Goal: Task Accomplishment & Management: Use online tool/utility

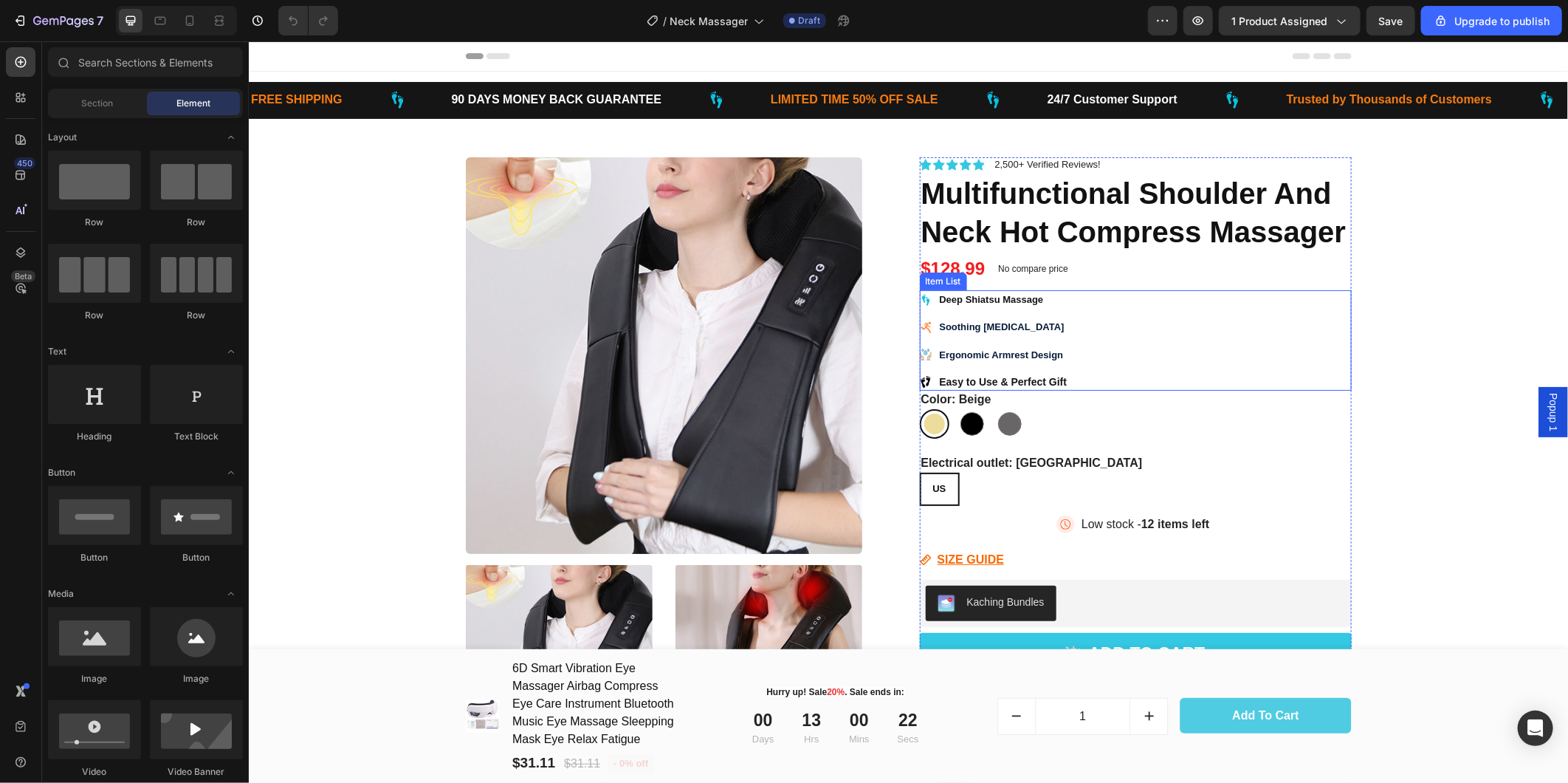
click at [1015, 348] on strong "Ergonomic Armrest Design" at bounding box center [1001, 354] width 124 height 11
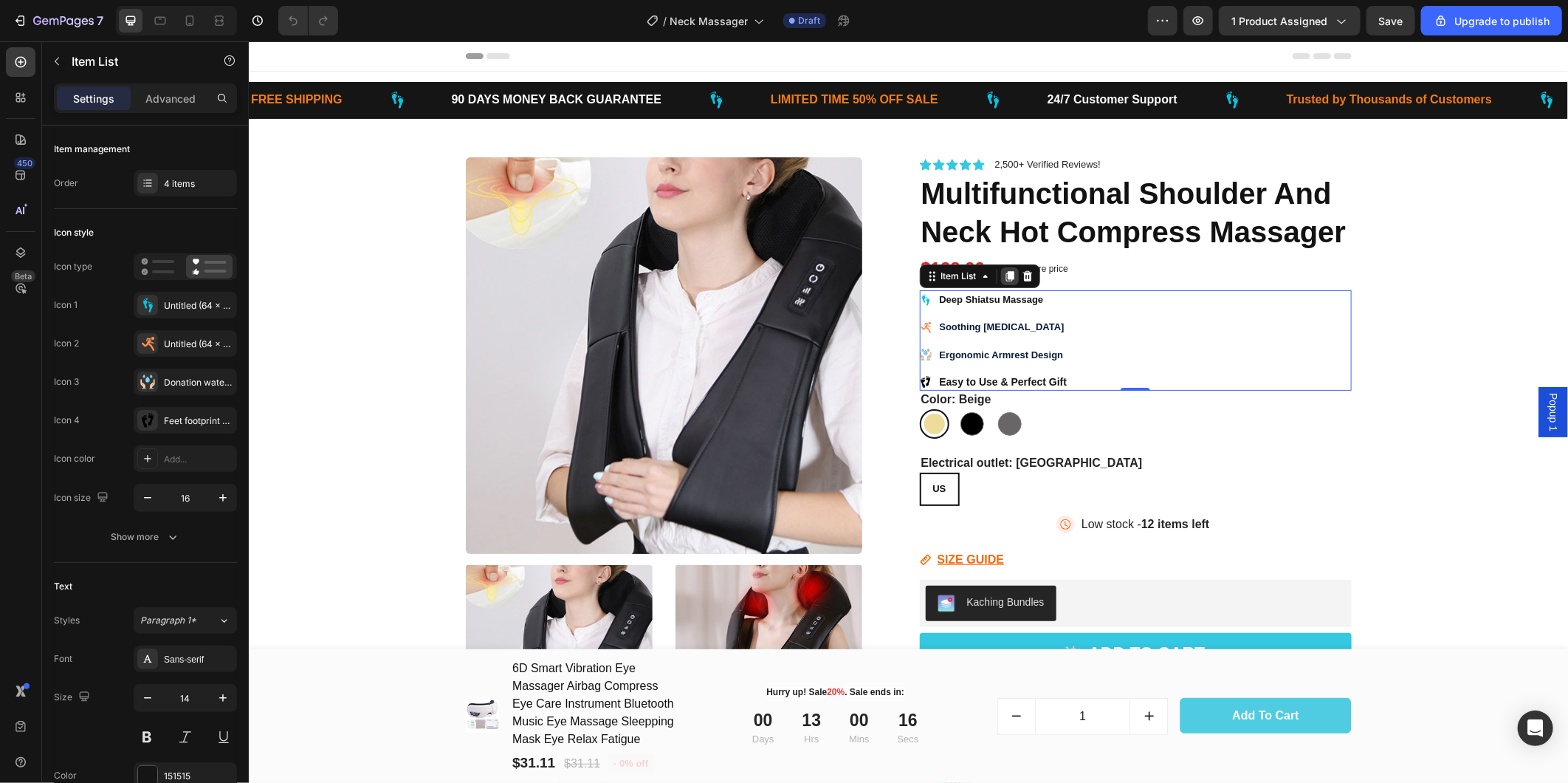
click at [1006, 274] on icon at bounding box center [1009, 275] width 8 height 10
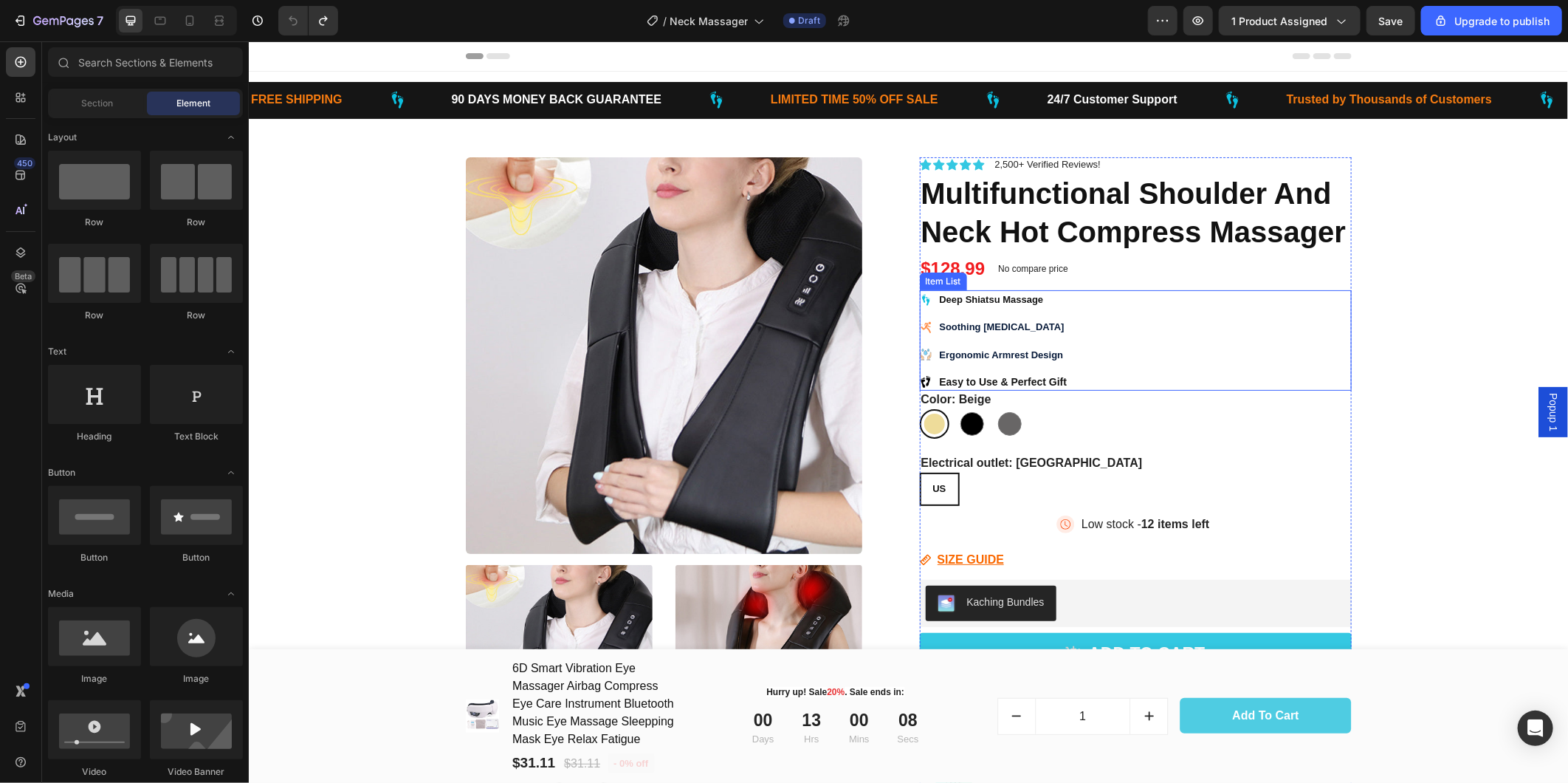
click at [1031, 354] on strong "Ergonomic Armrest Design" at bounding box center [1001, 354] width 124 height 11
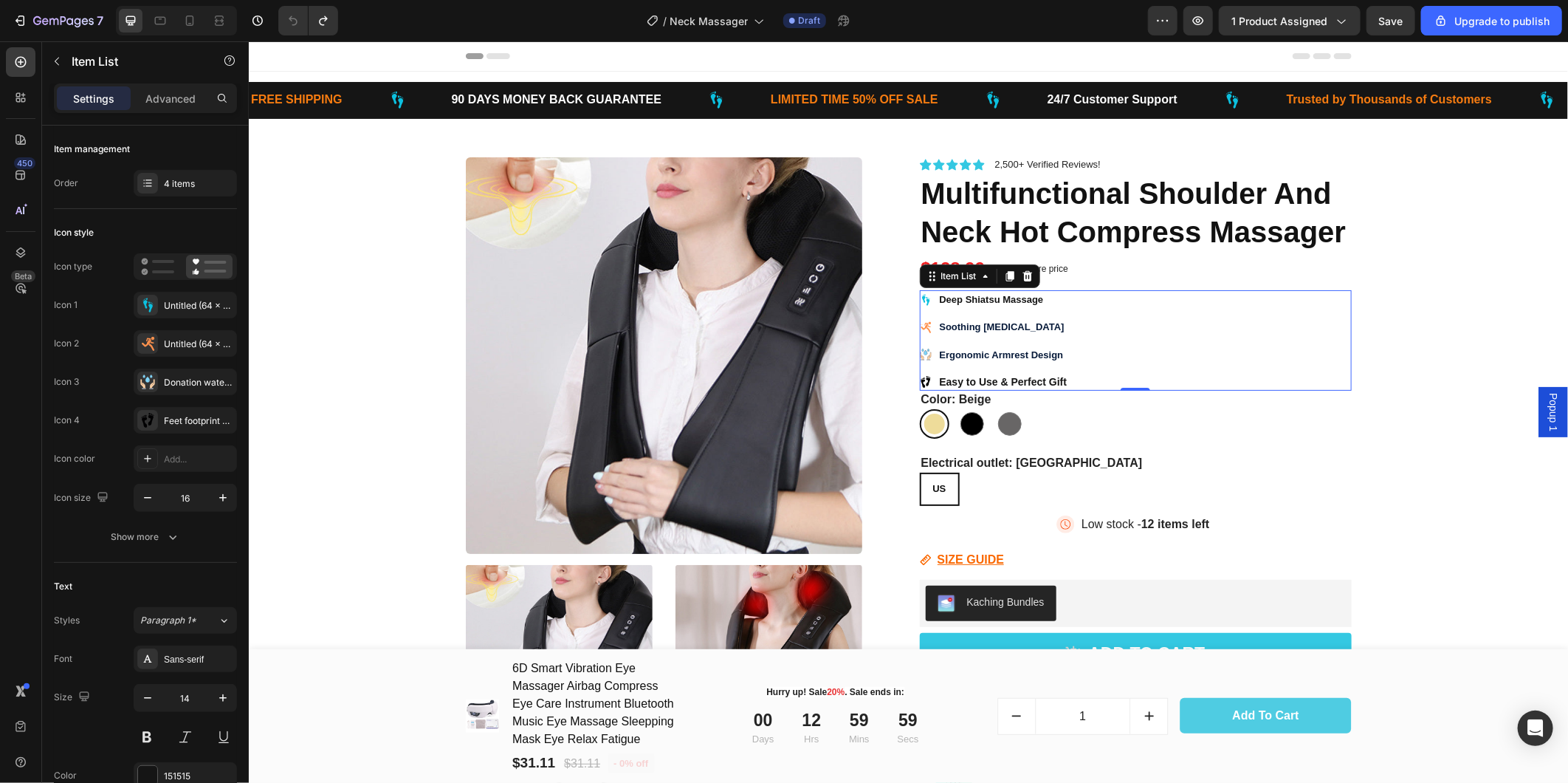
click at [992, 298] on strong "Deep Shiatsu Massage" at bounding box center [991, 299] width 104 height 11
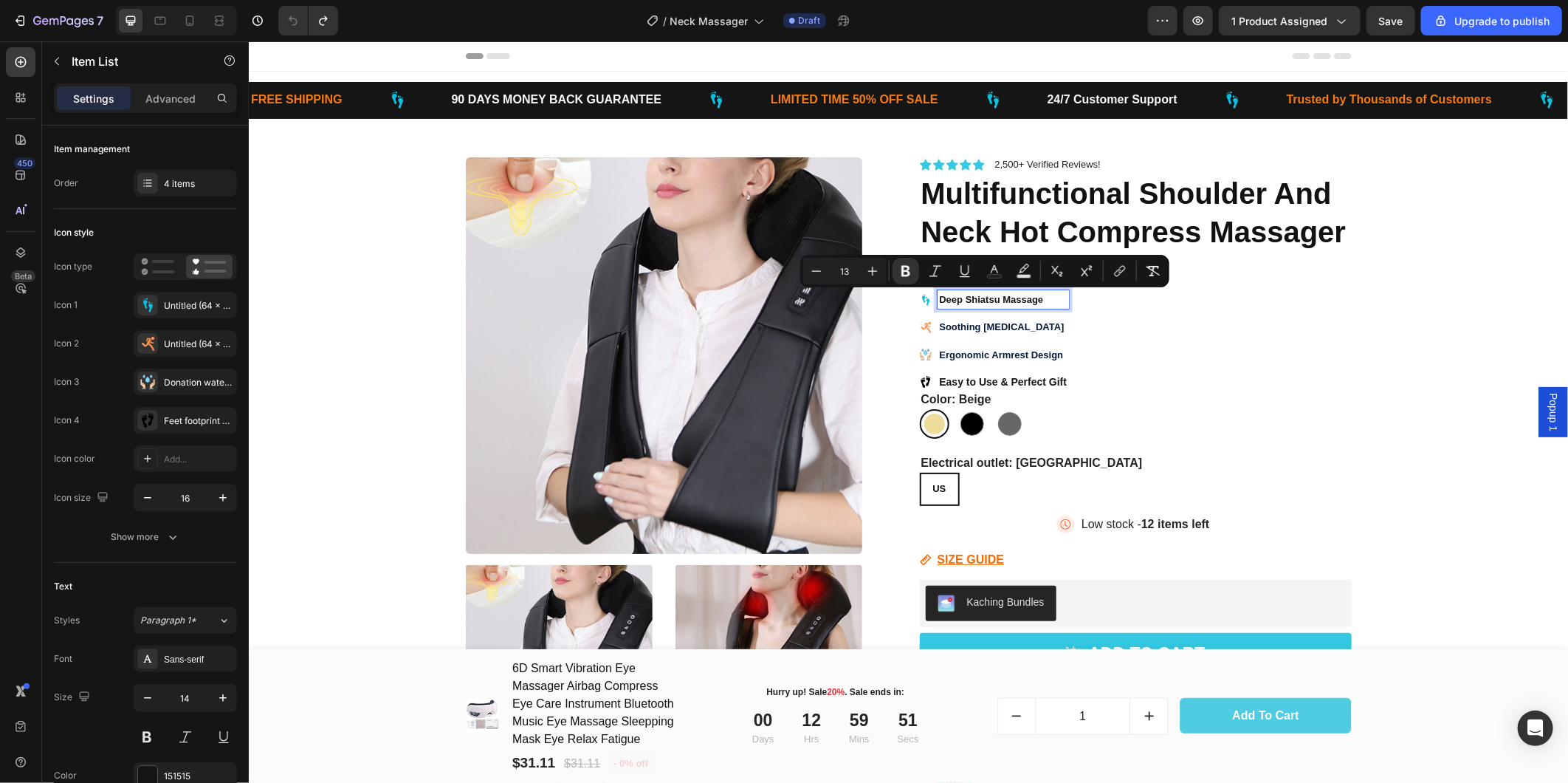
click at [976, 326] on strong "Soothing [MEDICAL_DATA]" at bounding box center [1001, 326] width 125 height 11
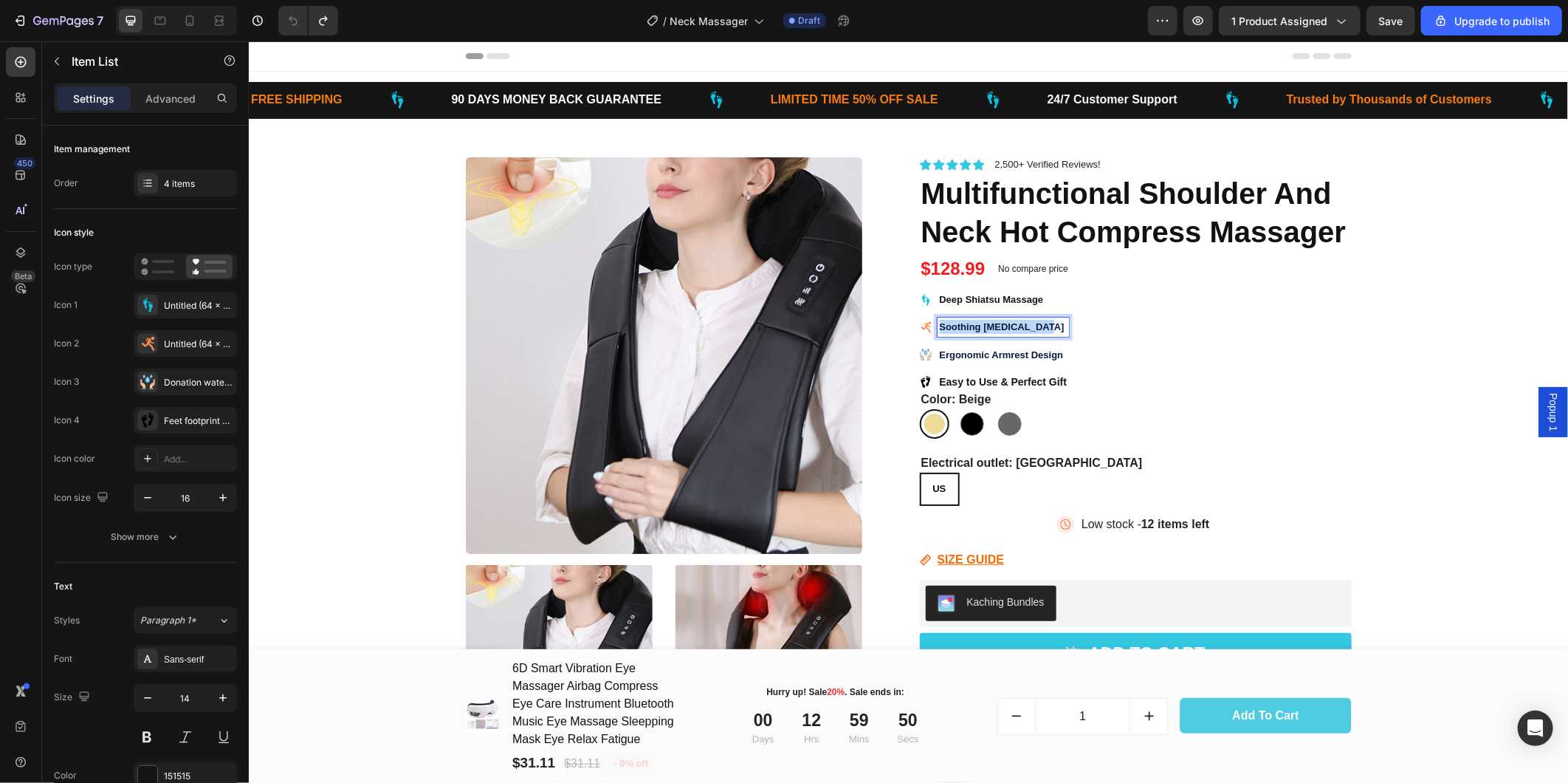
click at [976, 326] on strong "Soothing [MEDICAL_DATA]" at bounding box center [1001, 326] width 125 height 11
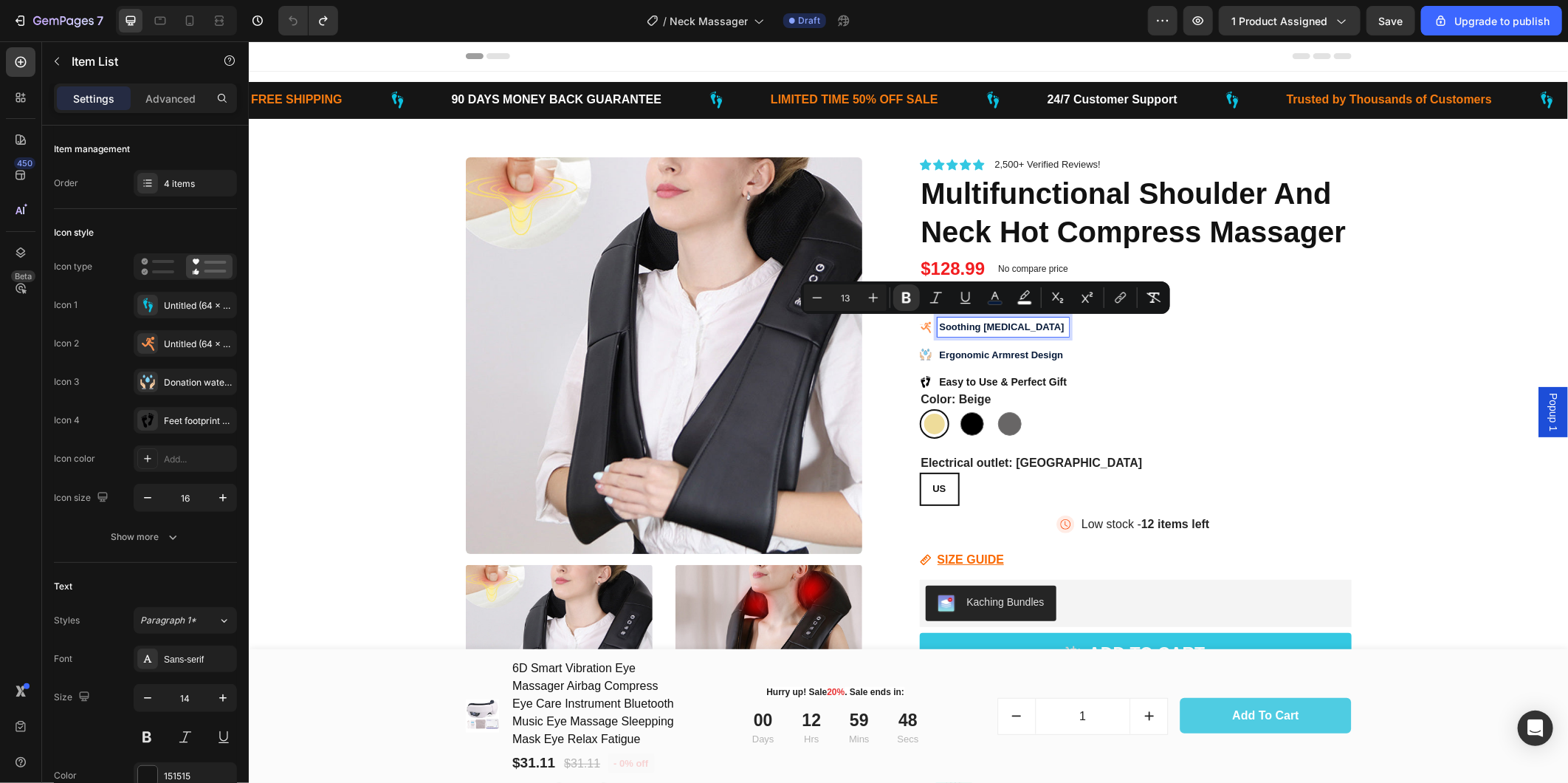
click at [1007, 376] on strong "Easy to Use & Perfect Gift" at bounding box center [1002, 380] width 128 height 12
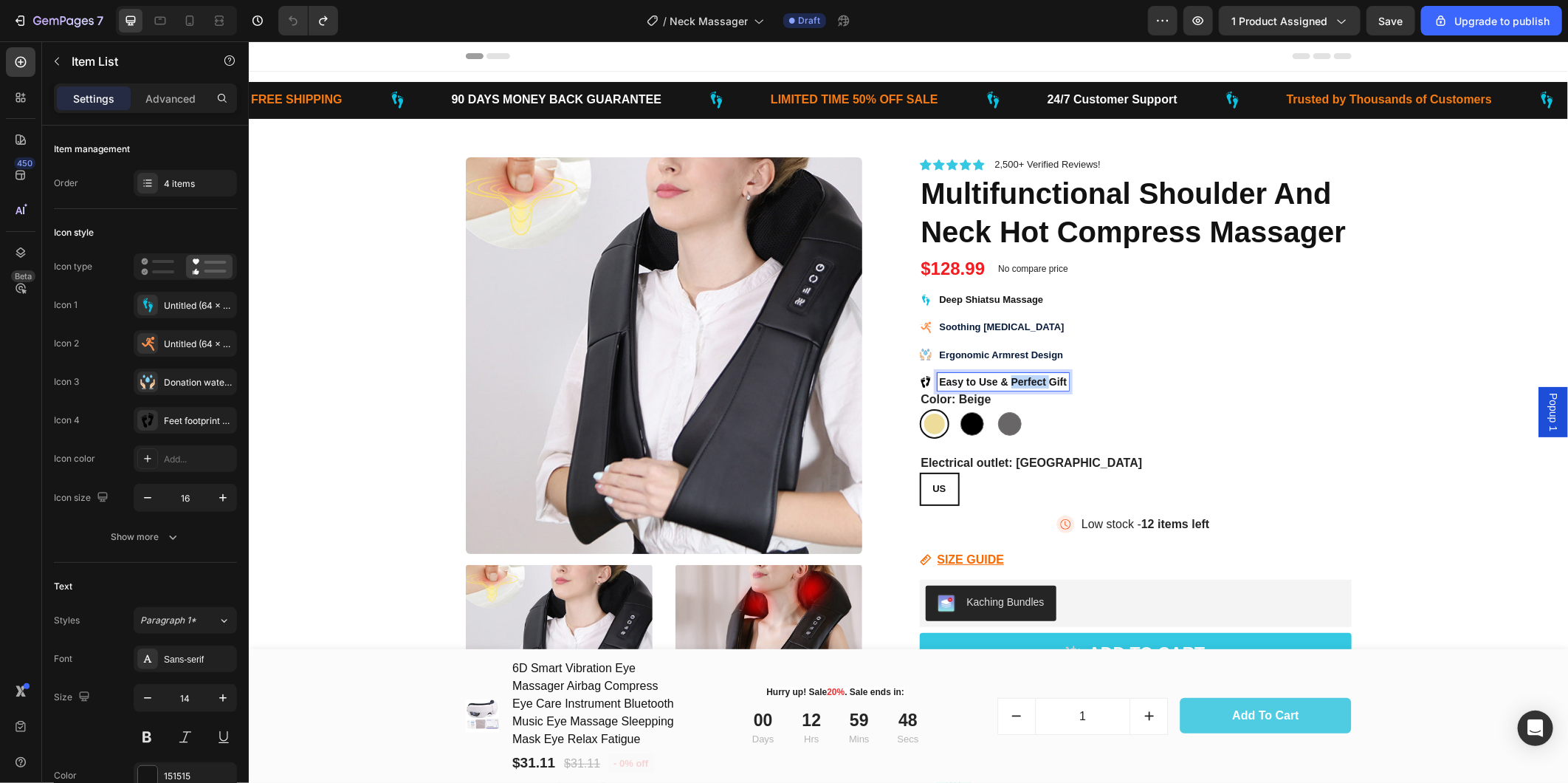
click at [1007, 376] on strong "Easy to Use & Perfect Gift" at bounding box center [1002, 380] width 128 height 12
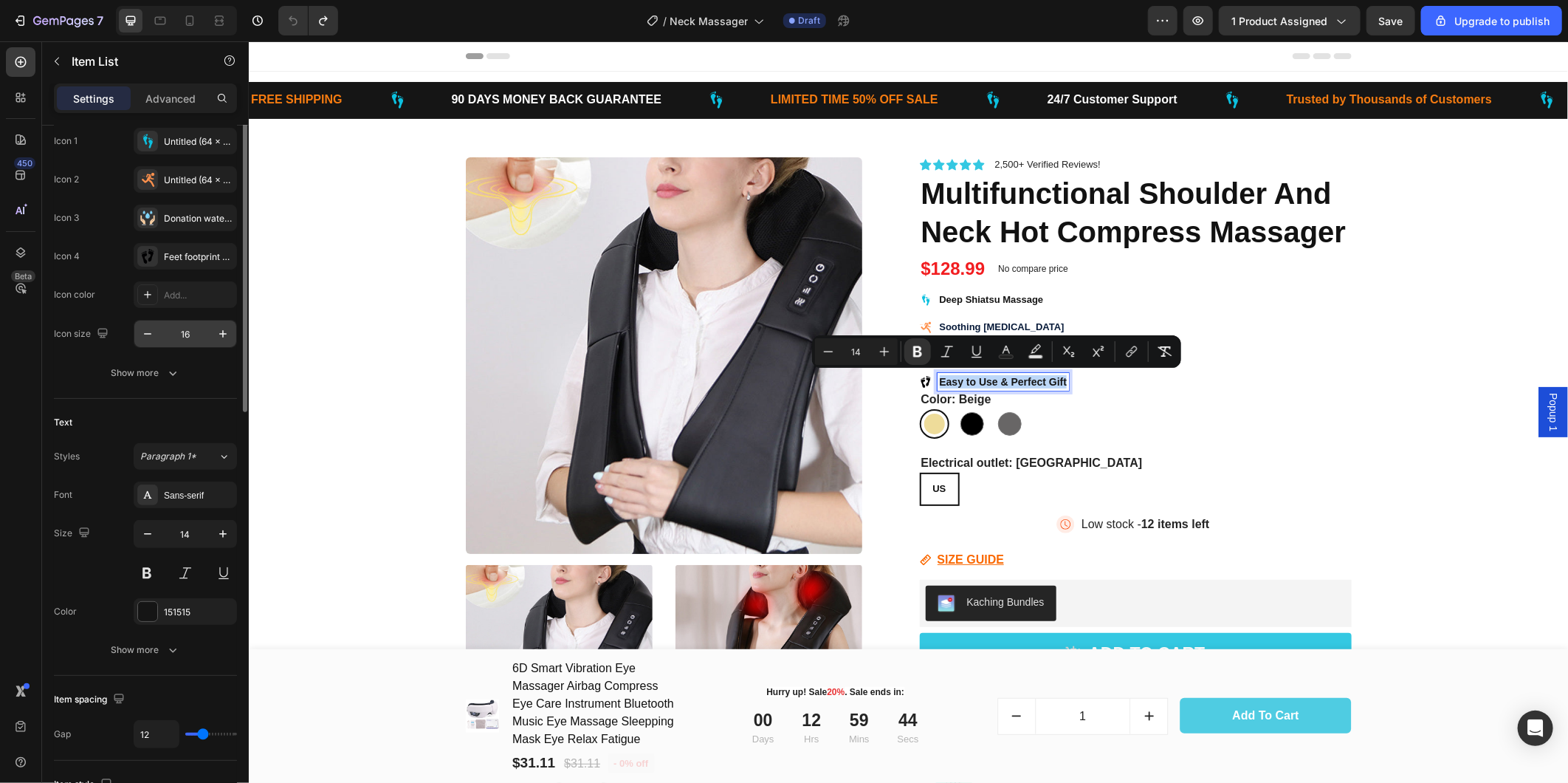
scroll to position [246, 0]
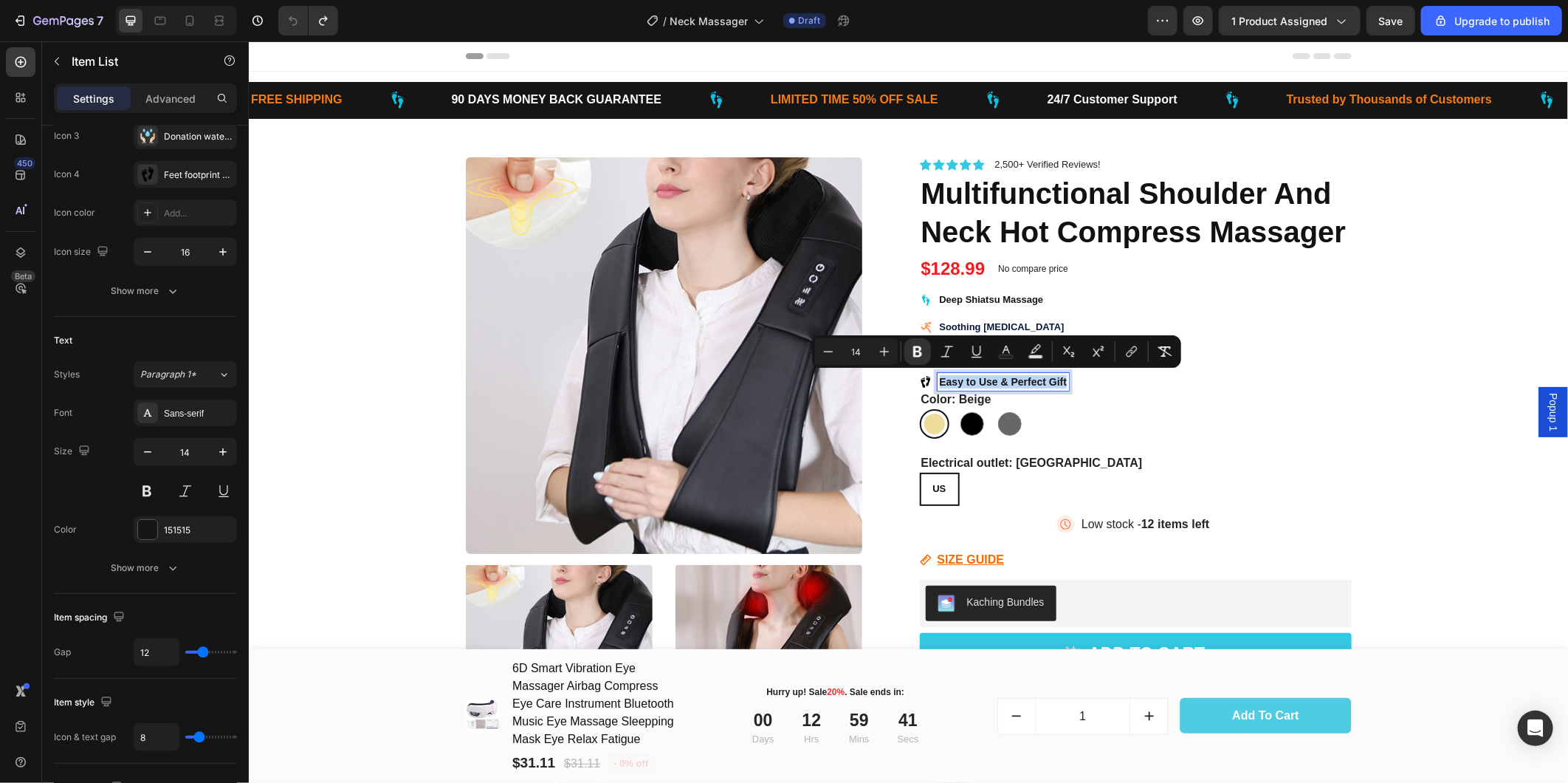
type input "13"
click at [1019, 325] on strong "Soothing [MEDICAL_DATA]" at bounding box center [1001, 326] width 125 height 11
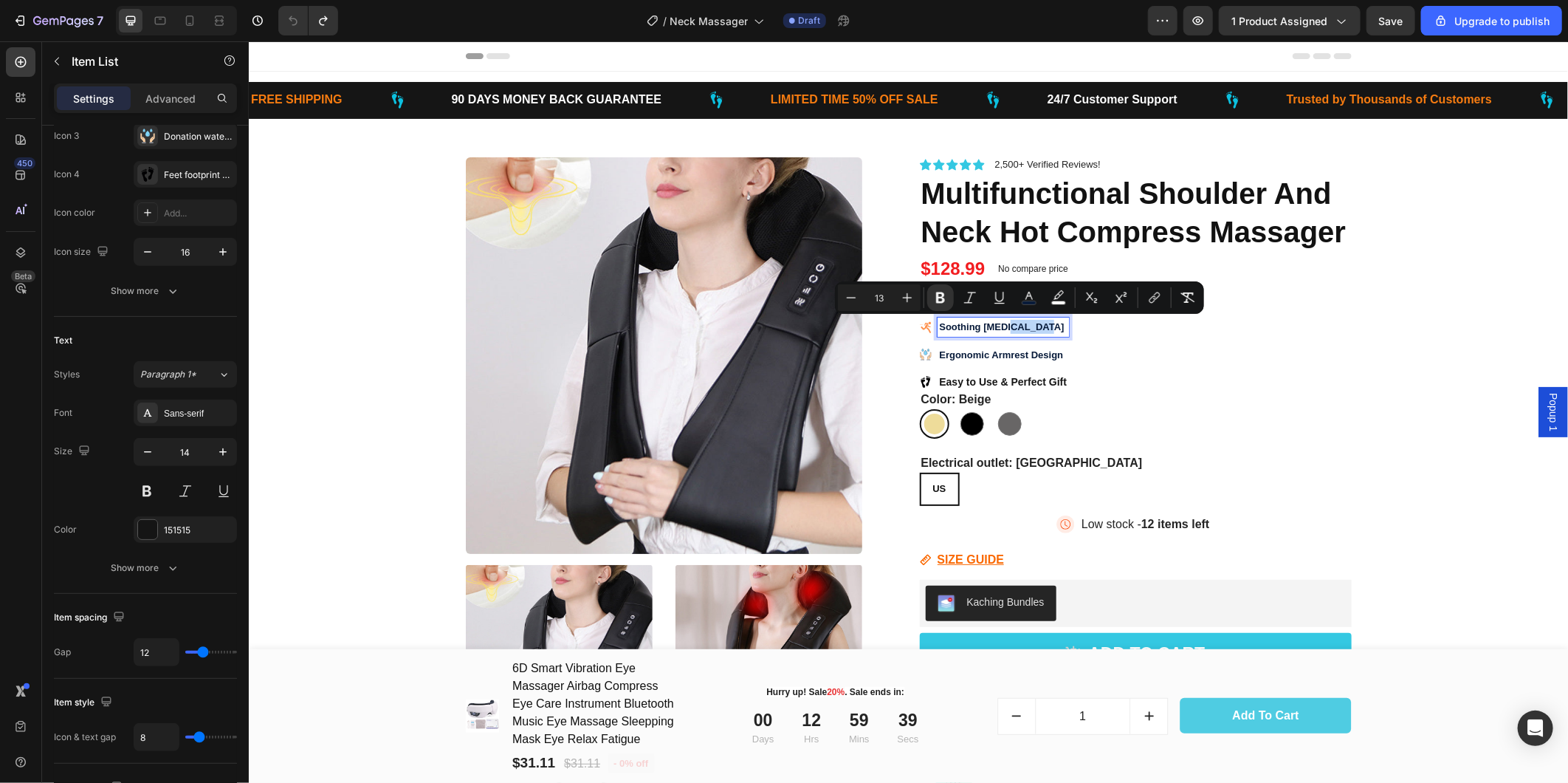
click at [1020, 324] on strong "Soothing [MEDICAL_DATA]" at bounding box center [1001, 326] width 125 height 11
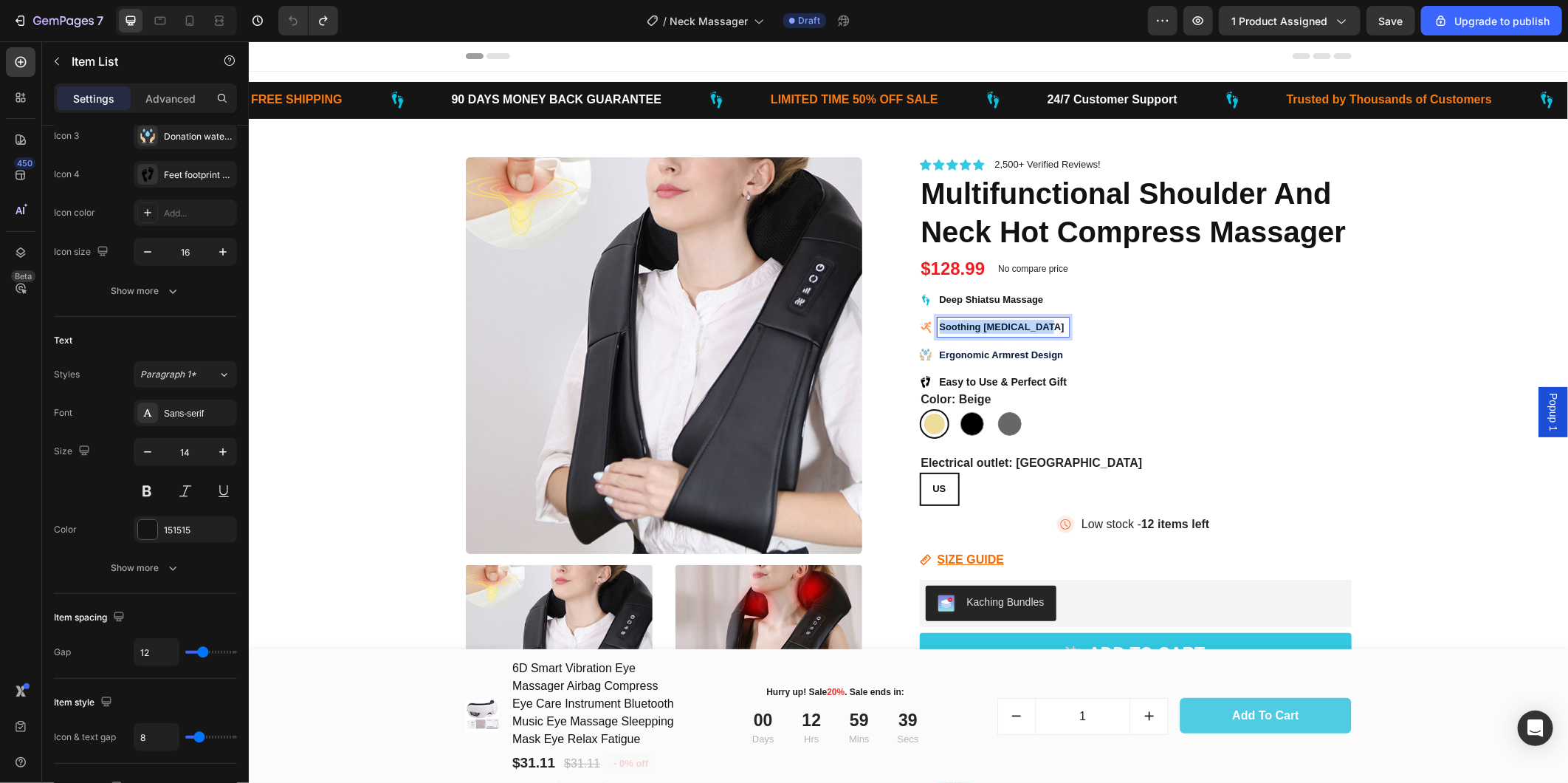
click at [1020, 324] on strong "Soothing [MEDICAL_DATA]" at bounding box center [1001, 326] width 125 height 11
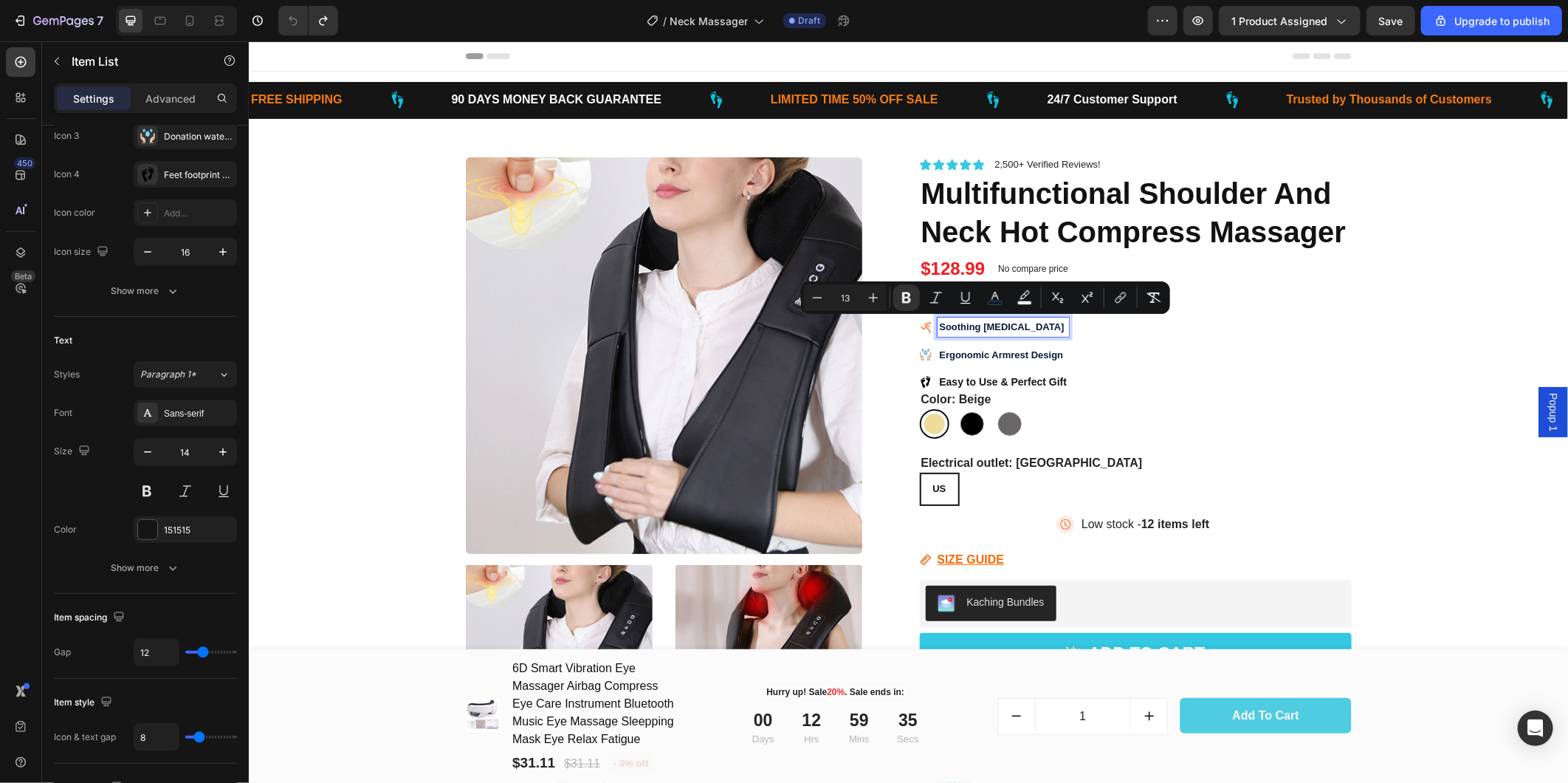
click at [1032, 379] on strong "Easy to Use & Perfect Gift" at bounding box center [1002, 380] width 128 height 12
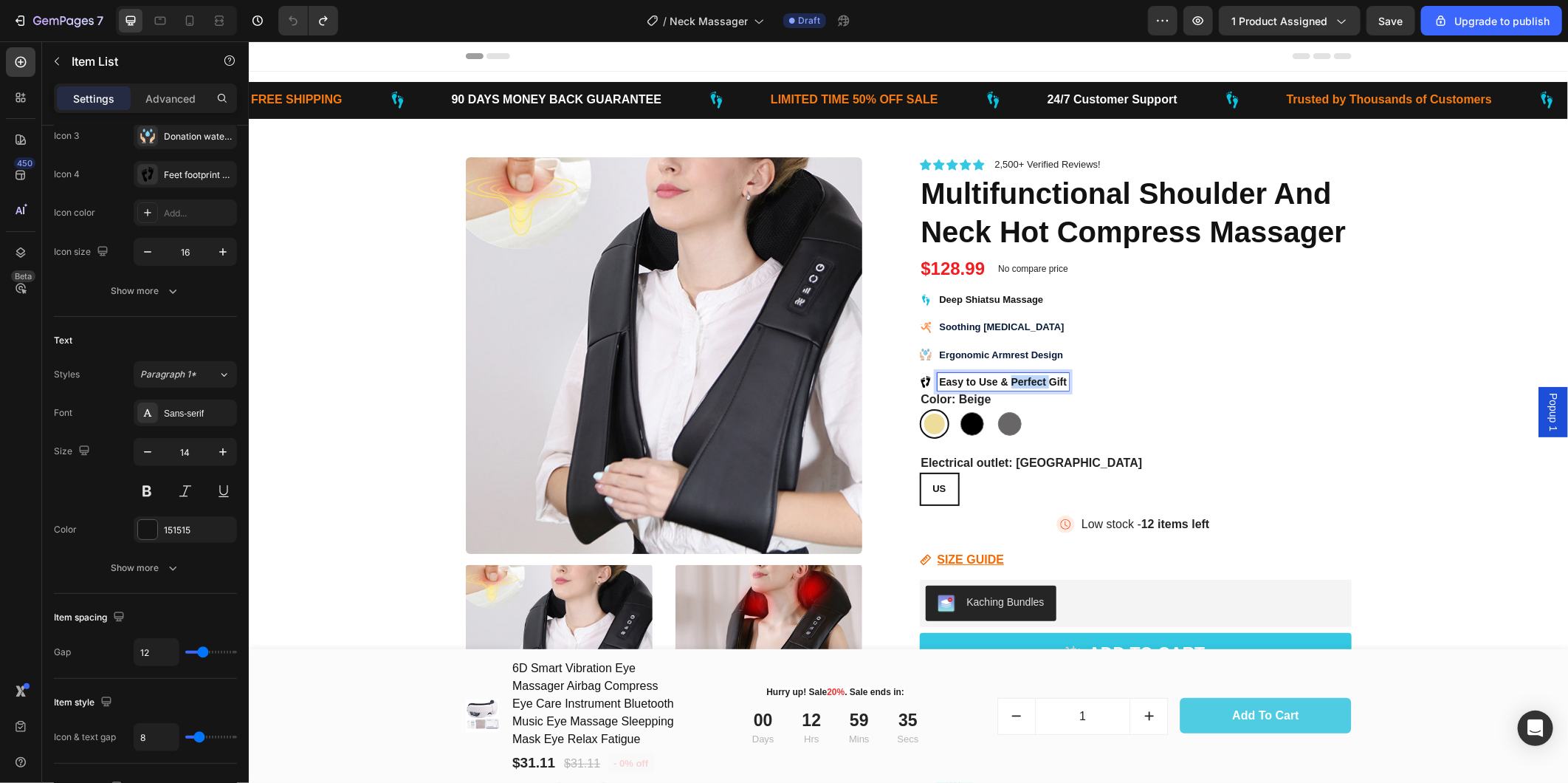
click at [1032, 379] on strong "Easy to Use & Perfect Gift" at bounding box center [1002, 380] width 128 height 12
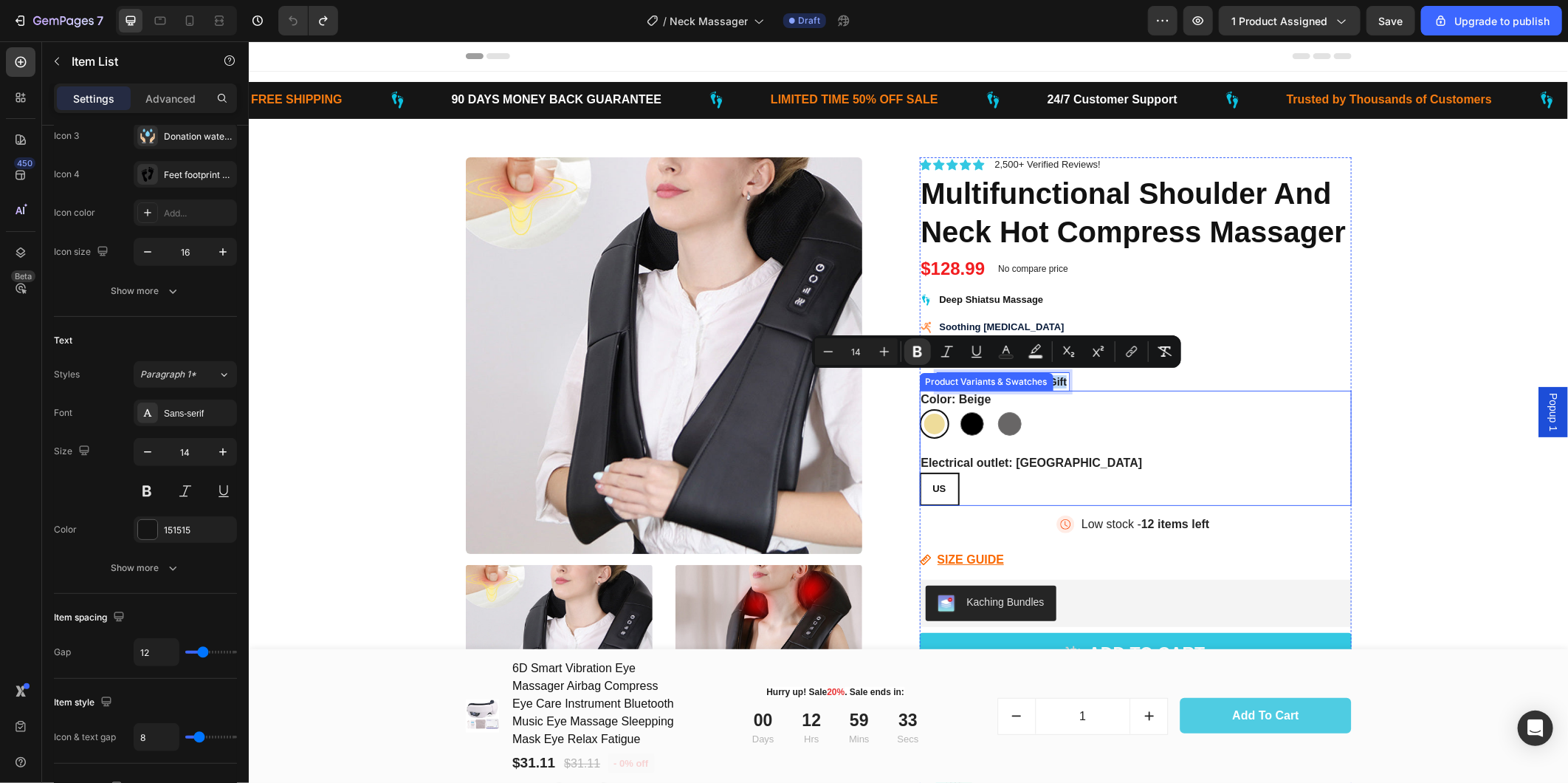
click at [1128, 411] on div "Beige Beige Black Black Grey Grey" at bounding box center [1135, 423] width 432 height 29
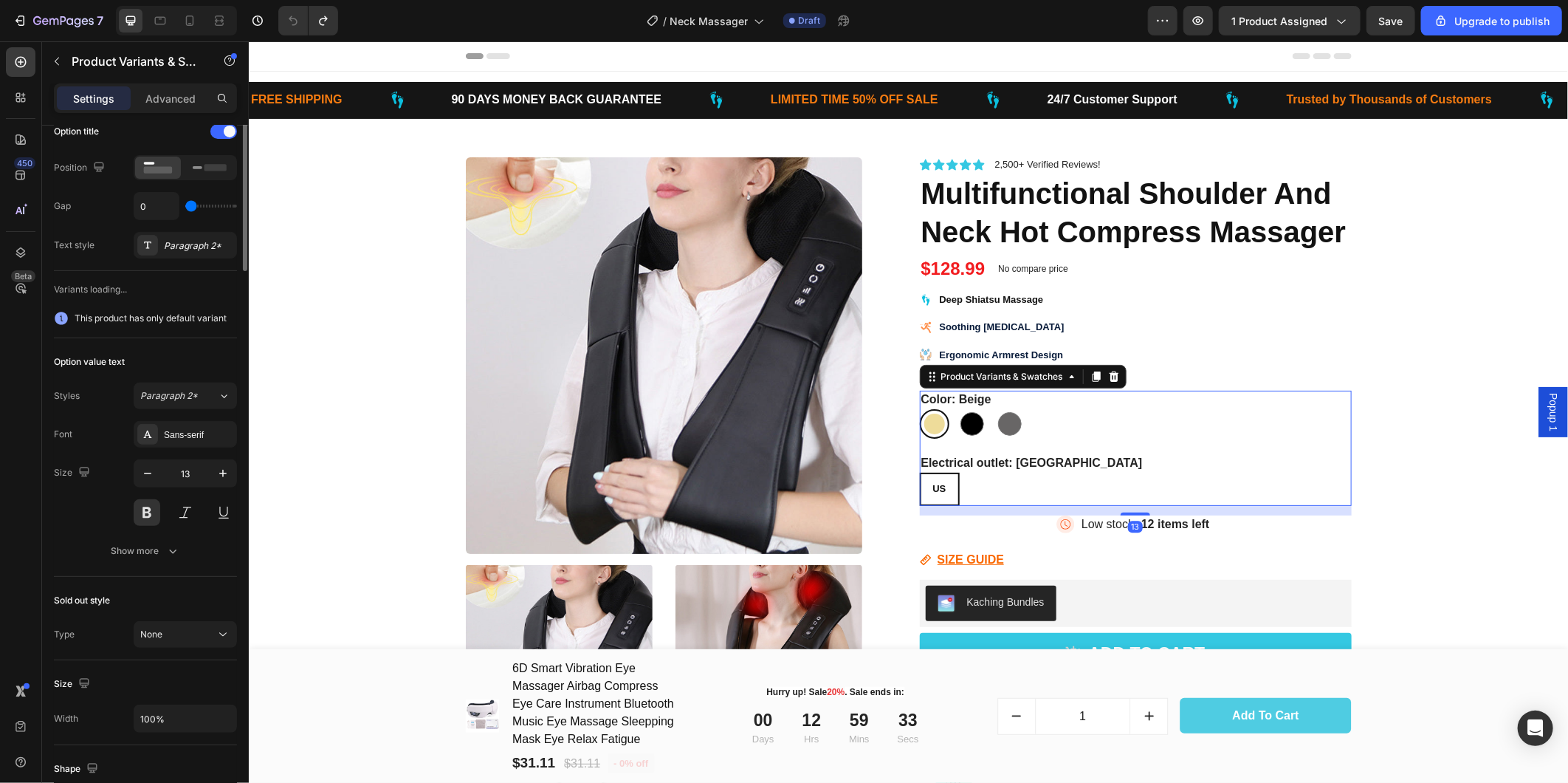
scroll to position [0, 0]
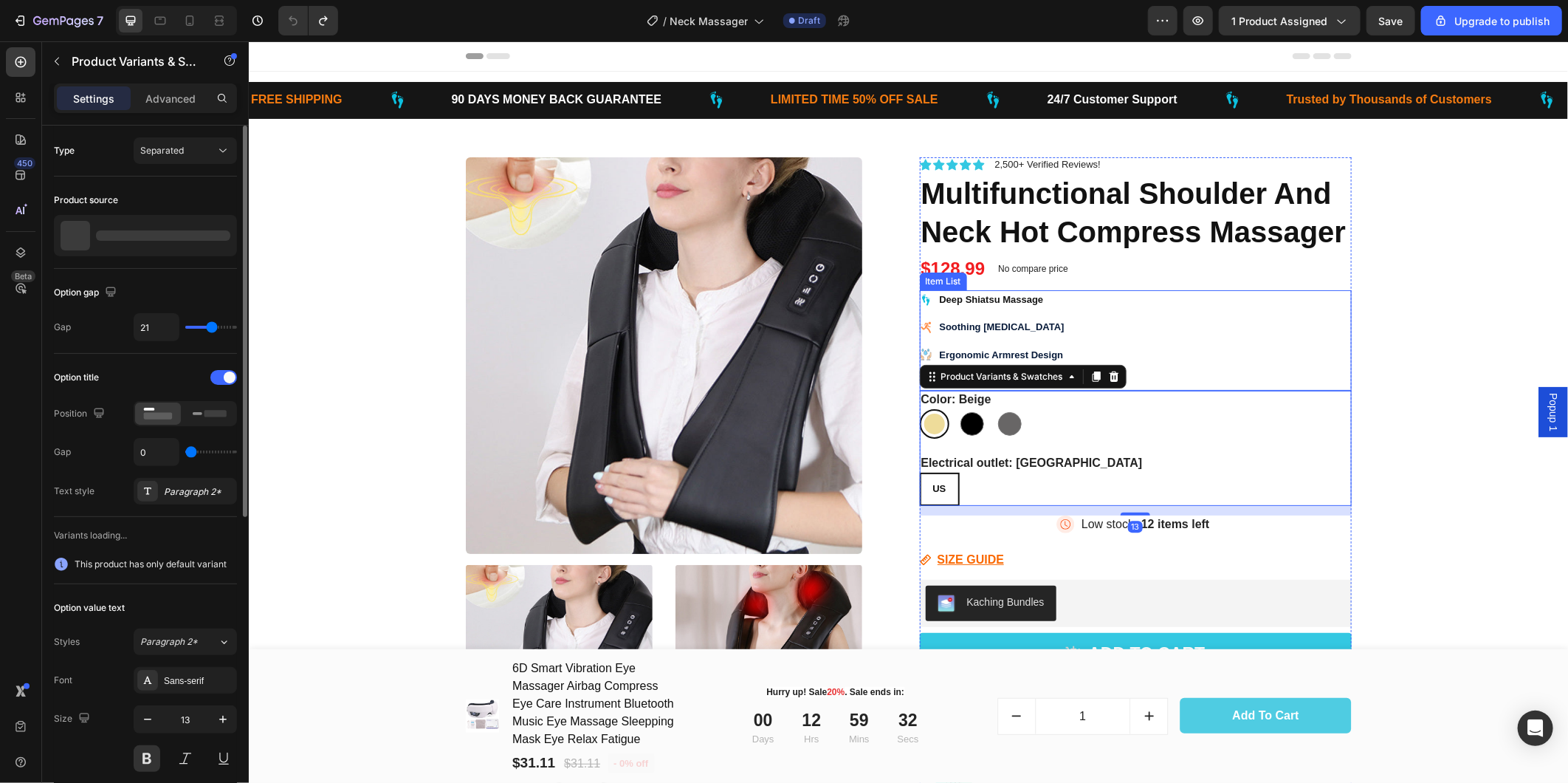
click at [1232, 359] on div "Deep Shiatsu Massage Soothing [MEDICAL_DATA] Ergonomic Armrest Design Easy to U…" at bounding box center [1135, 339] width 432 height 100
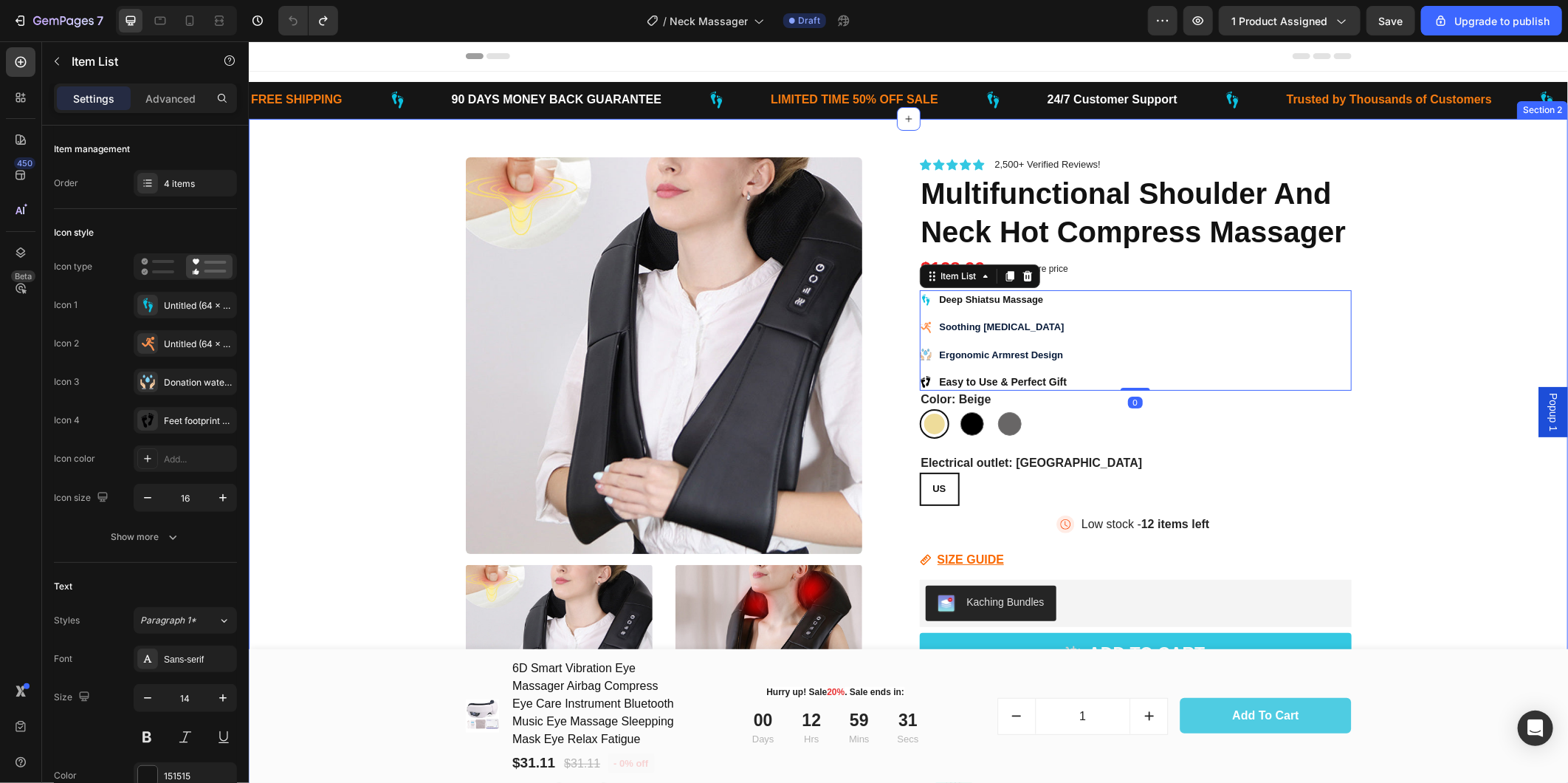
click at [1390, 422] on div "Product Images Icon Icon Icon Icon Icon Icon List 2,500+ Verified Reviews! Text…" at bounding box center [908, 652] width 1297 height 1069
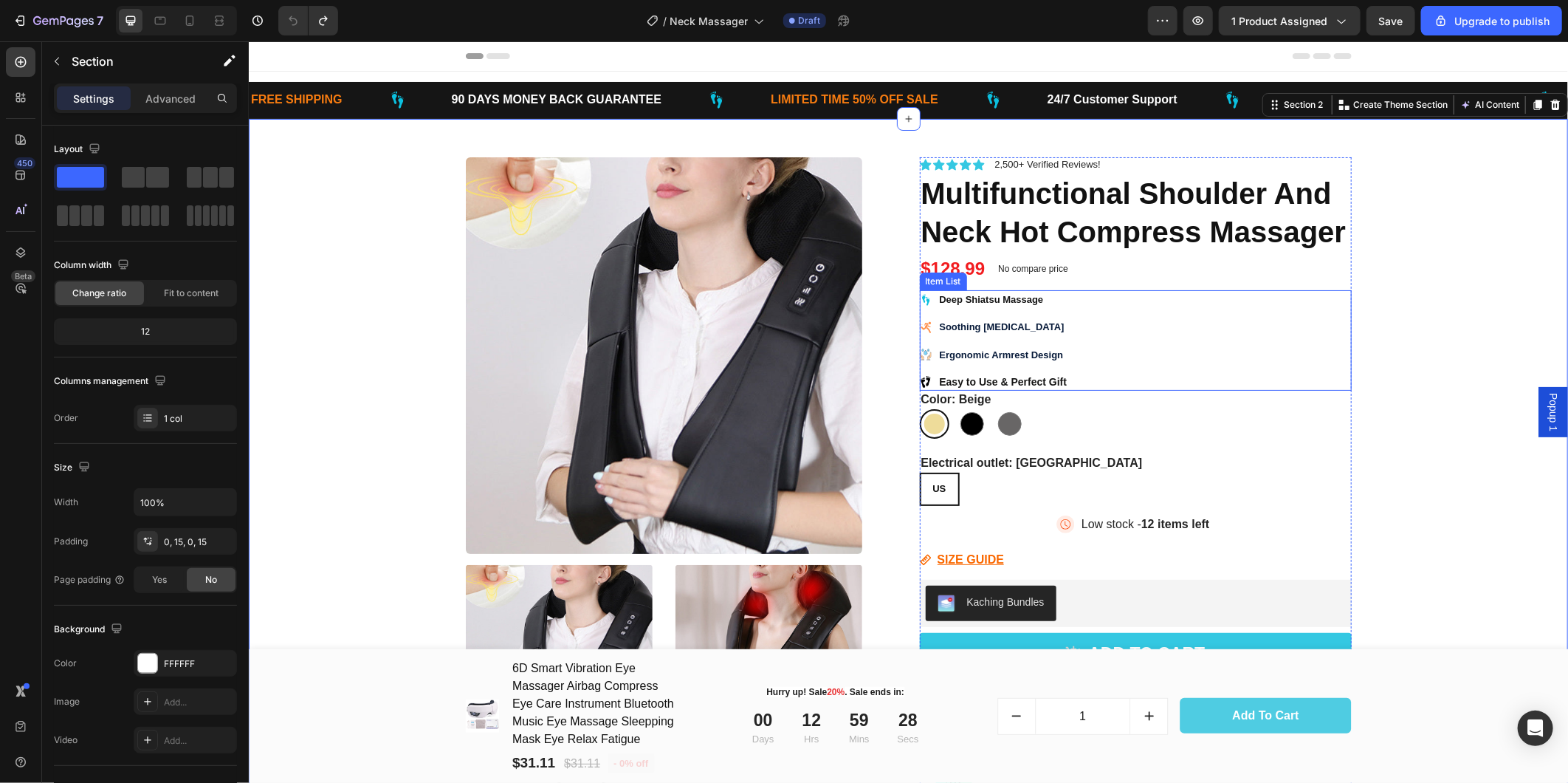
click at [1023, 376] on strong "Easy to Use & Perfect Gift" at bounding box center [1002, 380] width 128 height 12
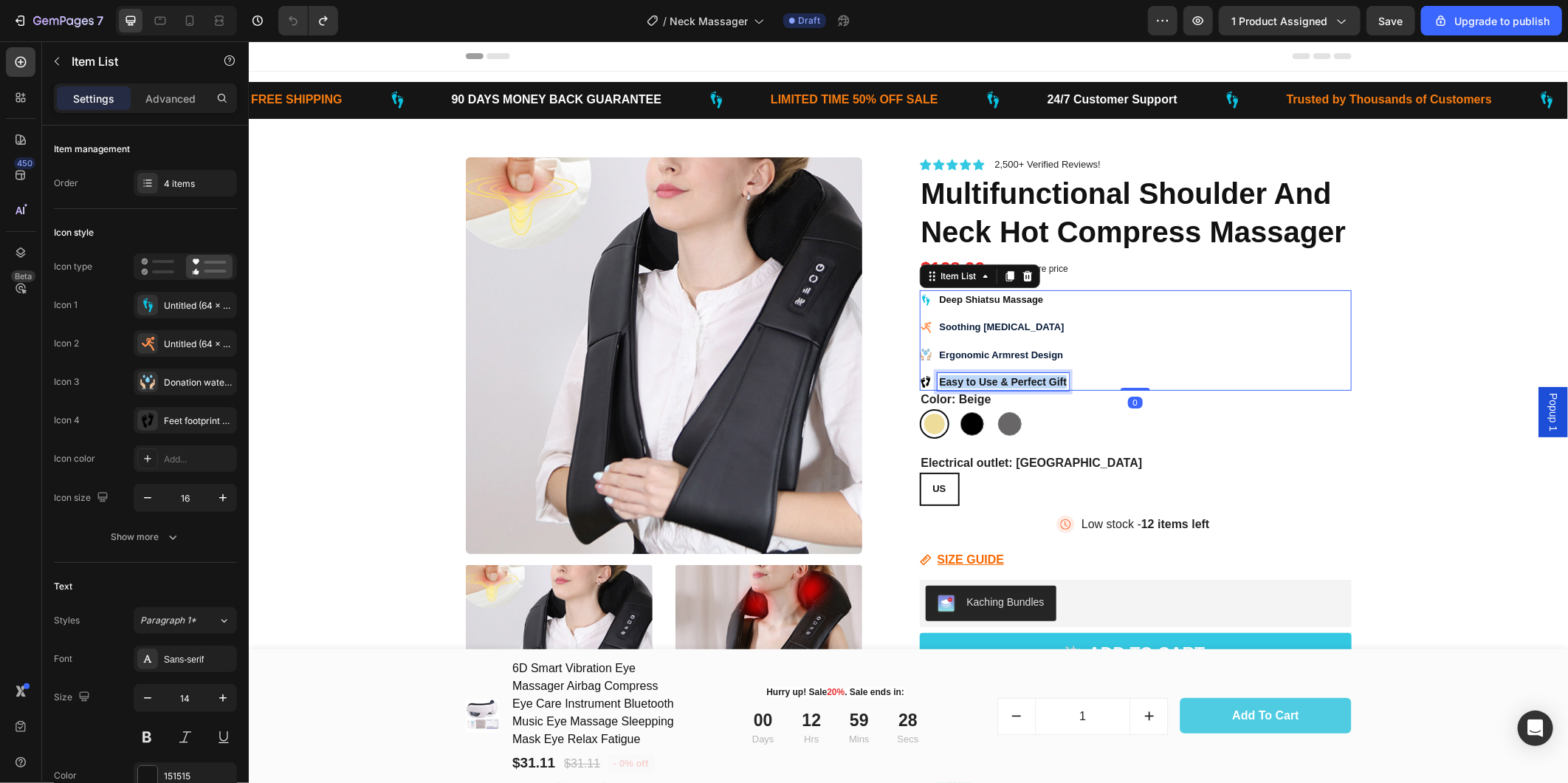
click at [1023, 376] on strong "Easy to Use & Perfect Gift" at bounding box center [1002, 380] width 128 height 12
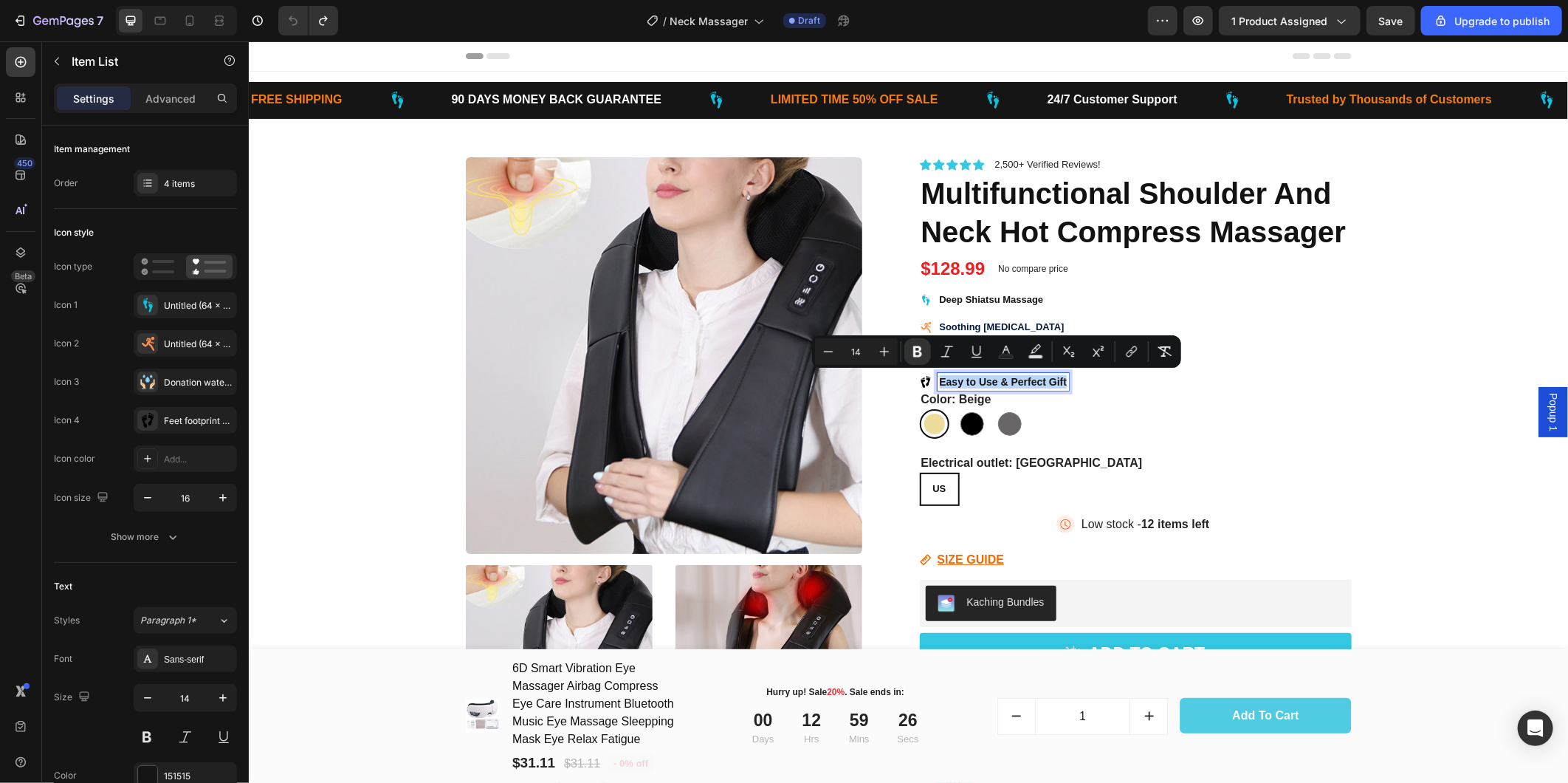
type input "13"
click at [1010, 323] on strong "Soothing [MEDICAL_DATA]" at bounding box center [1001, 326] width 125 height 11
click at [1010, 322] on strong "Soothing [MEDICAL_DATA]" at bounding box center [1001, 326] width 125 height 11
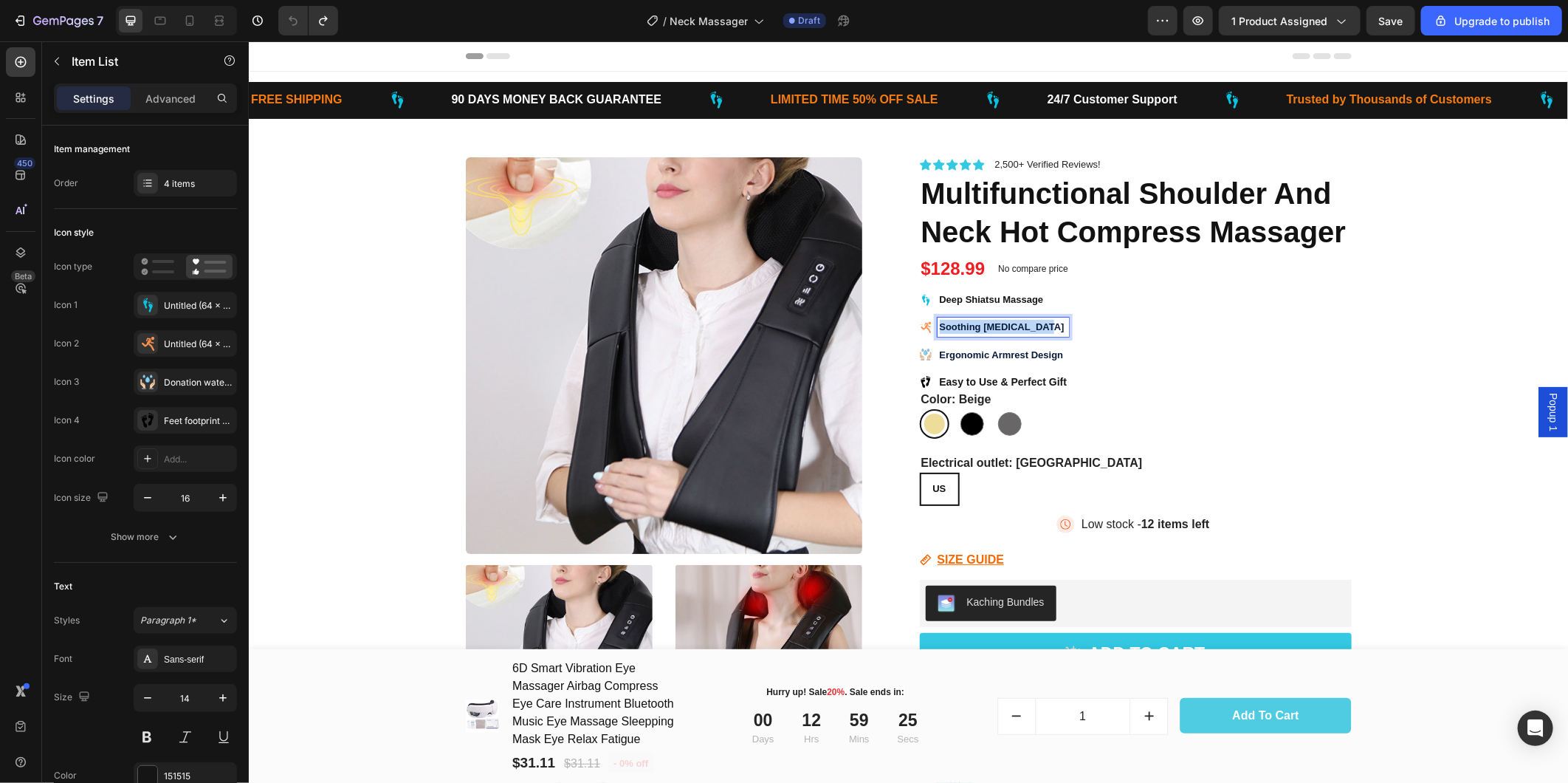
click at [1010, 322] on strong "Soothing [MEDICAL_DATA]" at bounding box center [1001, 326] width 125 height 11
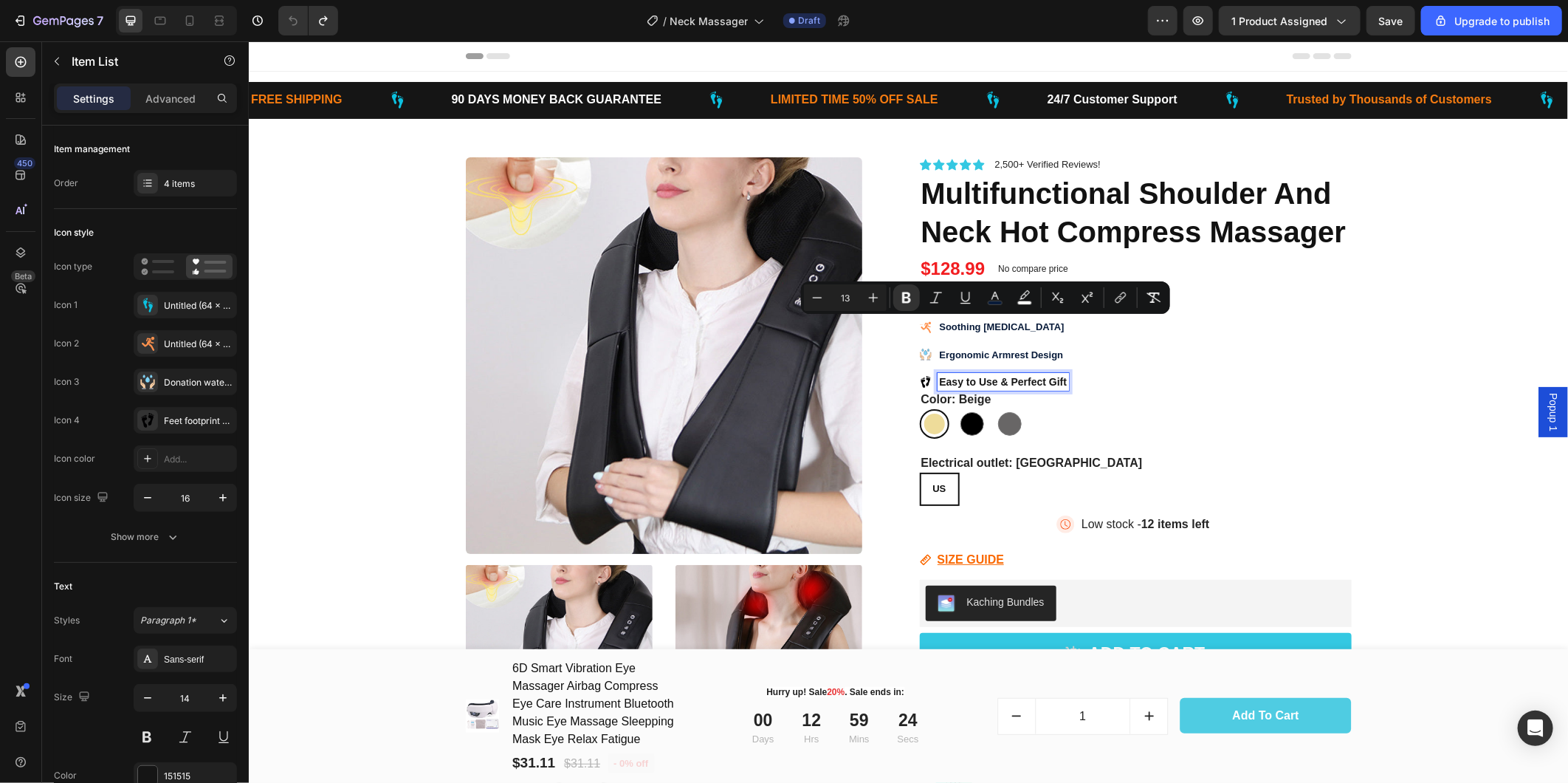
click at [1008, 376] on strong "Easy to Use & Perfect Gift" at bounding box center [1002, 380] width 128 height 12
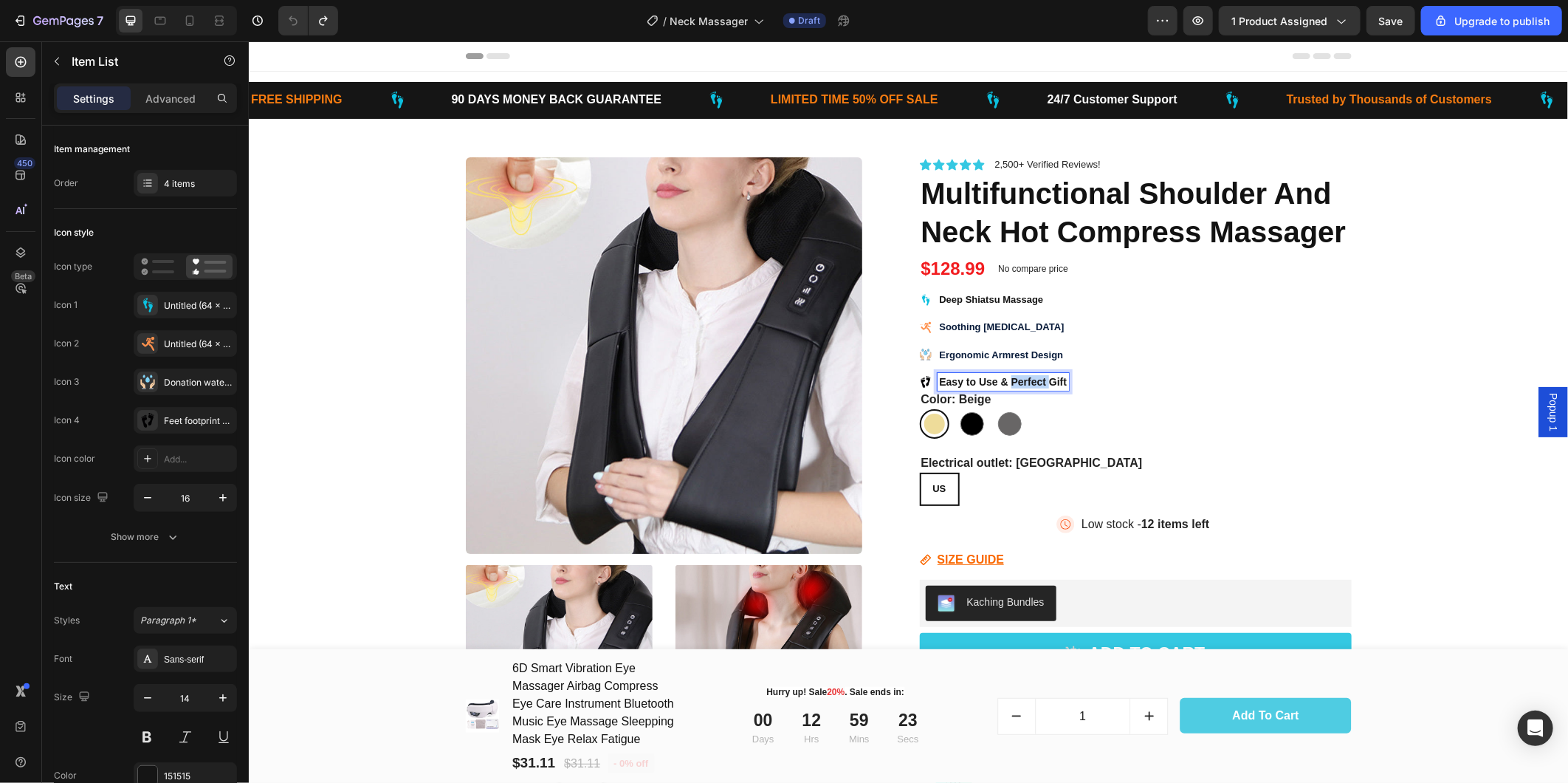
click at [1008, 376] on strong "Easy to Use & Perfect Gift" at bounding box center [1002, 380] width 128 height 12
click at [1008, 375] on strong "Easy to Use & Perfect Gift" at bounding box center [1002, 380] width 128 height 12
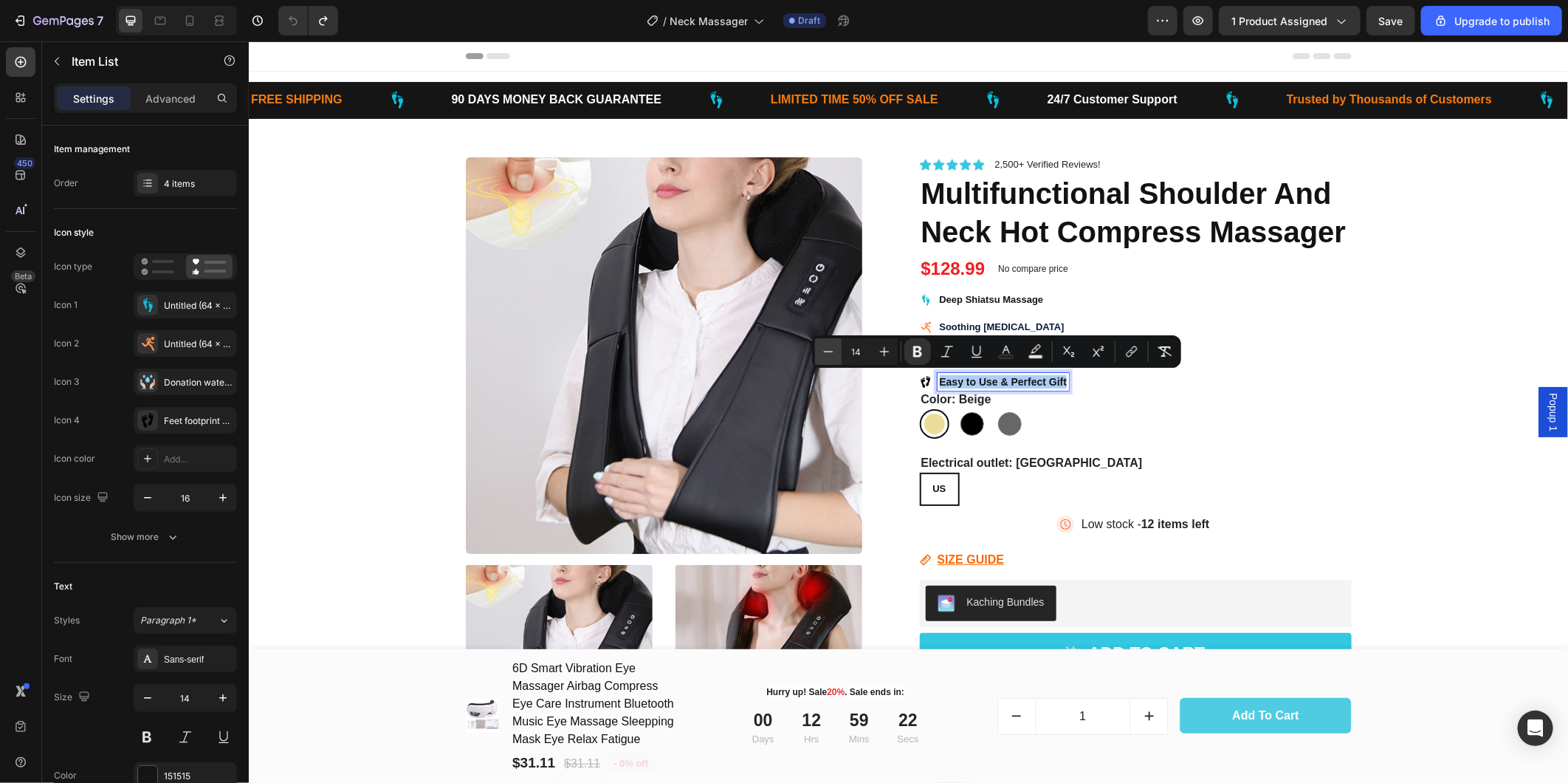
click at [829, 351] on icon "Editor contextual toolbar" at bounding box center [829, 351] width 9 height 1
type input "13"
click at [1358, 420] on div "Product Images Icon Icon Icon Icon Icon Icon List 2,500+ Verified Reviews! Text…" at bounding box center [908, 653] width 1297 height 1069
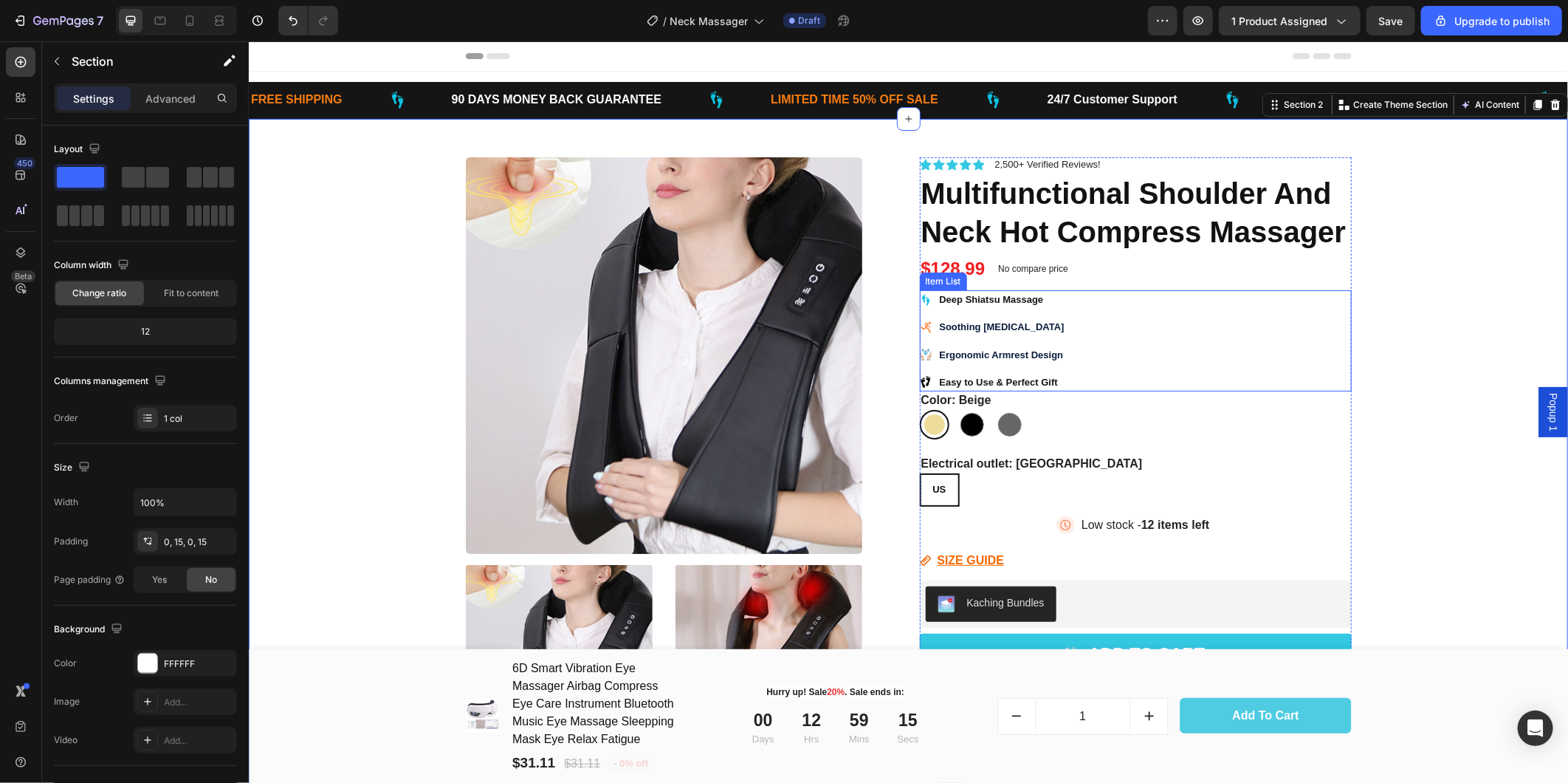
click at [1060, 378] on div "Deep Shiatsu Massage Soothing [MEDICAL_DATA] Ergonomic Armrest Design Easy to U…" at bounding box center [1135, 340] width 432 height 101
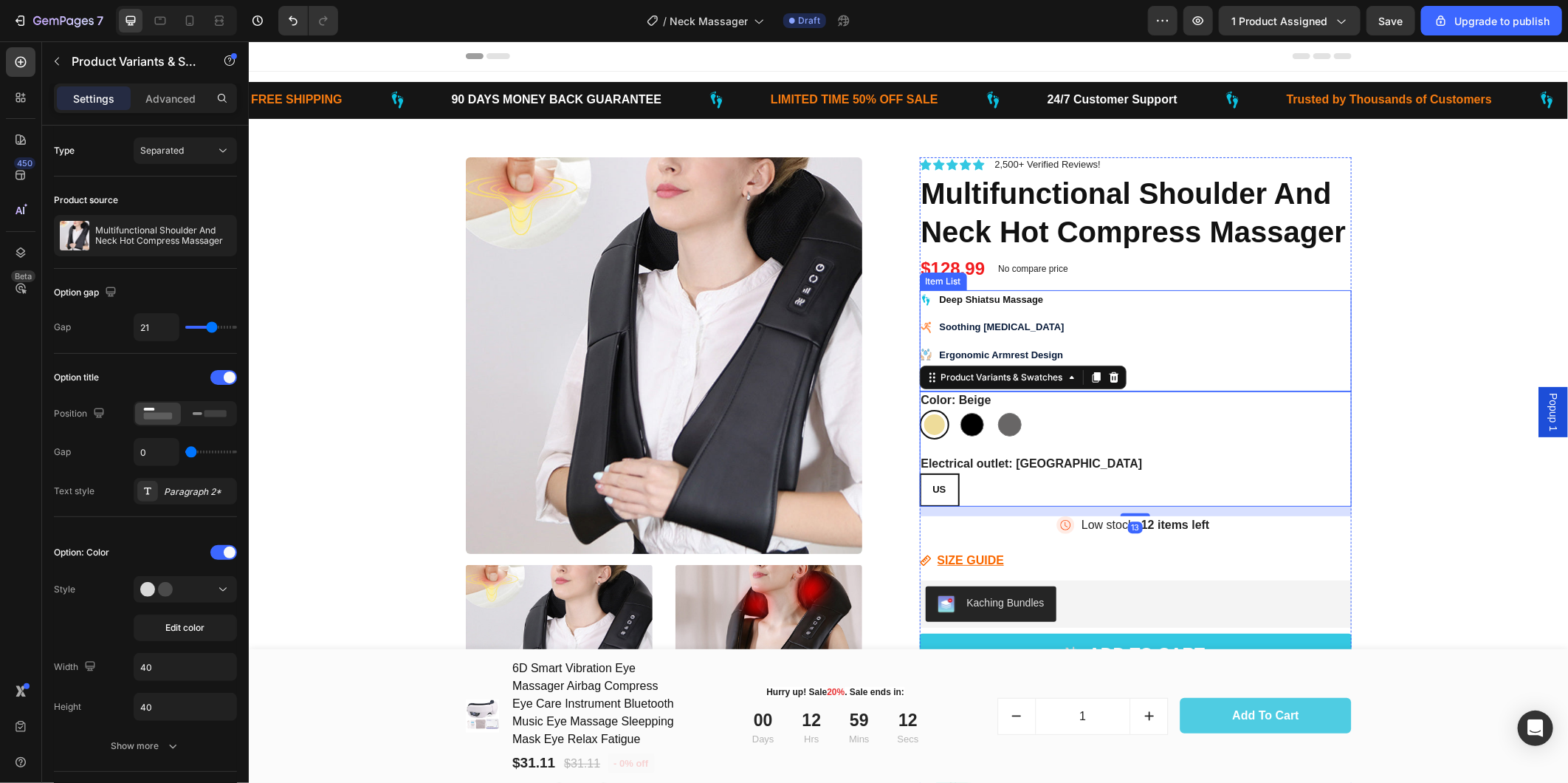
click at [1151, 355] on div "Deep Shiatsu Massage Soothing [MEDICAL_DATA] Ergonomic Armrest Design Easy to U…" at bounding box center [1135, 340] width 432 height 101
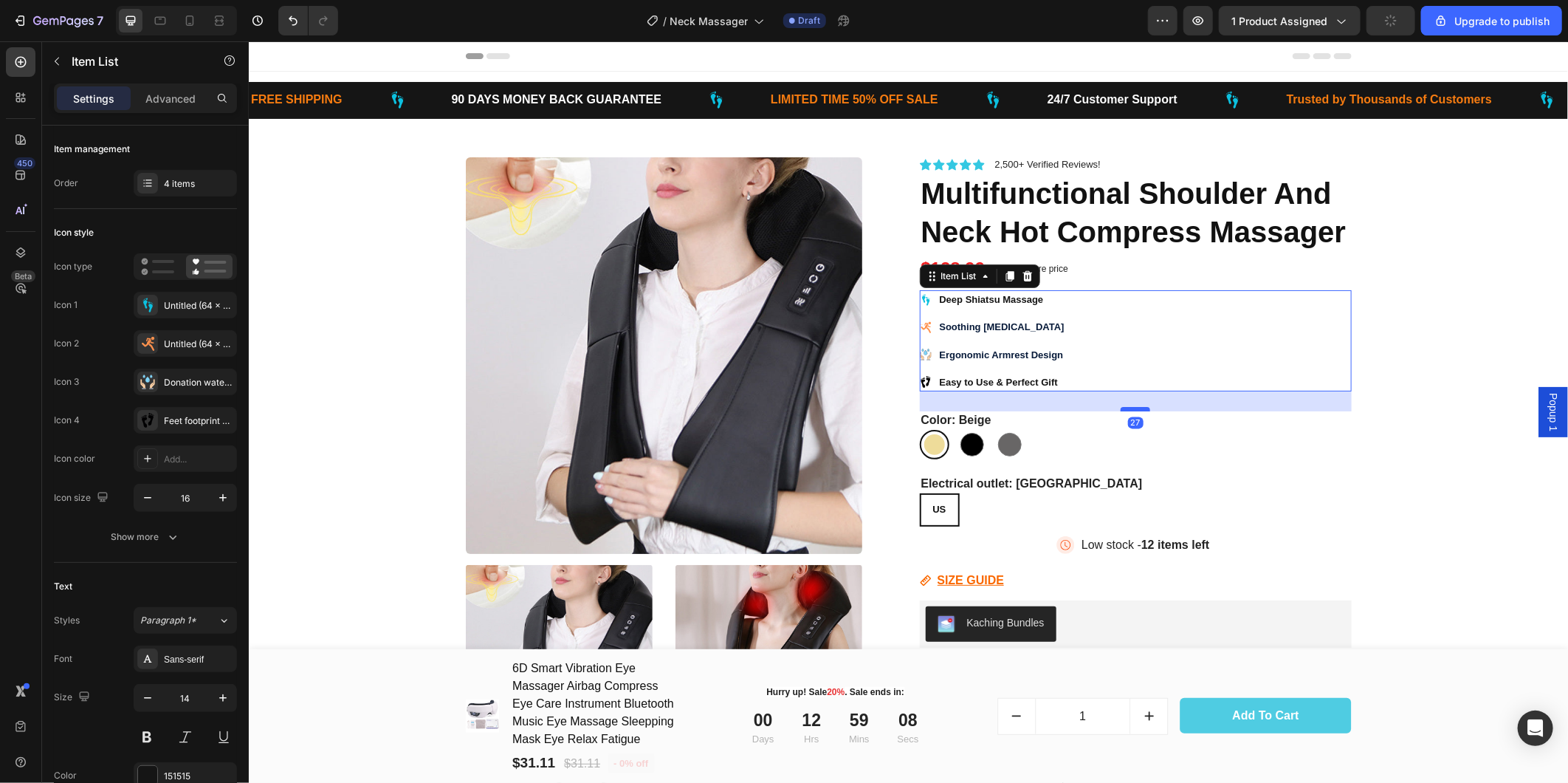
drag, startPoint x: 1131, startPoint y: 386, endPoint x: 1134, endPoint y: 405, distance: 19.2
click at [1134, 406] on div at bounding box center [1135, 408] width 29 height 5
type input "100%"
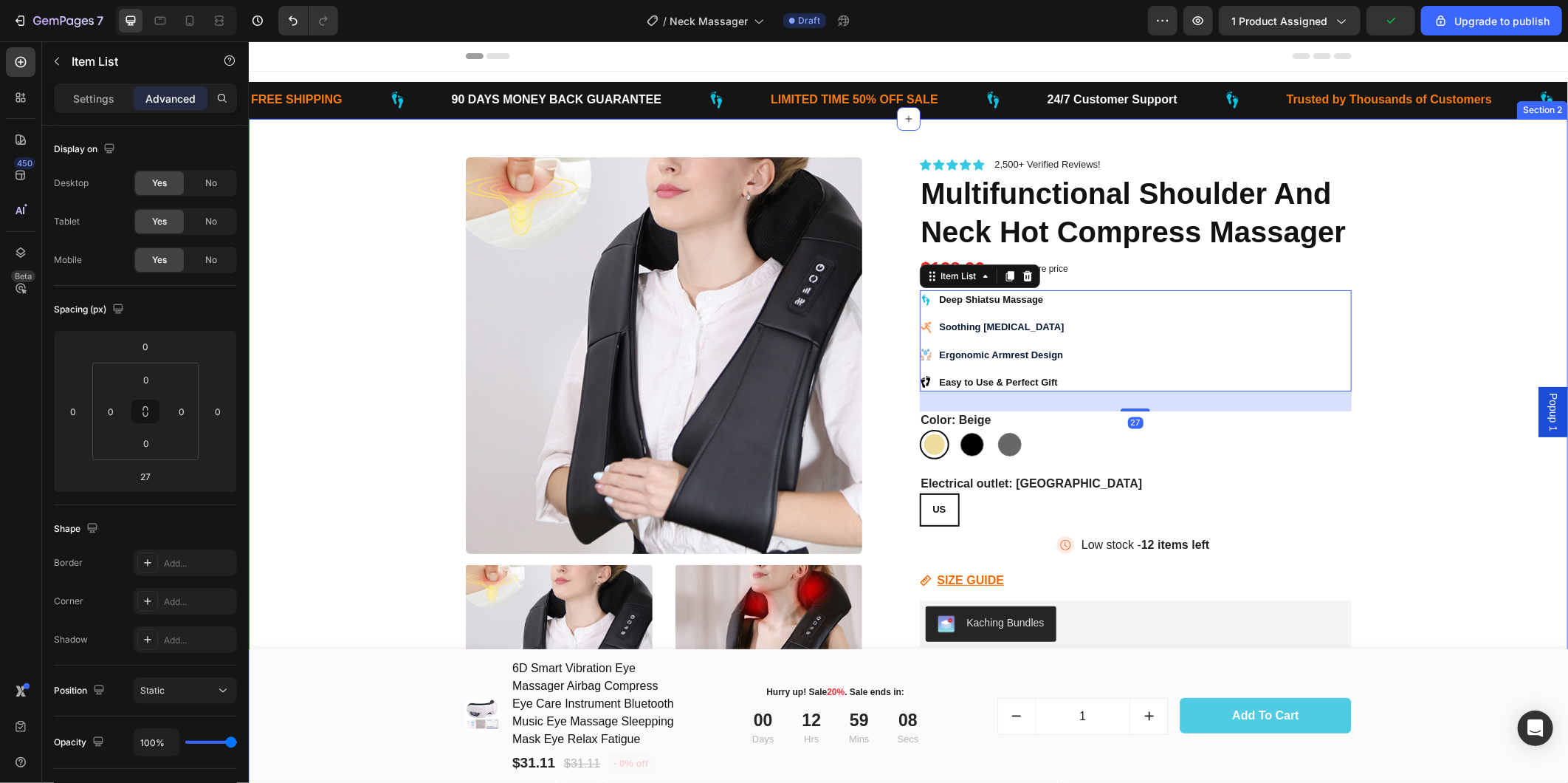
click at [1471, 420] on div "Product Images Icon Icon Icon Icon Icon Icon List 2,500+ Verified Reviews! Text…" at bounding box center [908, 663] width 1297 height 1090
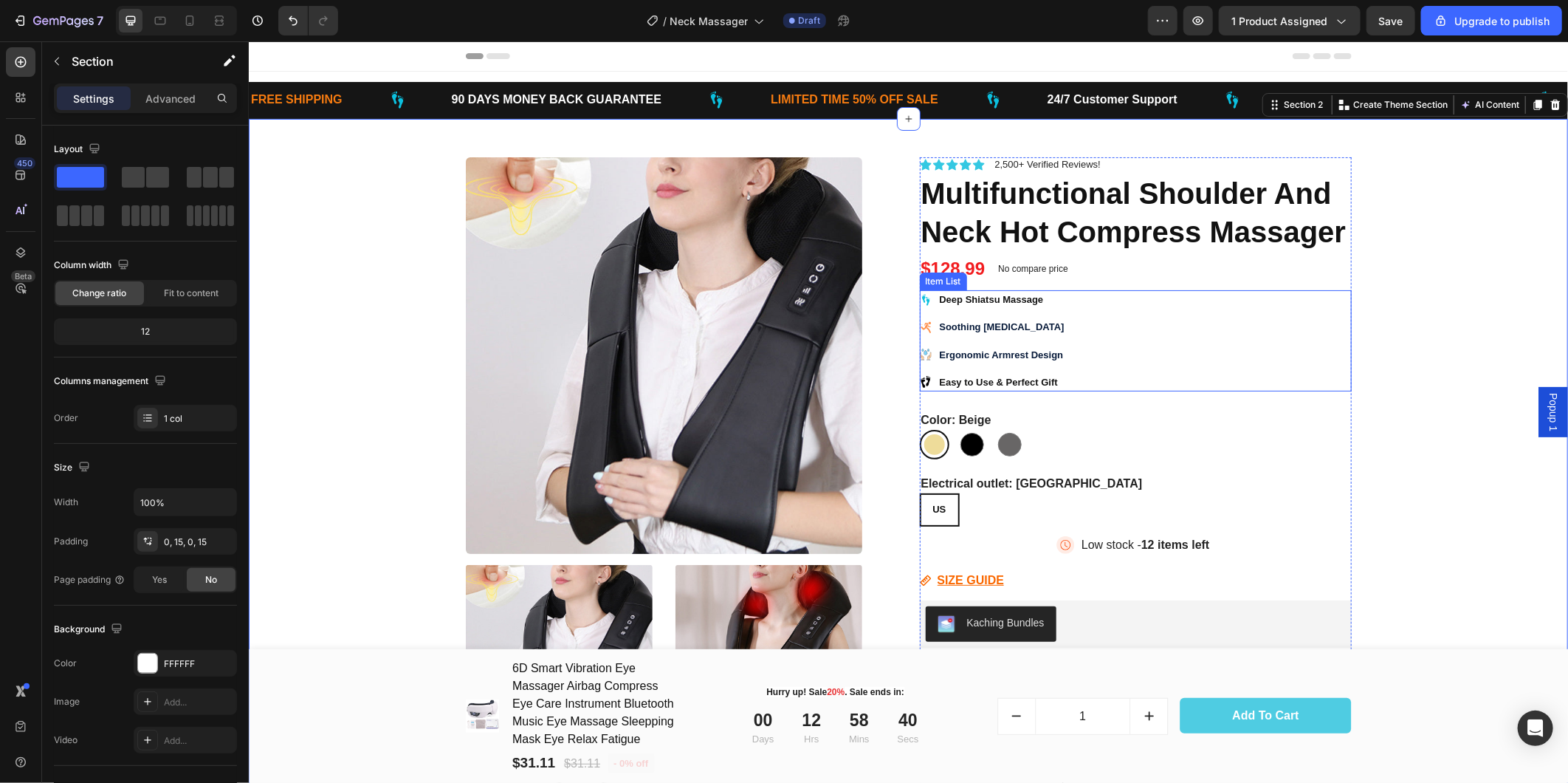
click at [922, 298] on icon at bounding box center [925, 299] width 12 height 12
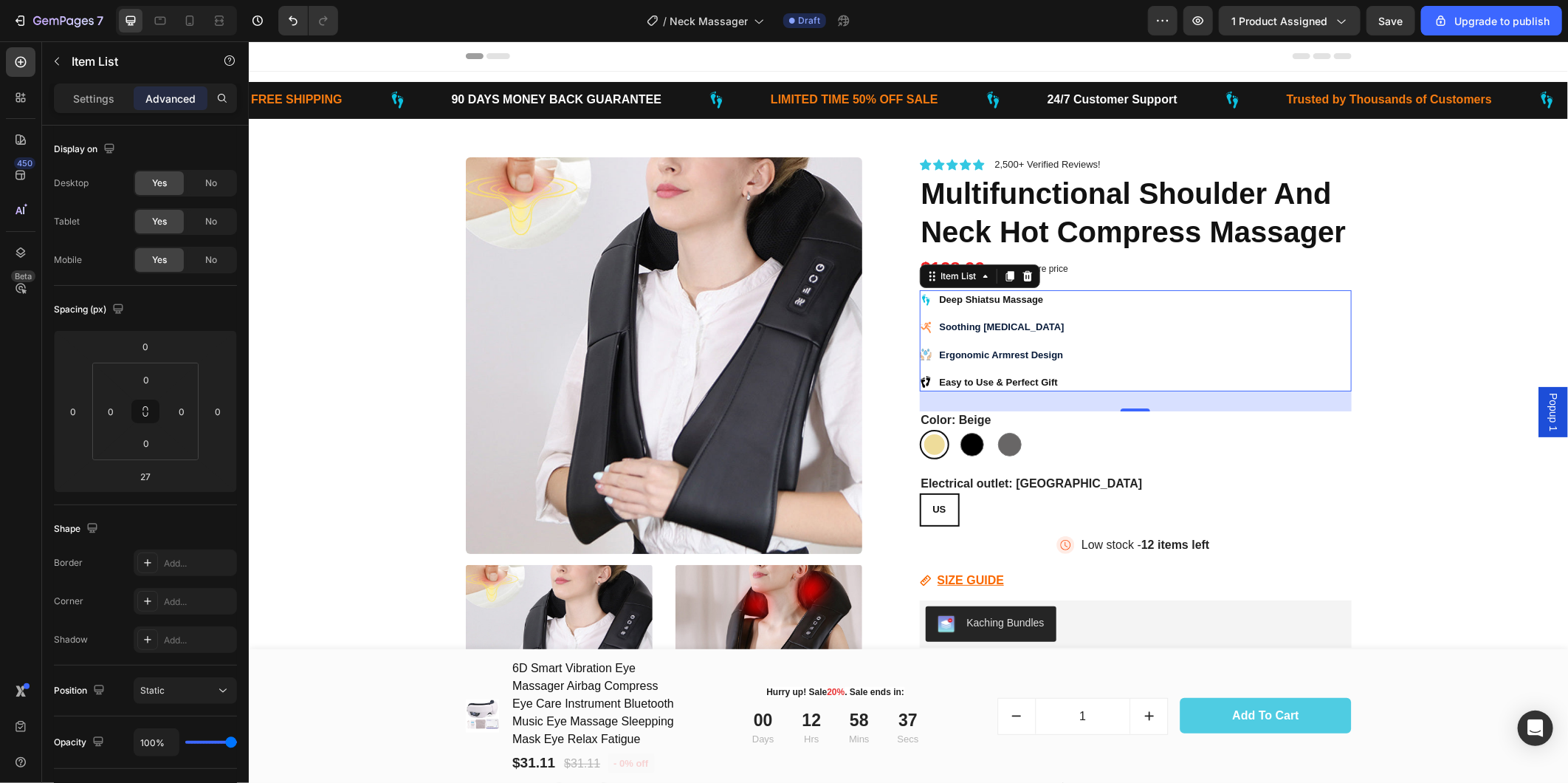
click at [922, 297] on icon at bounding box center [923, 298] width 4 height 7
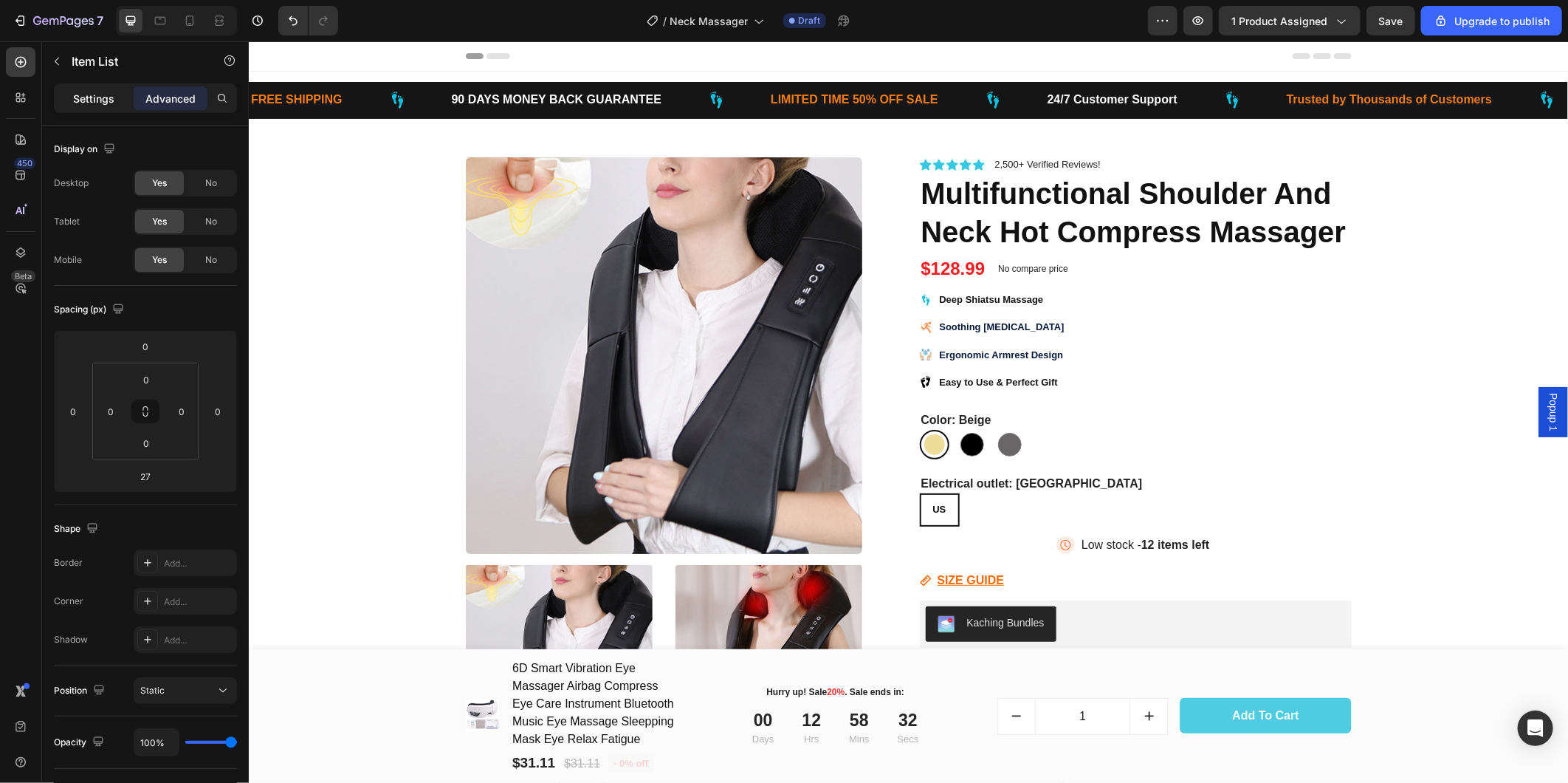
click at [84, 101] on p "Settings" at bounding box center [93, 99] width 41 height 16
type input "8"
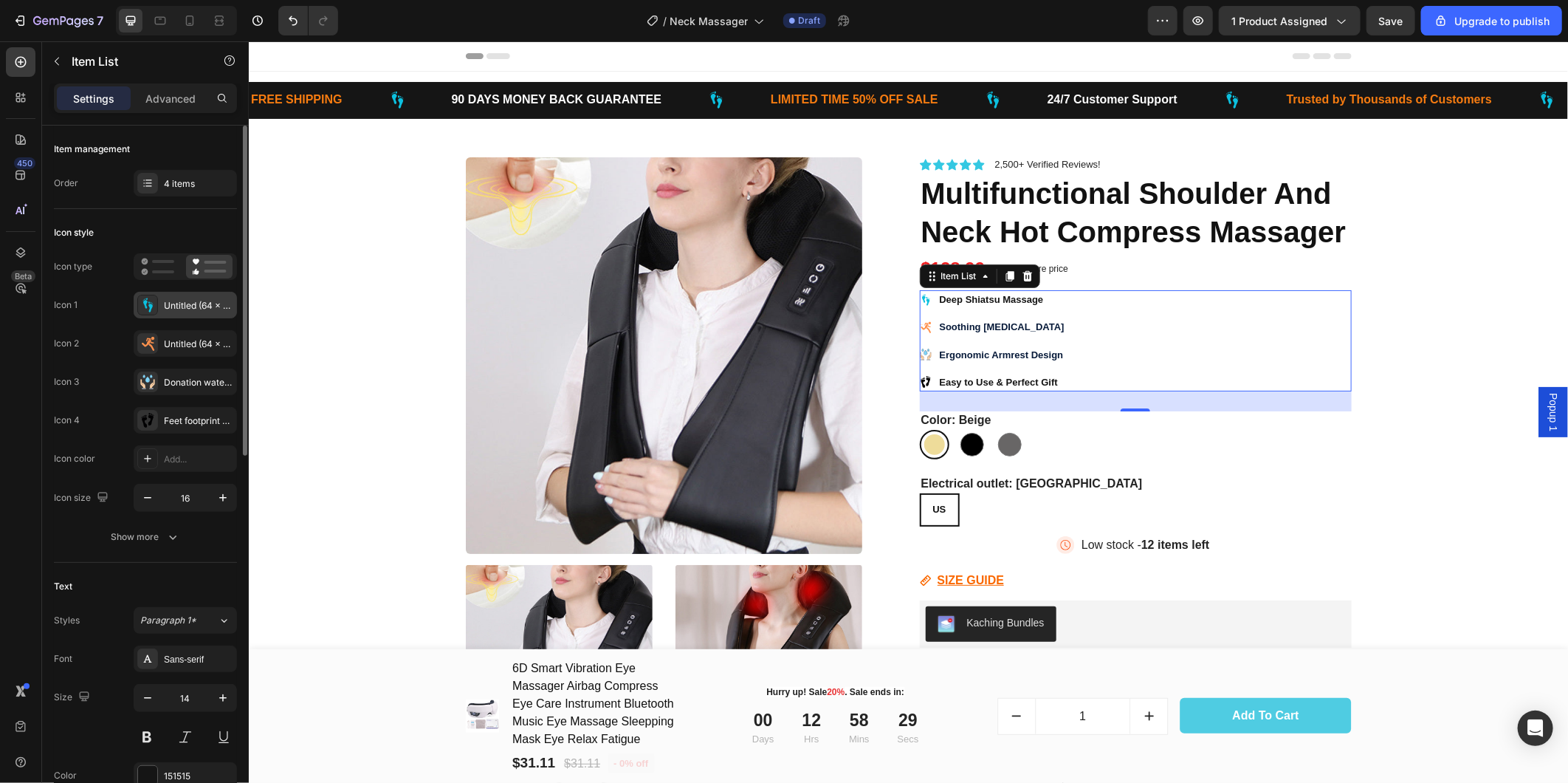
click at [148, 304] on icon at bounding box center [147, 304] width 15 height 15
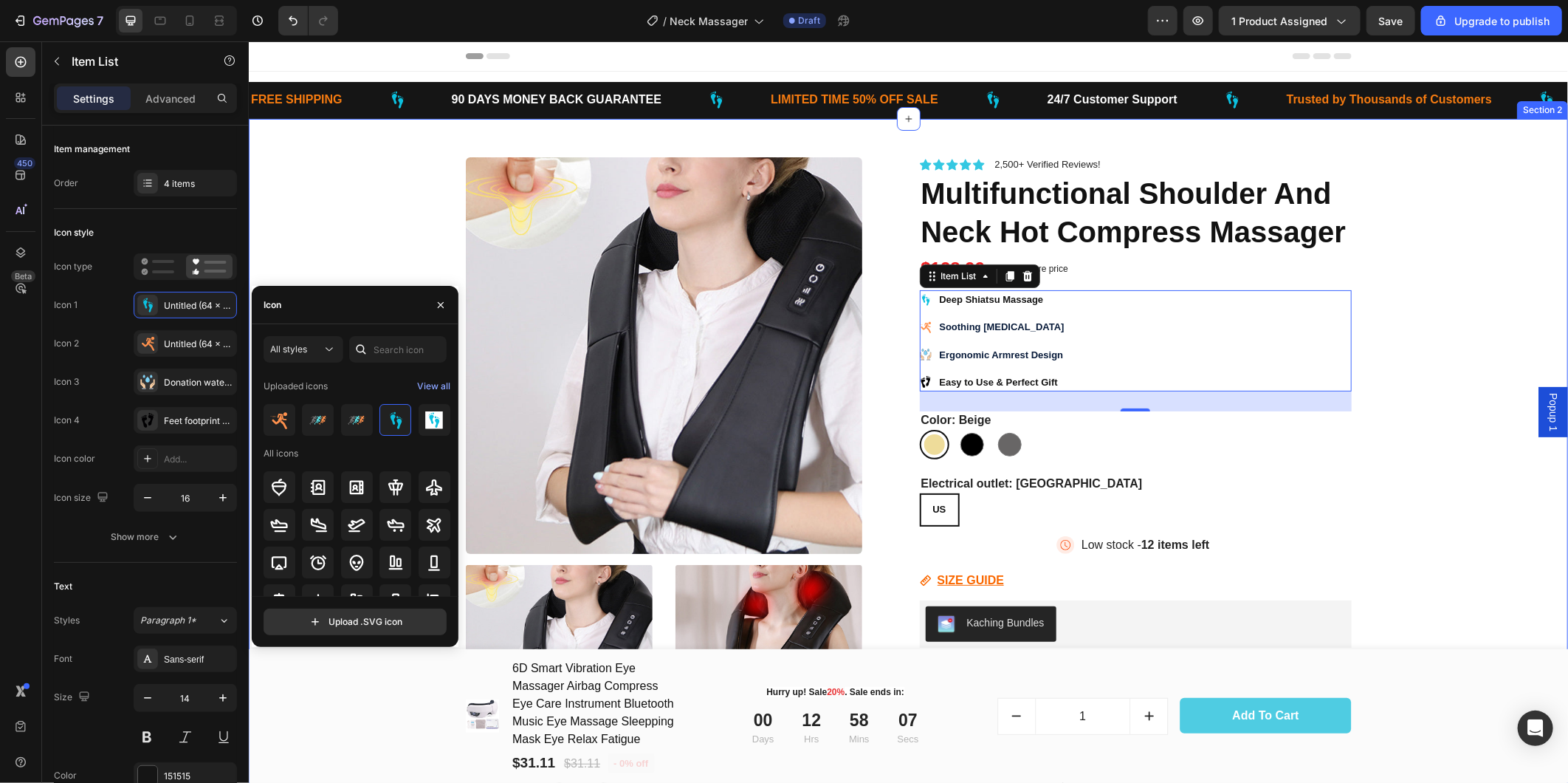
click at [1396, 300] on div "Product Images Icon Icon Icon Icon Icon Icon List 2,500+ Verified Reviews! Text…" at bounding box center [908, 663] width 1297 height 1090
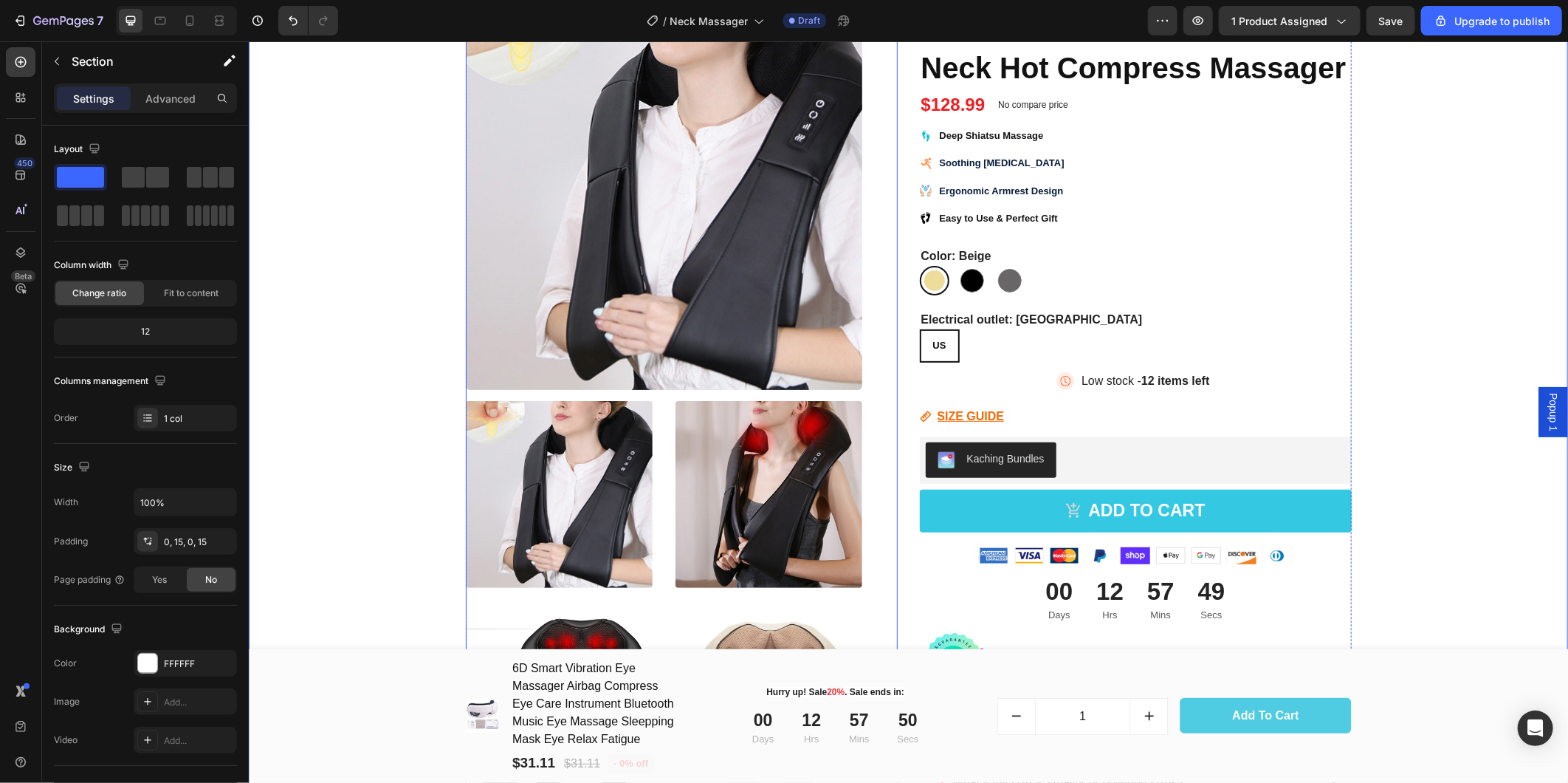
scroll to position [328, 0]
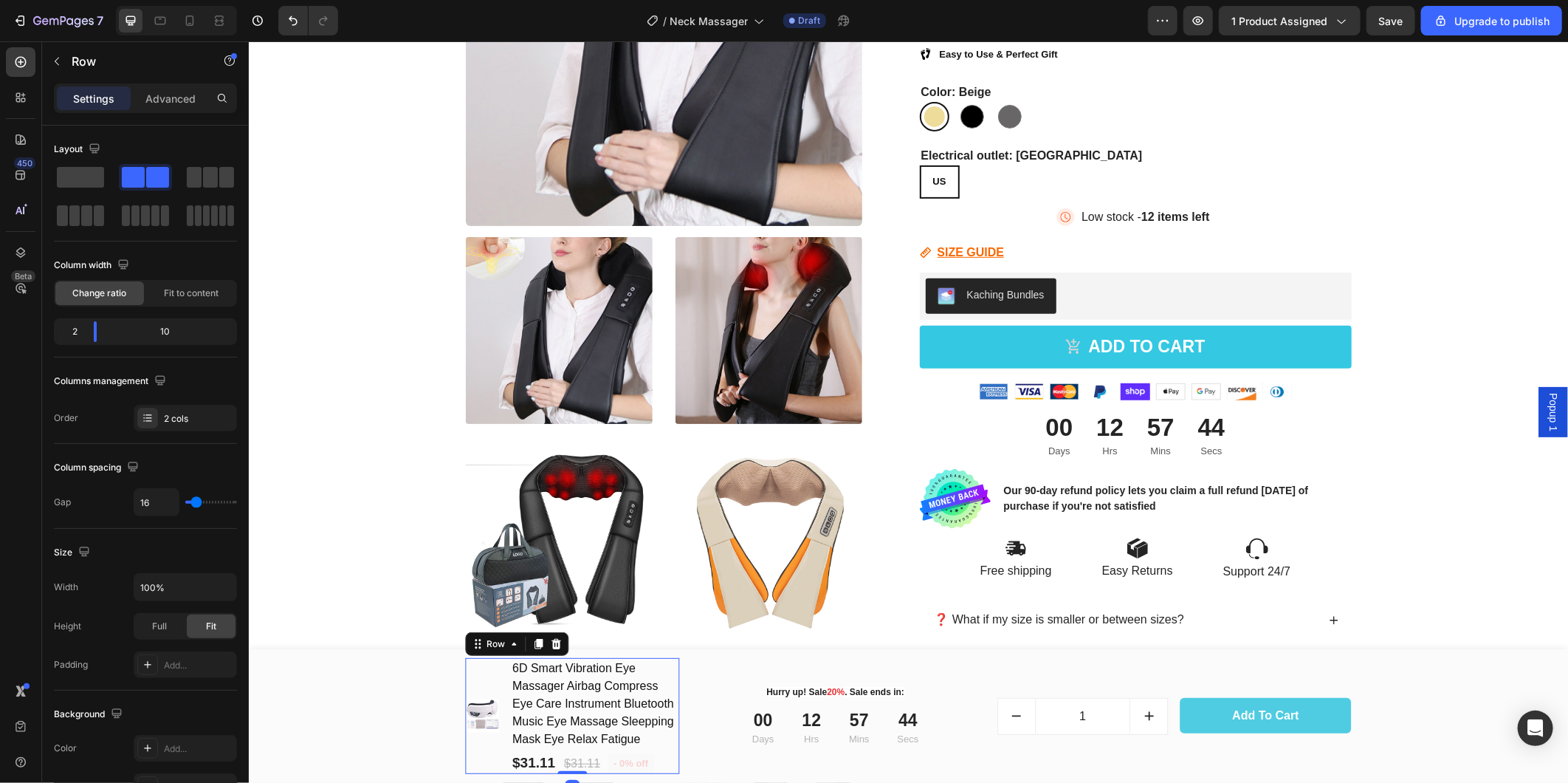
click at [482, 673] on div "(P) Images & Gallery" at bounding box center [482, 715] width 34 height 116
click at [84, 96] on p "Settings" at bounding box center [93, 99] width 41 height 16
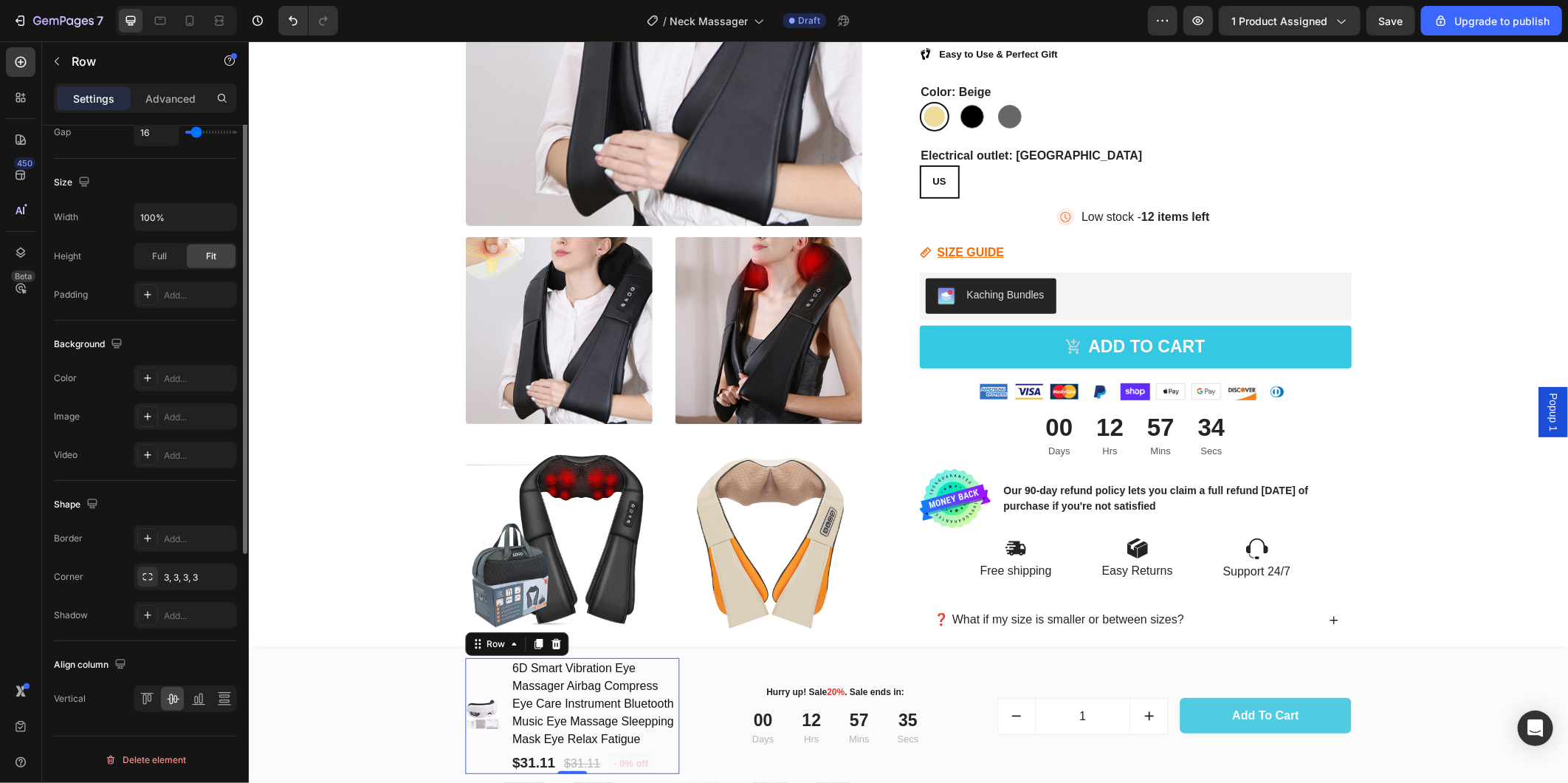
scroll to position [0, 0]
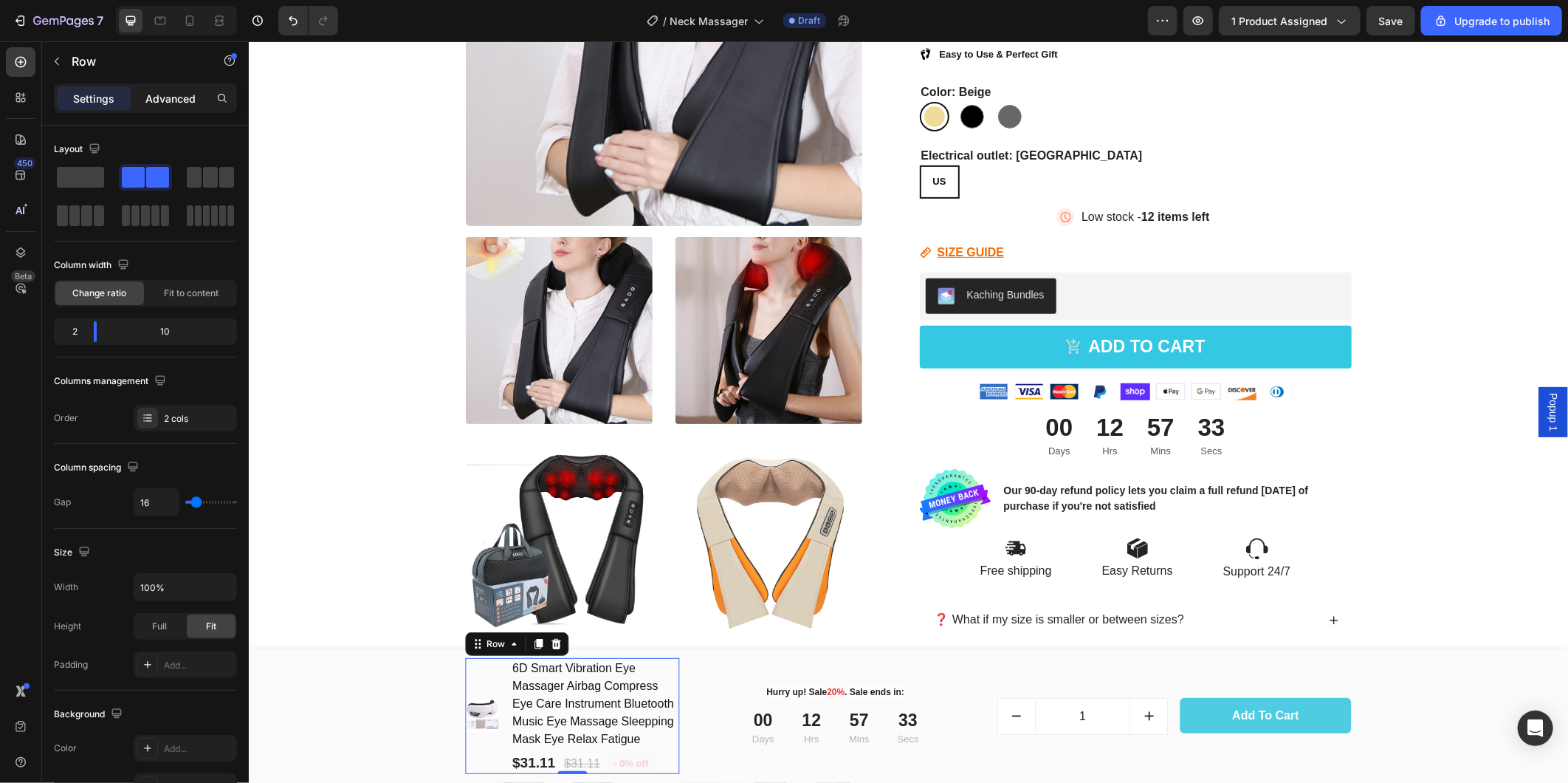
click at [162, 93] on p "Advanced" at bounding box center [170, 99] width 50 height 16
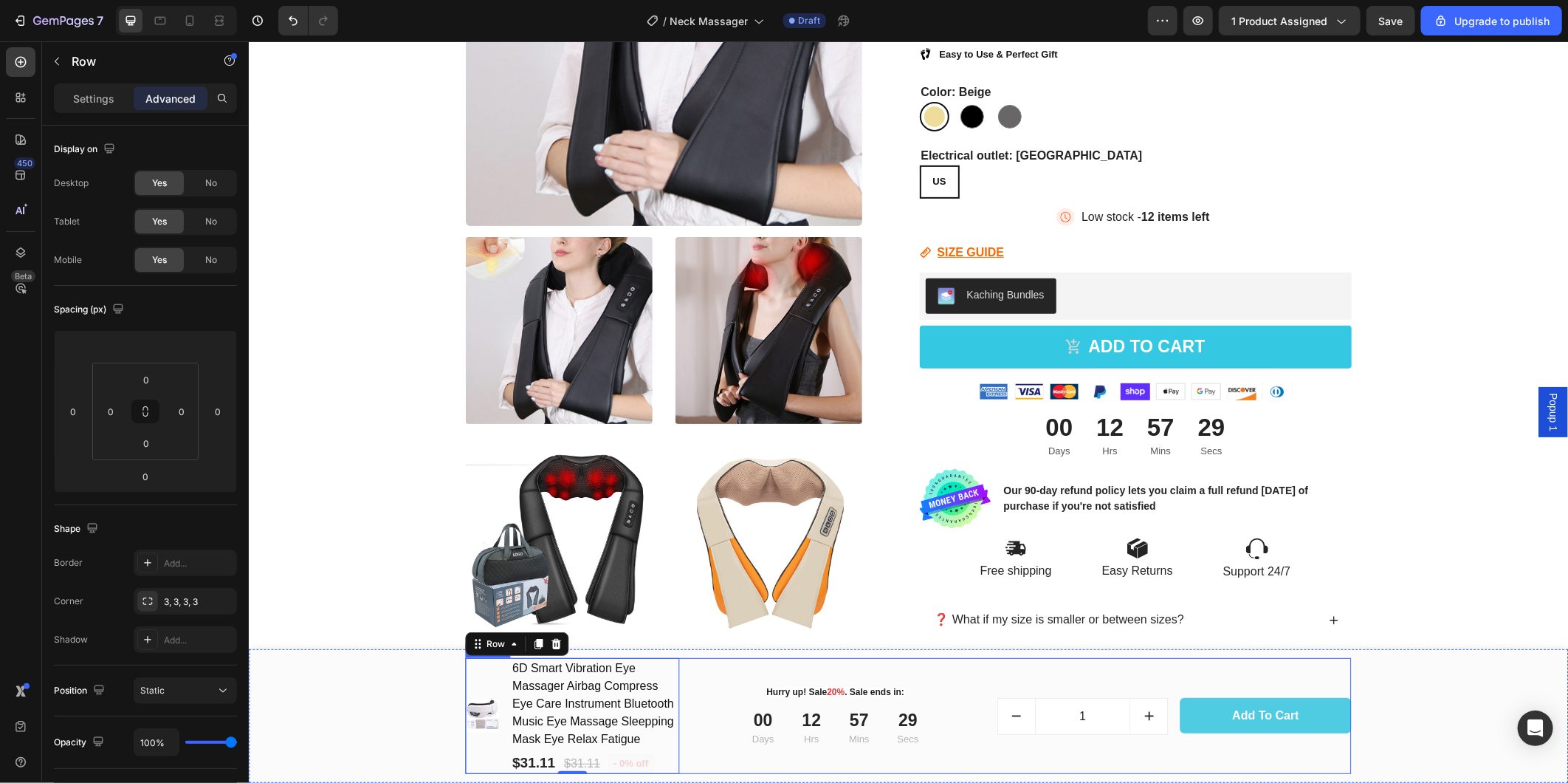
click at [684, 709] on div "(P) Images & Gallery 6D Smart Vibration Eye Massager Airbag Compress Eye Care I…" at bounding box center [908, 715] width 886 height 116
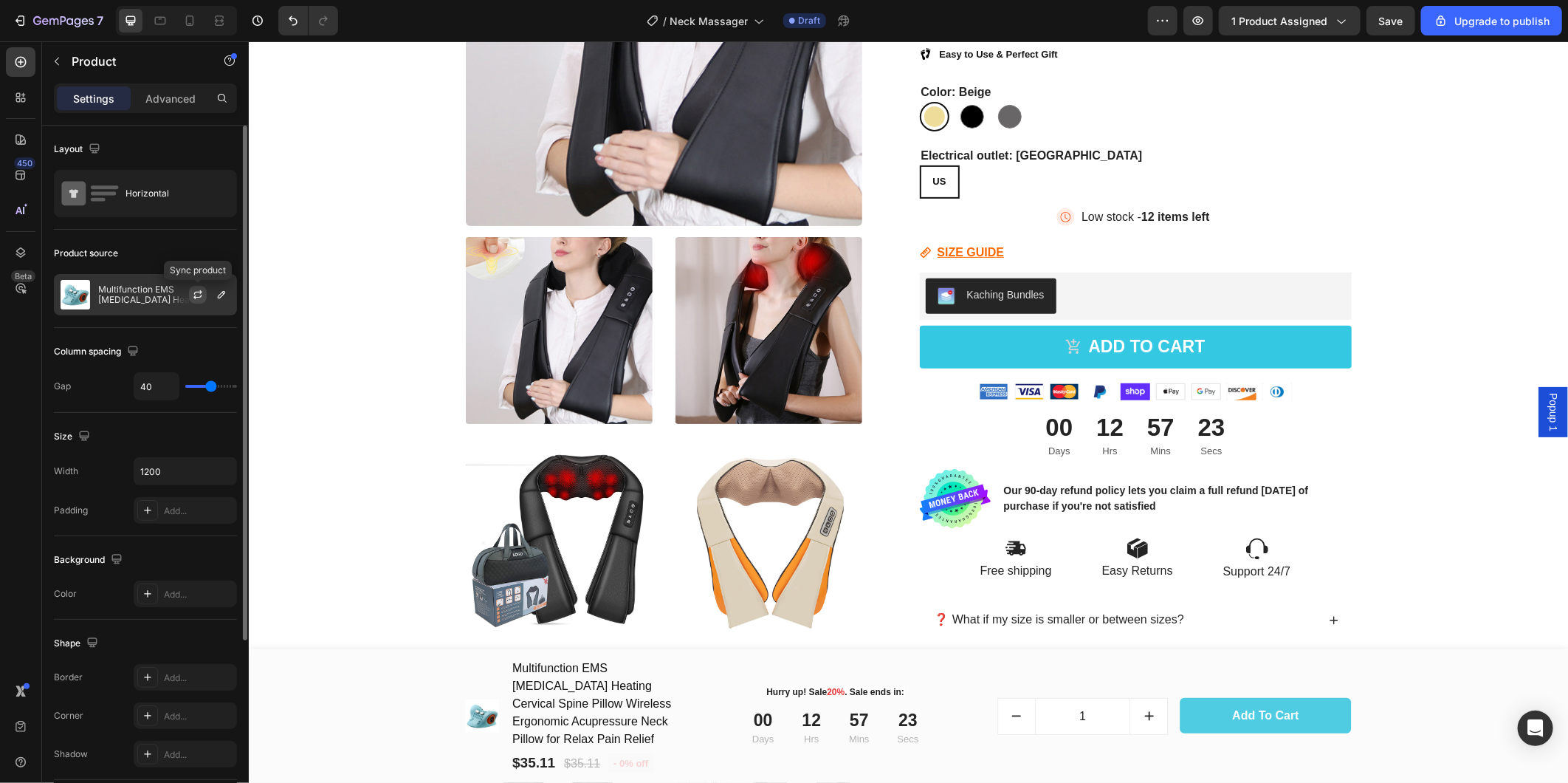
click at [197, 294] on icon "button" at bounding box center [197, 294] width 12 height 12
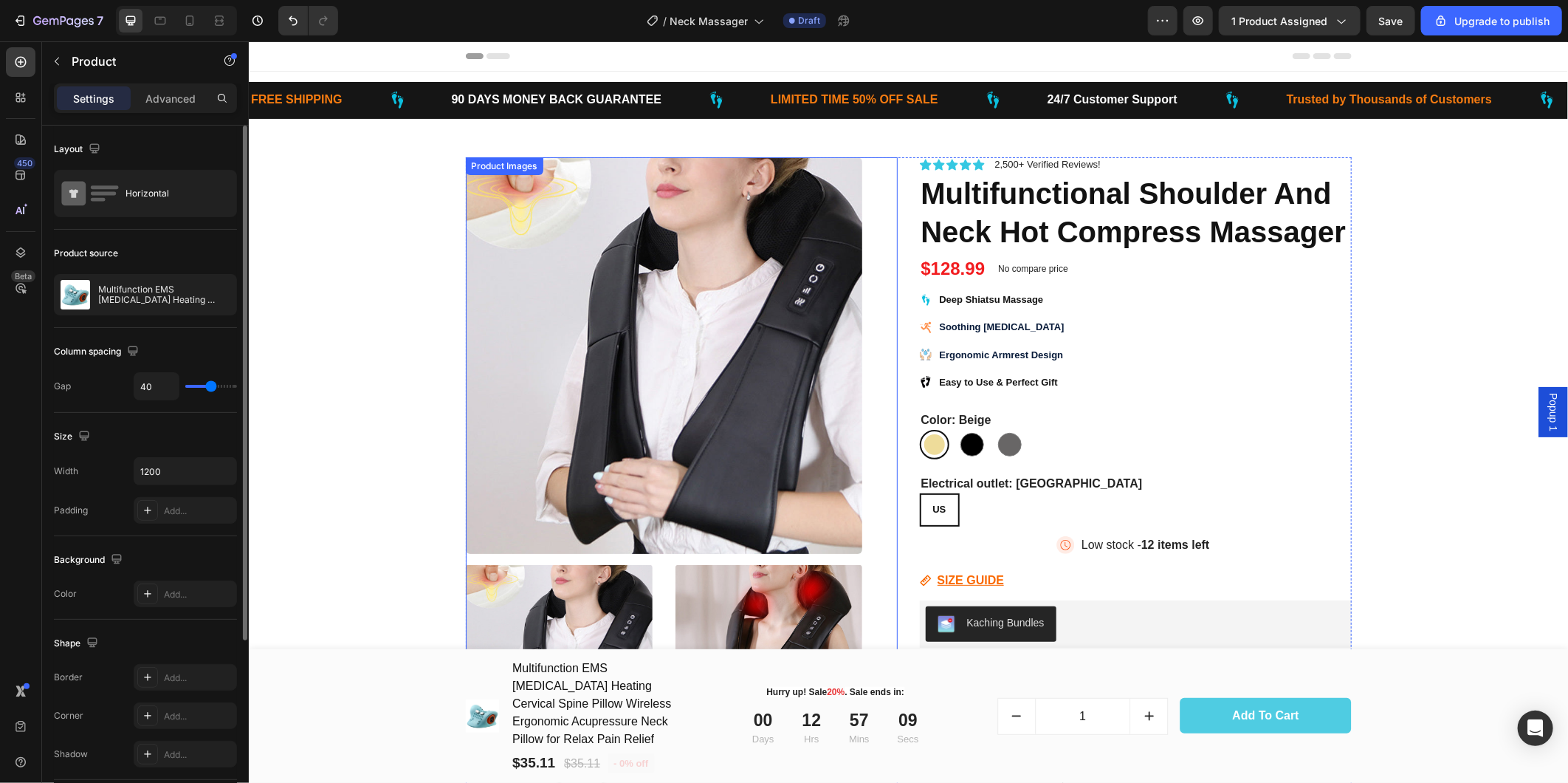
click at [880, 256] on div "Product Images" at bounding box center [680, 663] width 432 height 1014
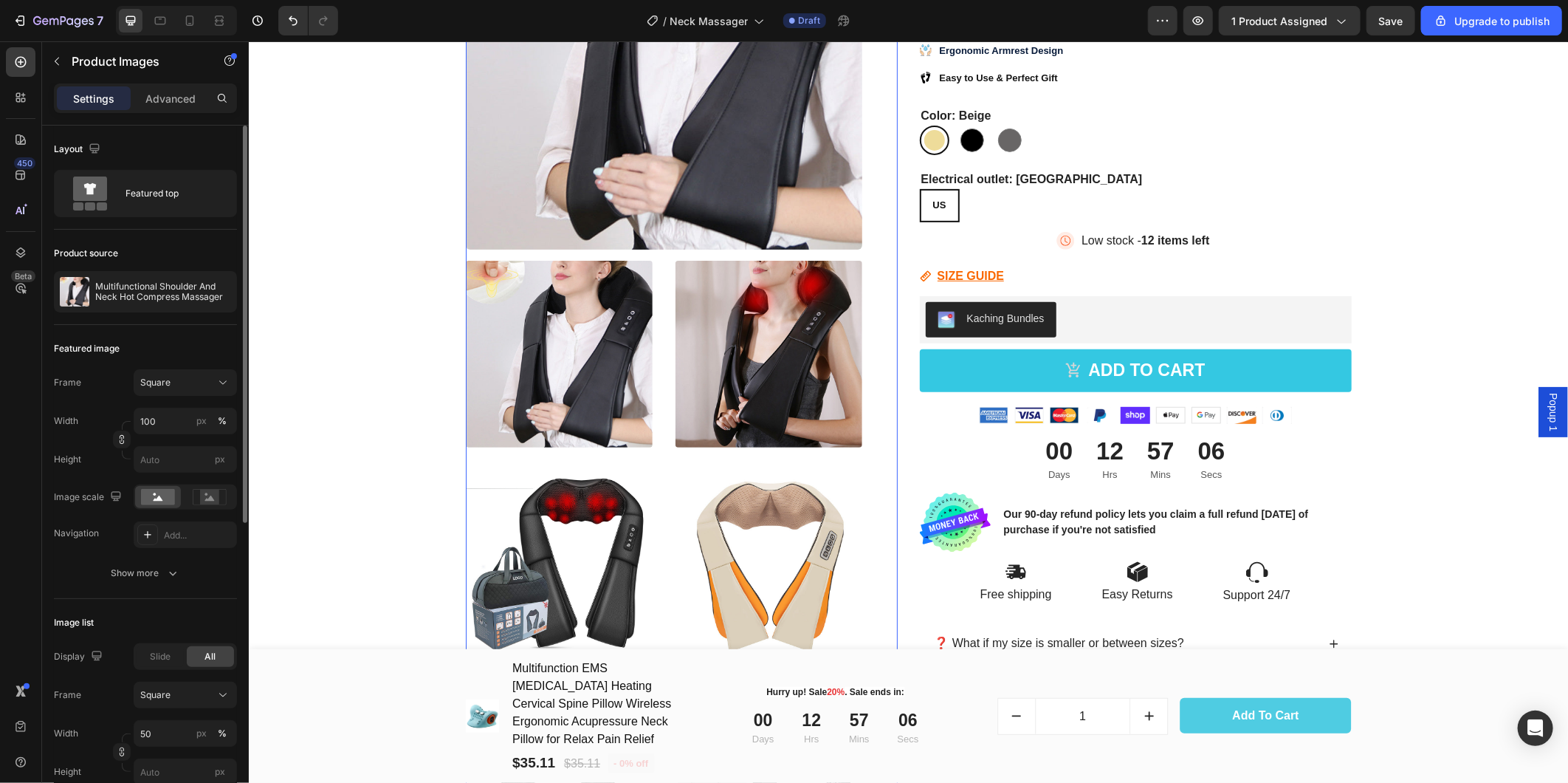
scroll to position [410, 0]
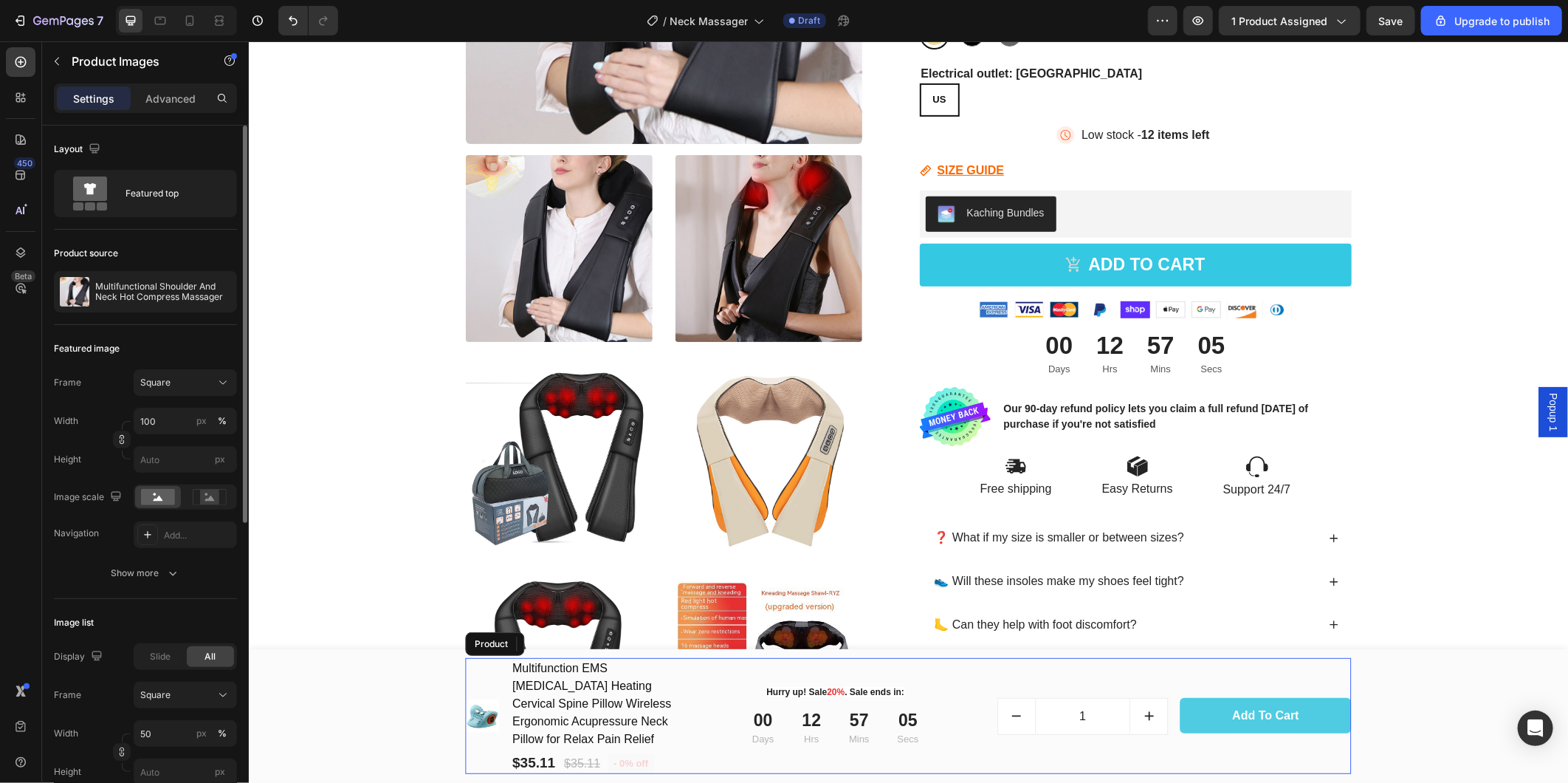
click at [690, 712] on div "(P) Images & Gallery Multifunction EMS [MEDICAL_DATA] Heating Cervical Spine Pi…" at bounding box center [908, 715] width 886 height 116
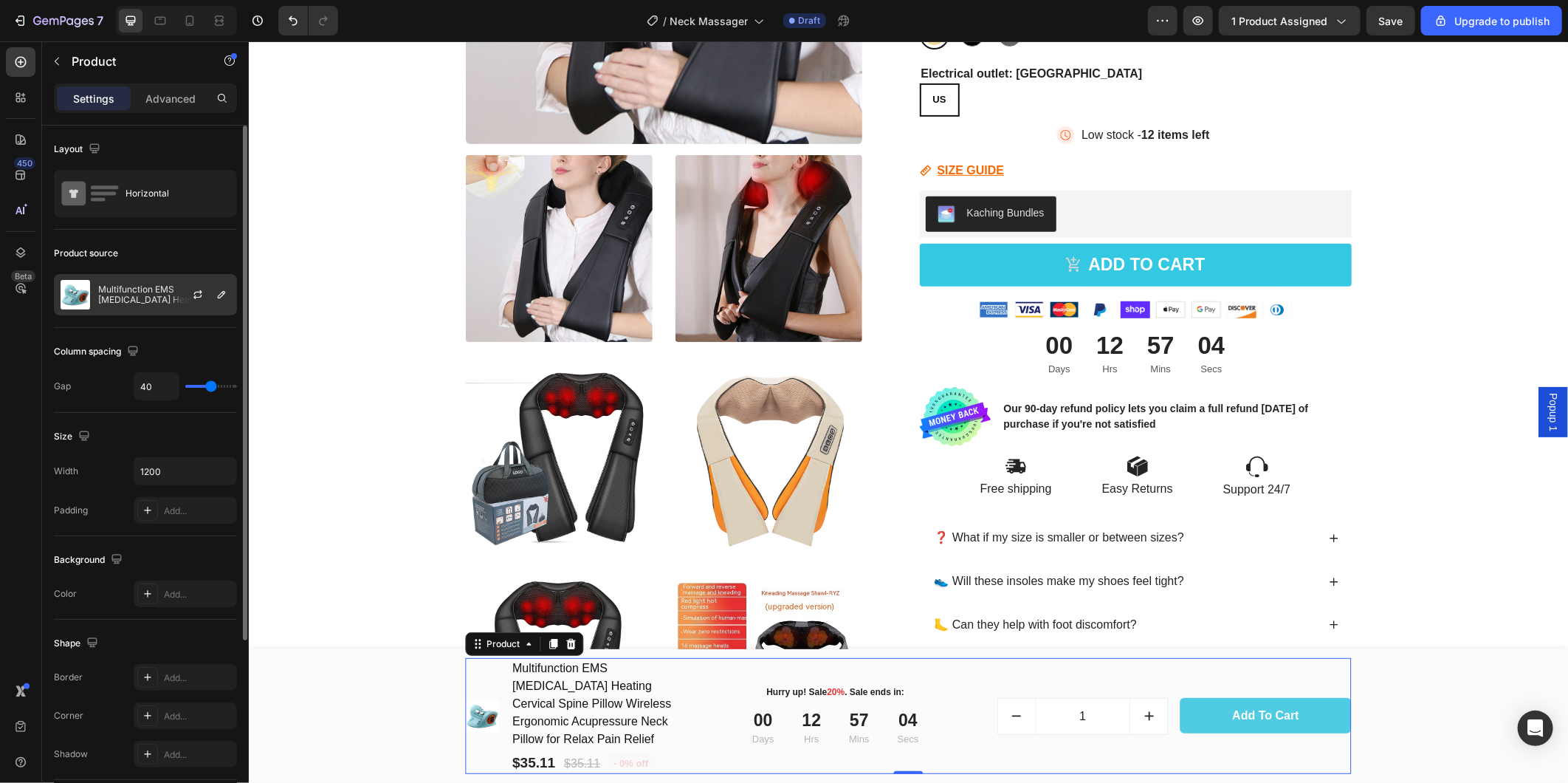
click at [123, 293] on p "Multifunction EMS [MEDICAL_DATA] Heating Cervical Spine Pillow Wireless Ergonom…" at bounding box center [164, 294] width 132 height 21
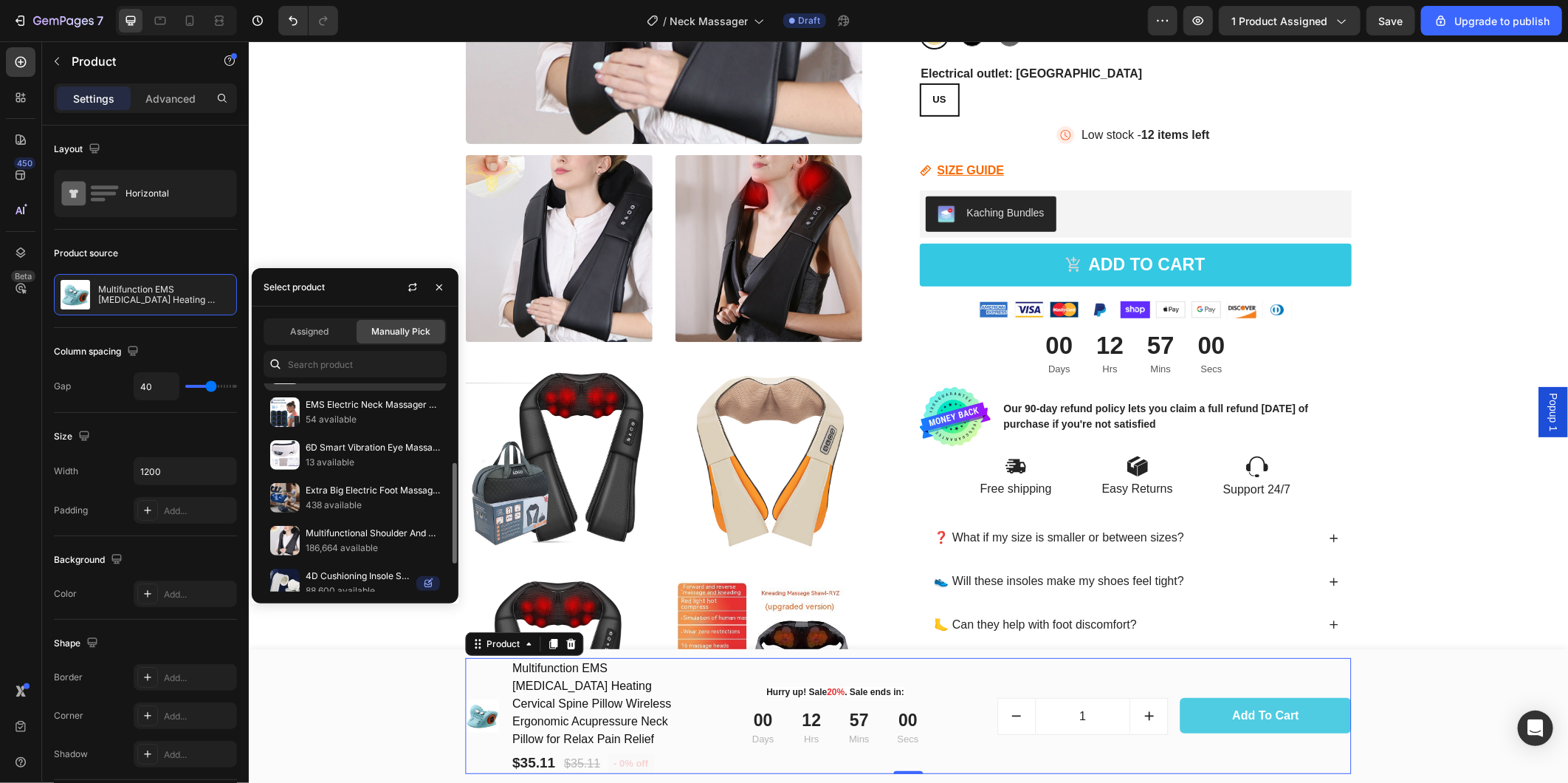
scroll to position [221, 0]
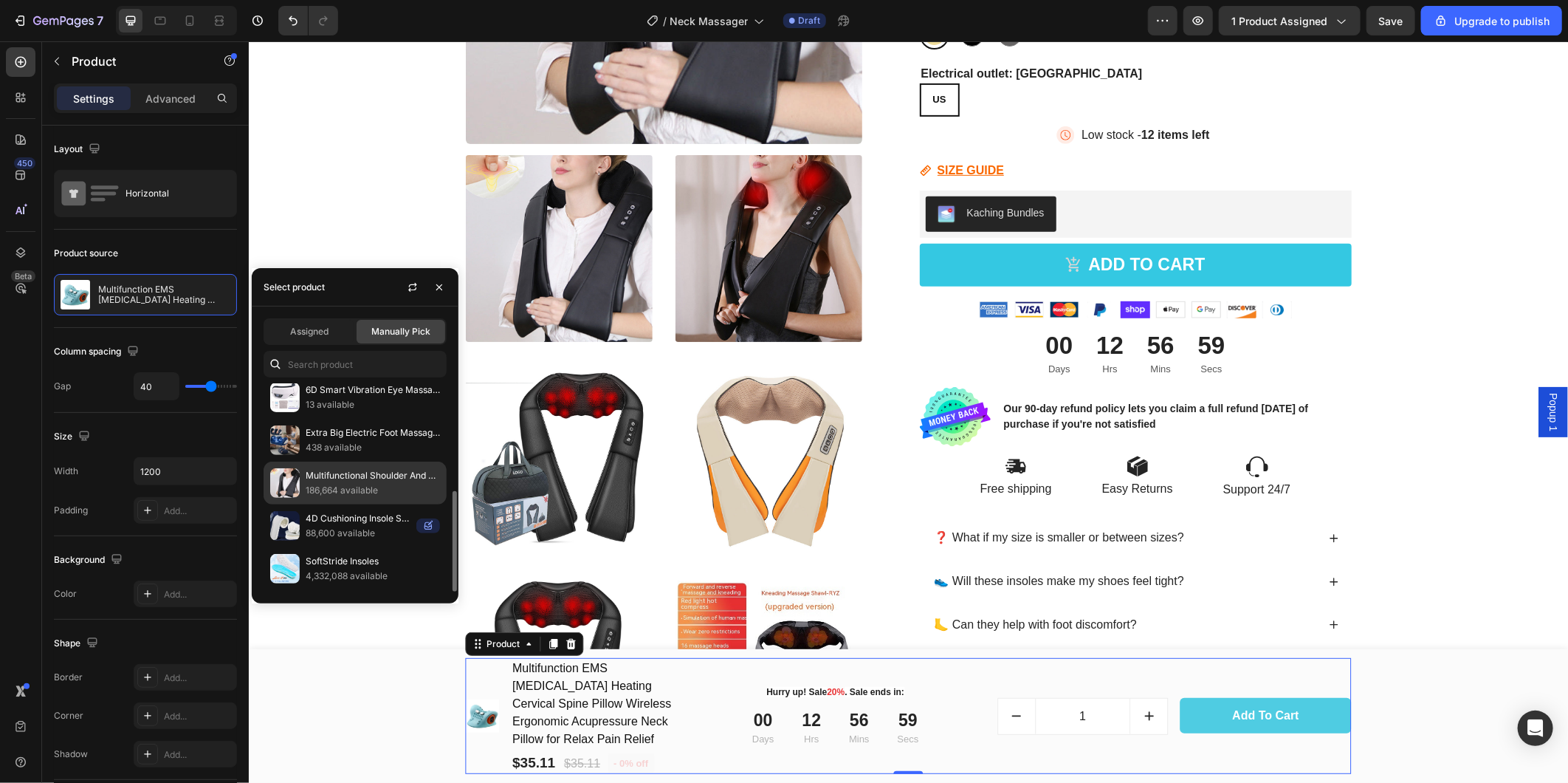
click at [318, 491] on p "186,664 available" at bounding box center [372, 490] width 134 height 15
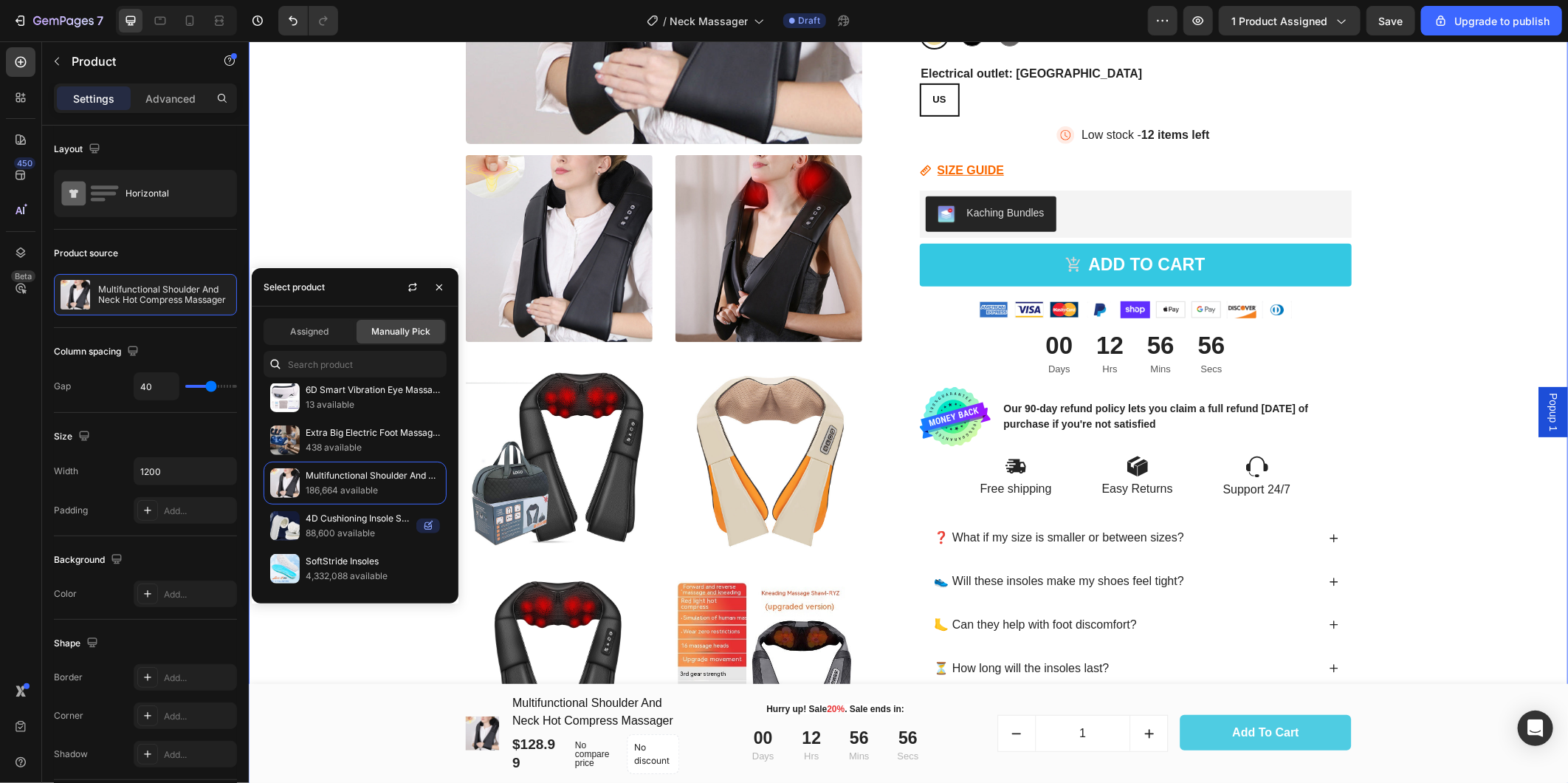
click at [372, 651] on div "Product Images Icon Icon Icon Icon Icon Icon List 2,500+ Verified Reviews! Text…" at bounding box center [908, 264] width 1297 height 1111
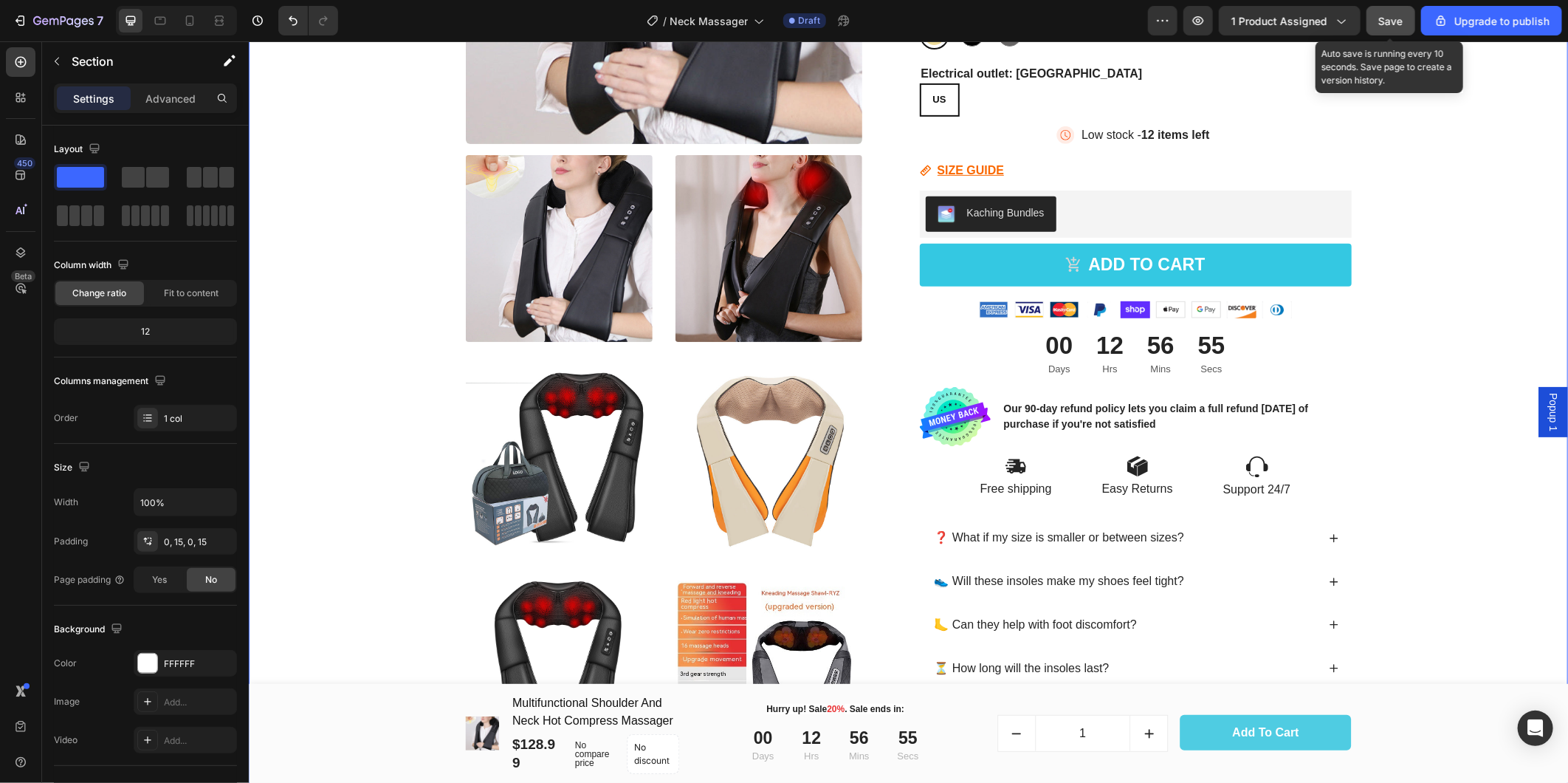
click at [1391, 15] on span "Save" at bounding box center [1391, 21] width 24 height 12
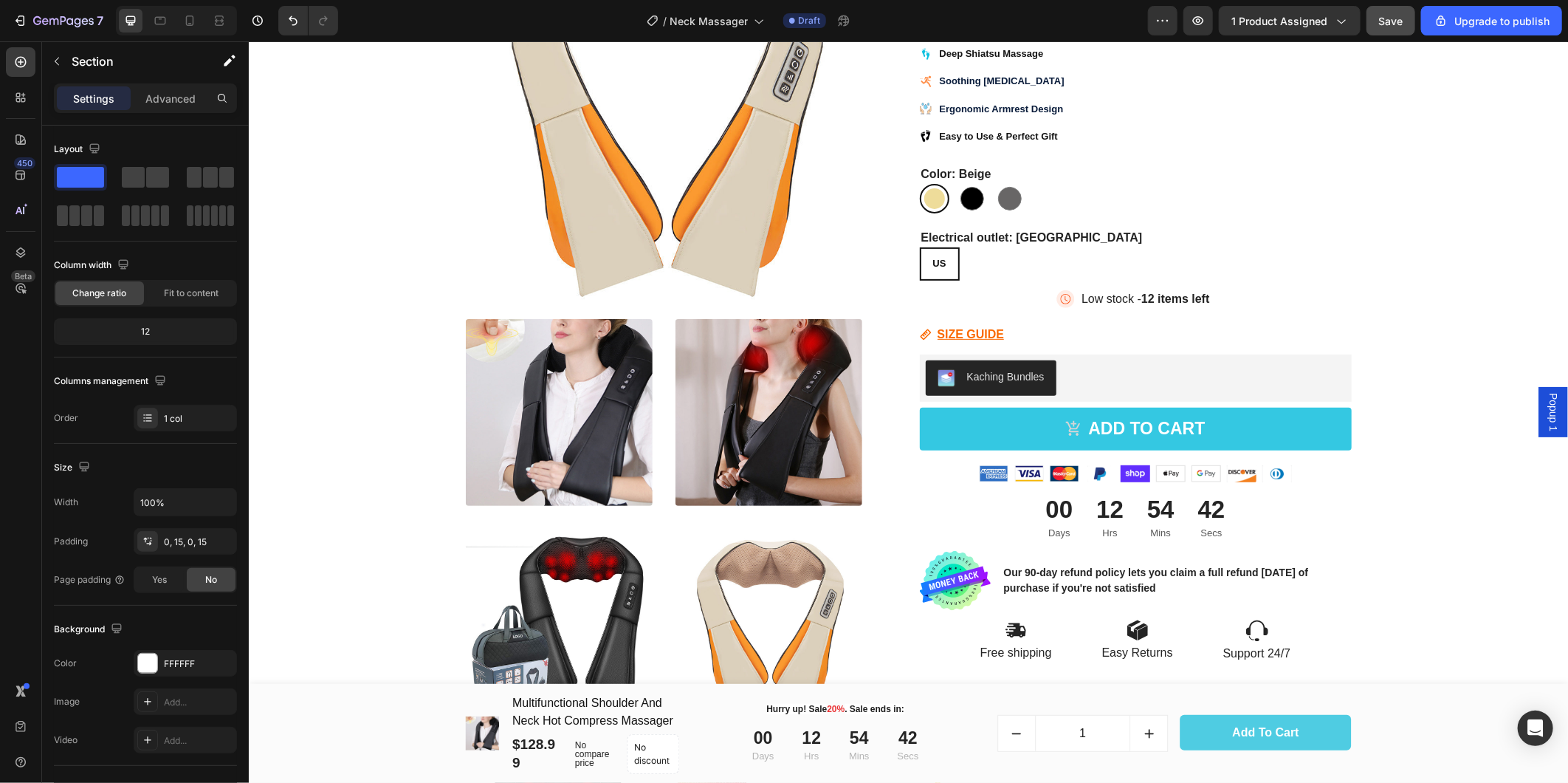
scroll to position [0, 0]
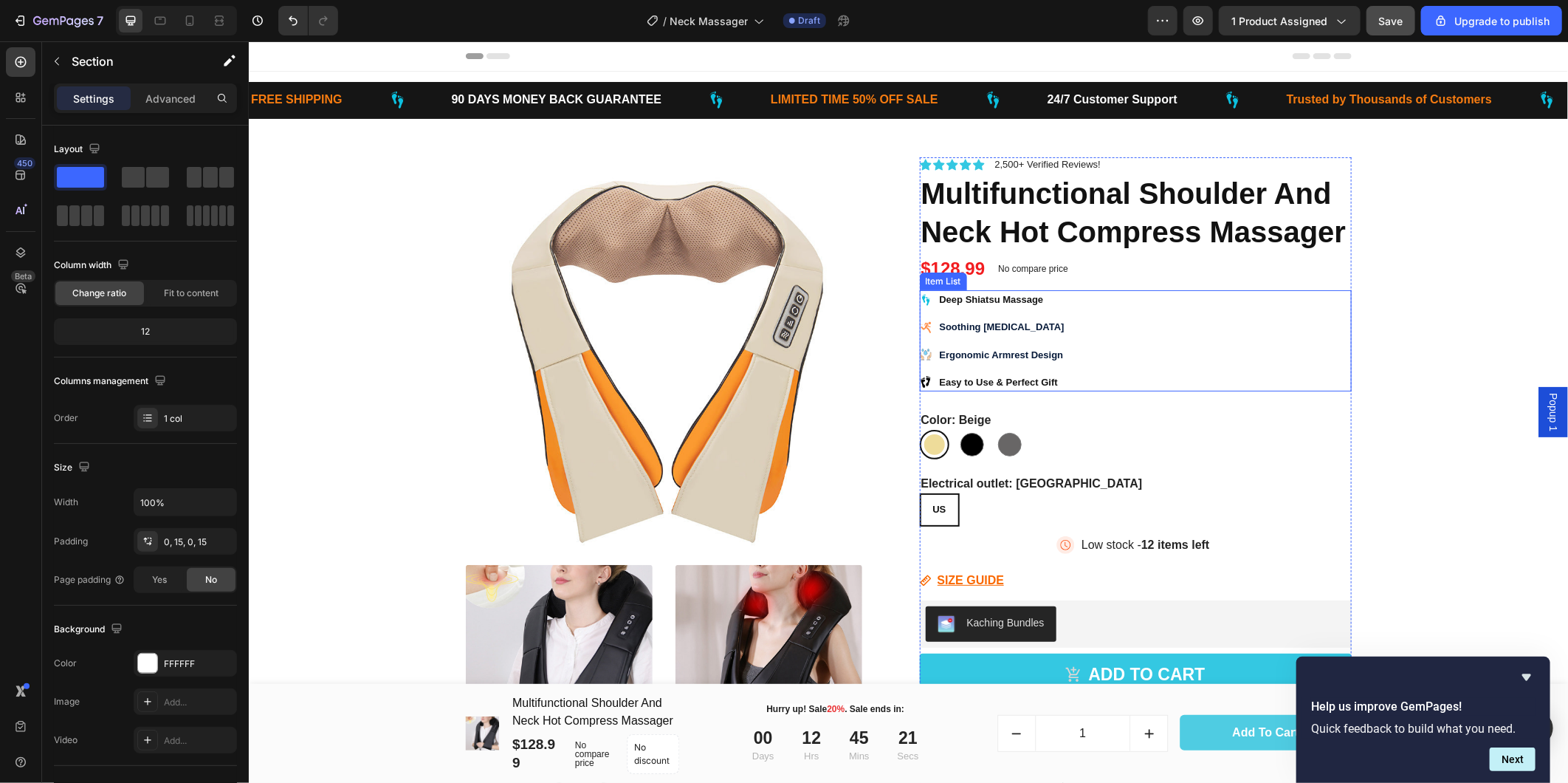
click at [919, 297] on icon at bounding box center [925, 299] width 12 height 12
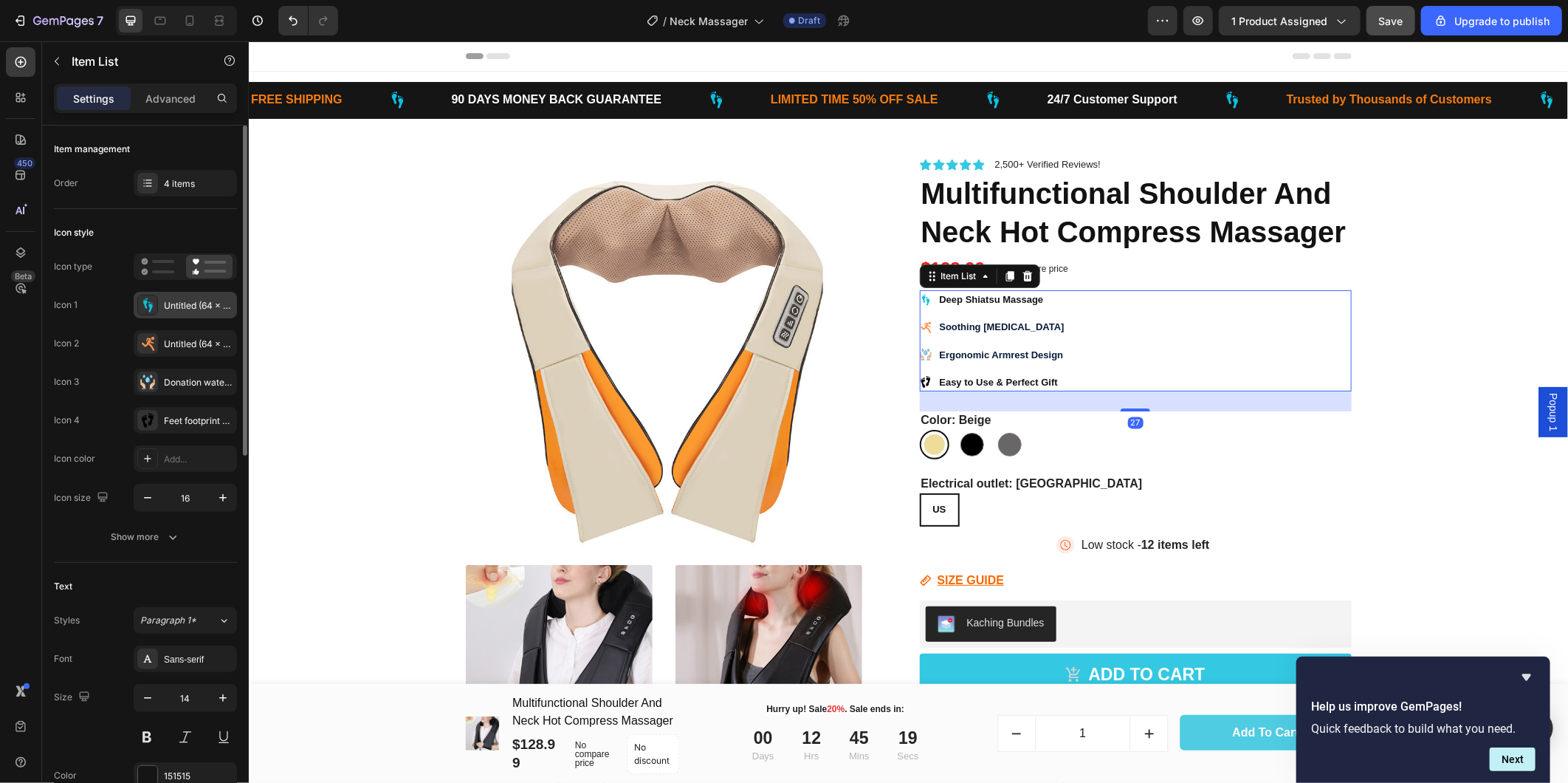
click at [151, 303] on icon at bounding box center [147, 304] width 15 height 15
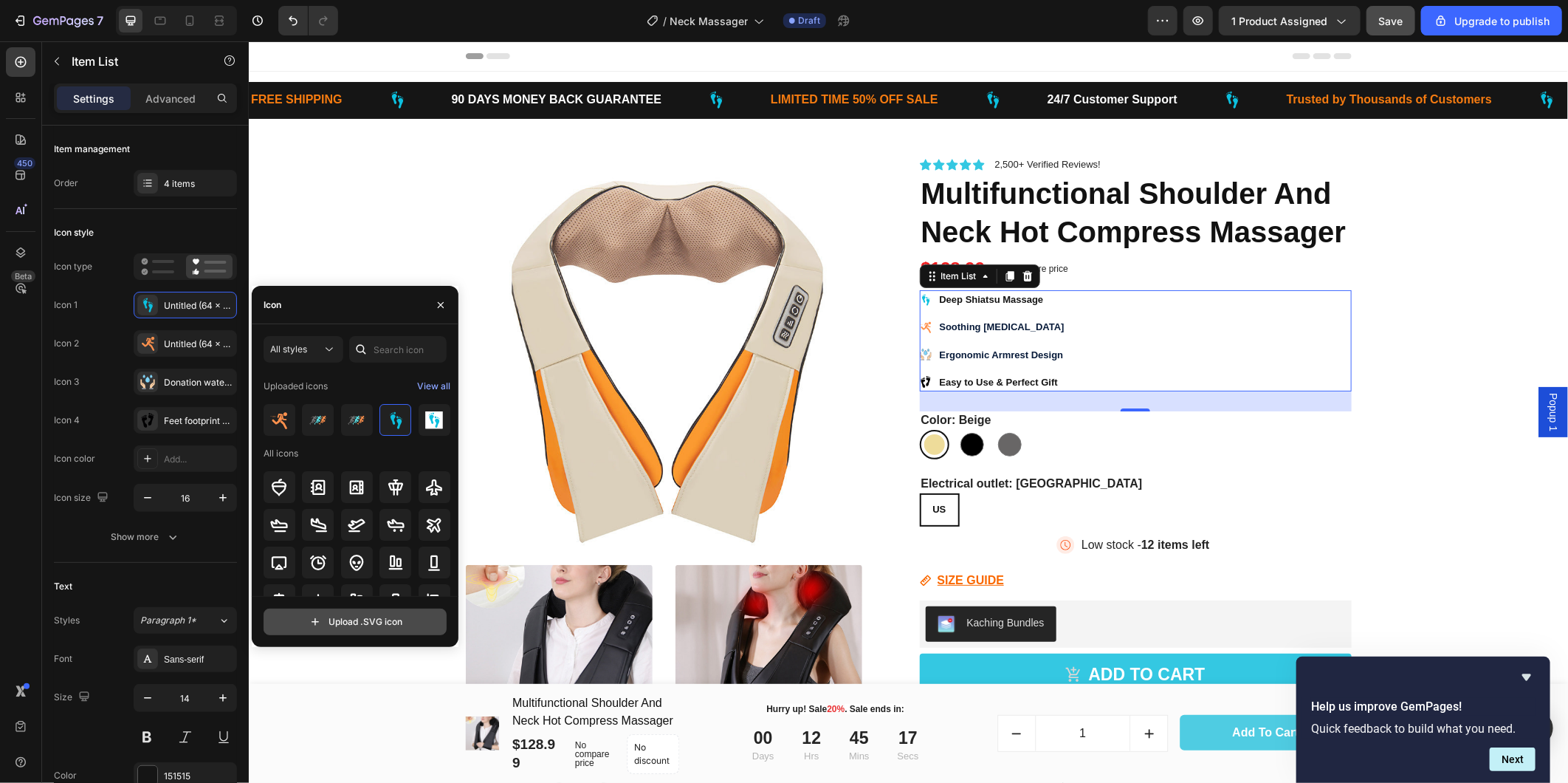
click at [365, 621] on input "file" at bounding box center [355, 622] width 182 height 25
type input "C:\fakepath\Untitled (64 x 64 px) (128 x 128 px) (4).svg"
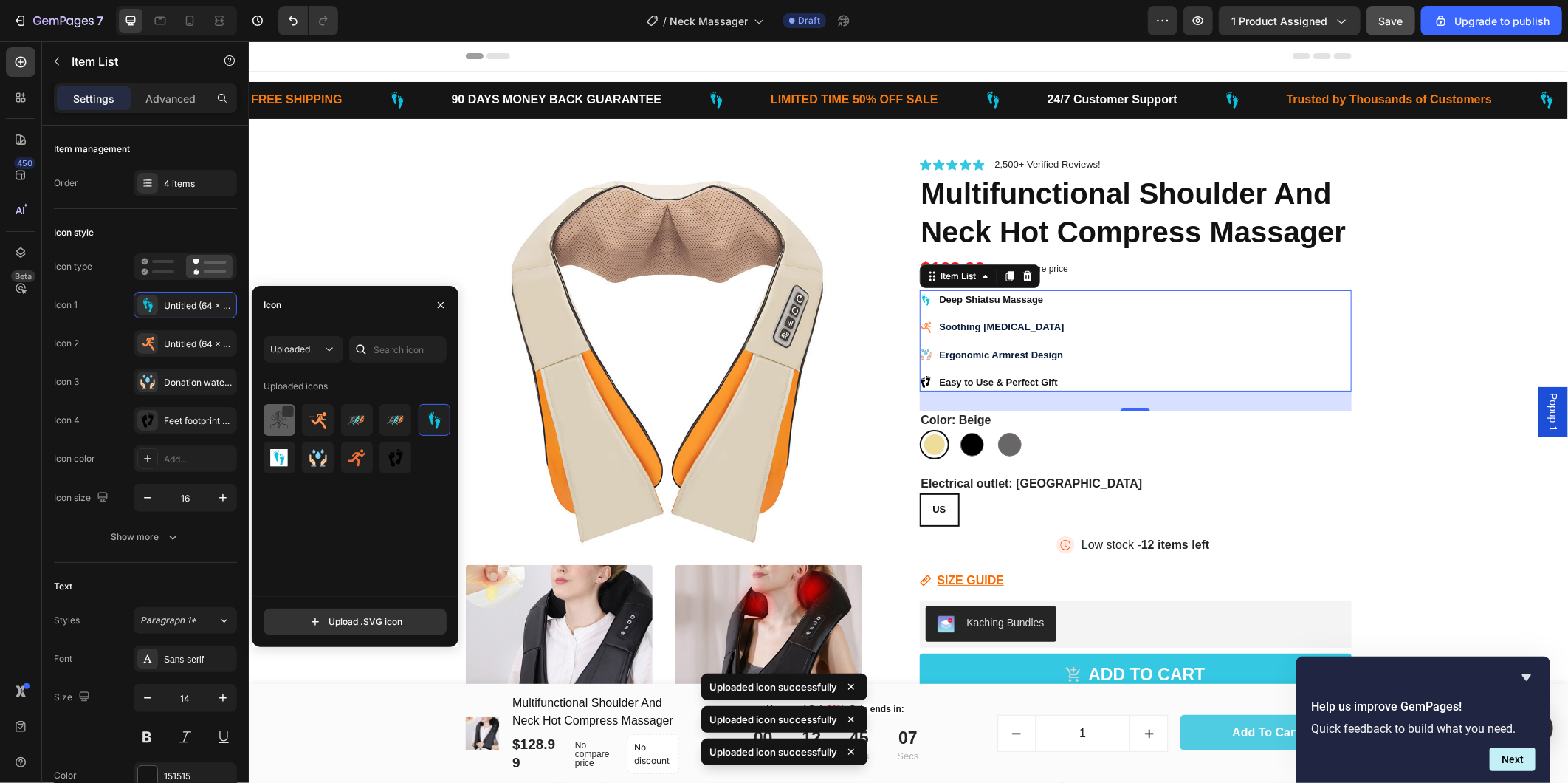
click at [281, 419] on img at bounding box center [279, 420] width 18 height 18
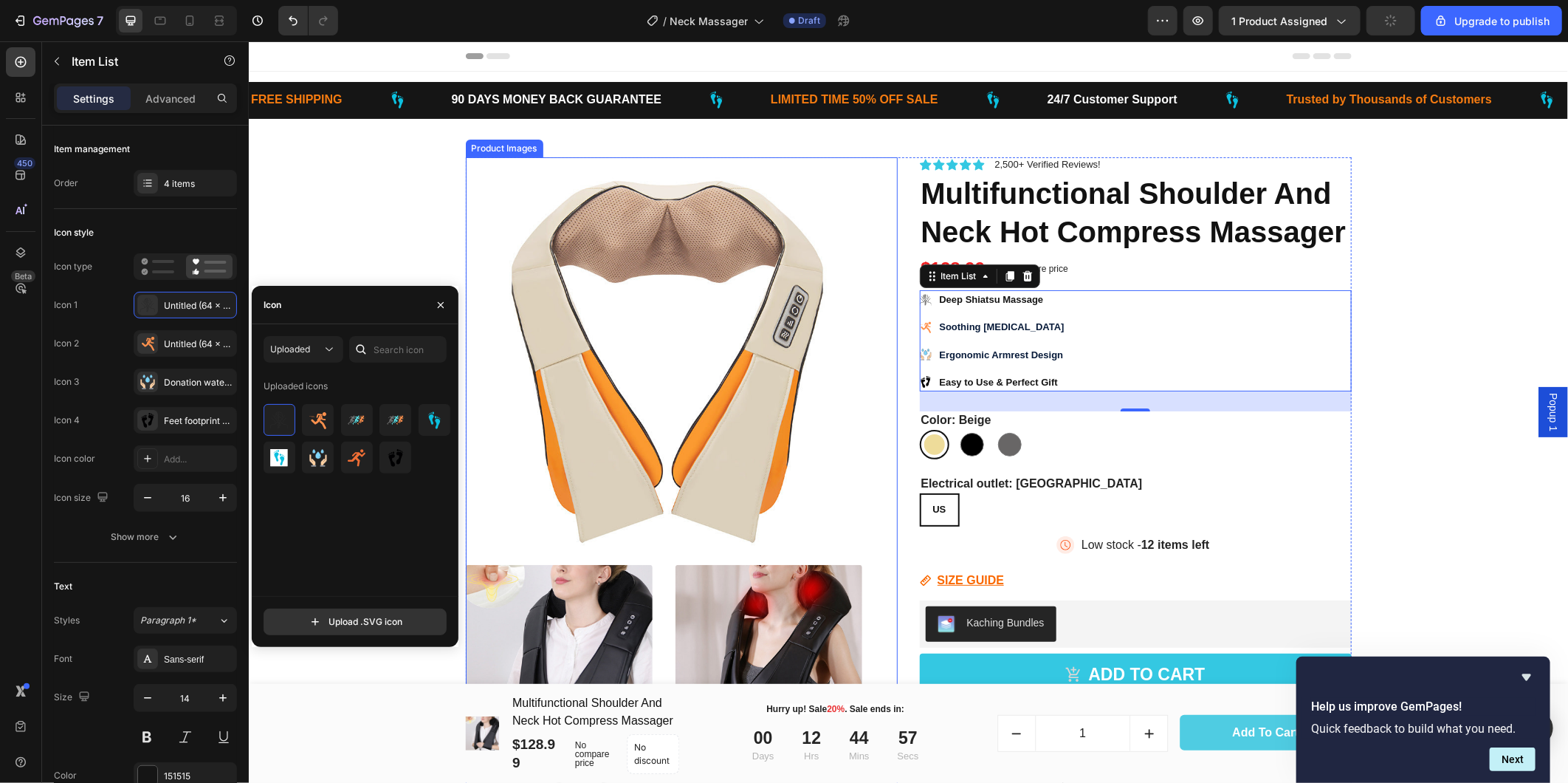
click at [852, 438] on img at bounding box center [663, 355] width 396 height 397
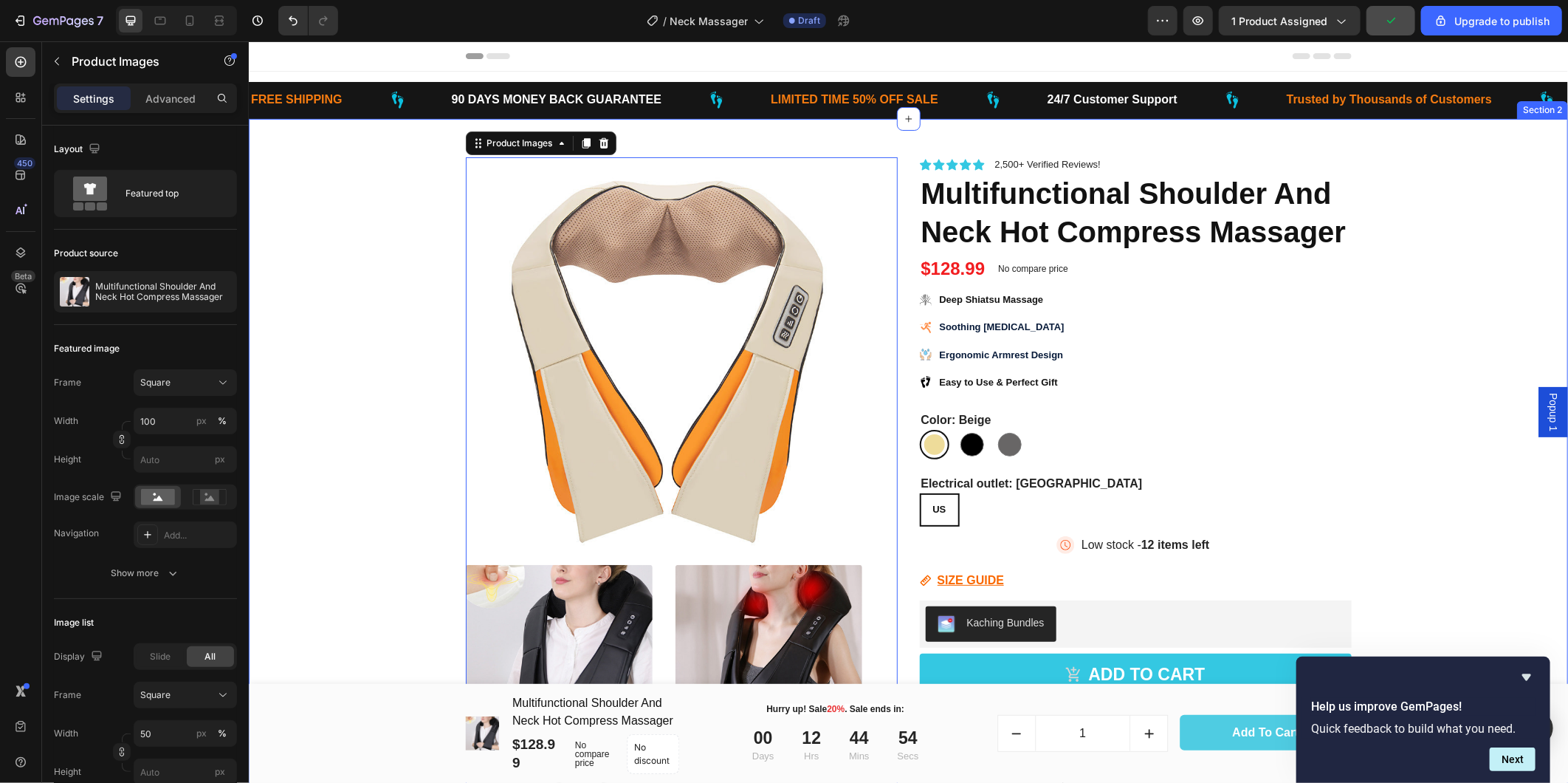
click at [1376, 372] on div "Product Images 0 Icon Icon Icon Icon Icon Icon List 2,500+ Verified Reviews! Te…" at bounding box center [908, 674] width 1297 height 1111
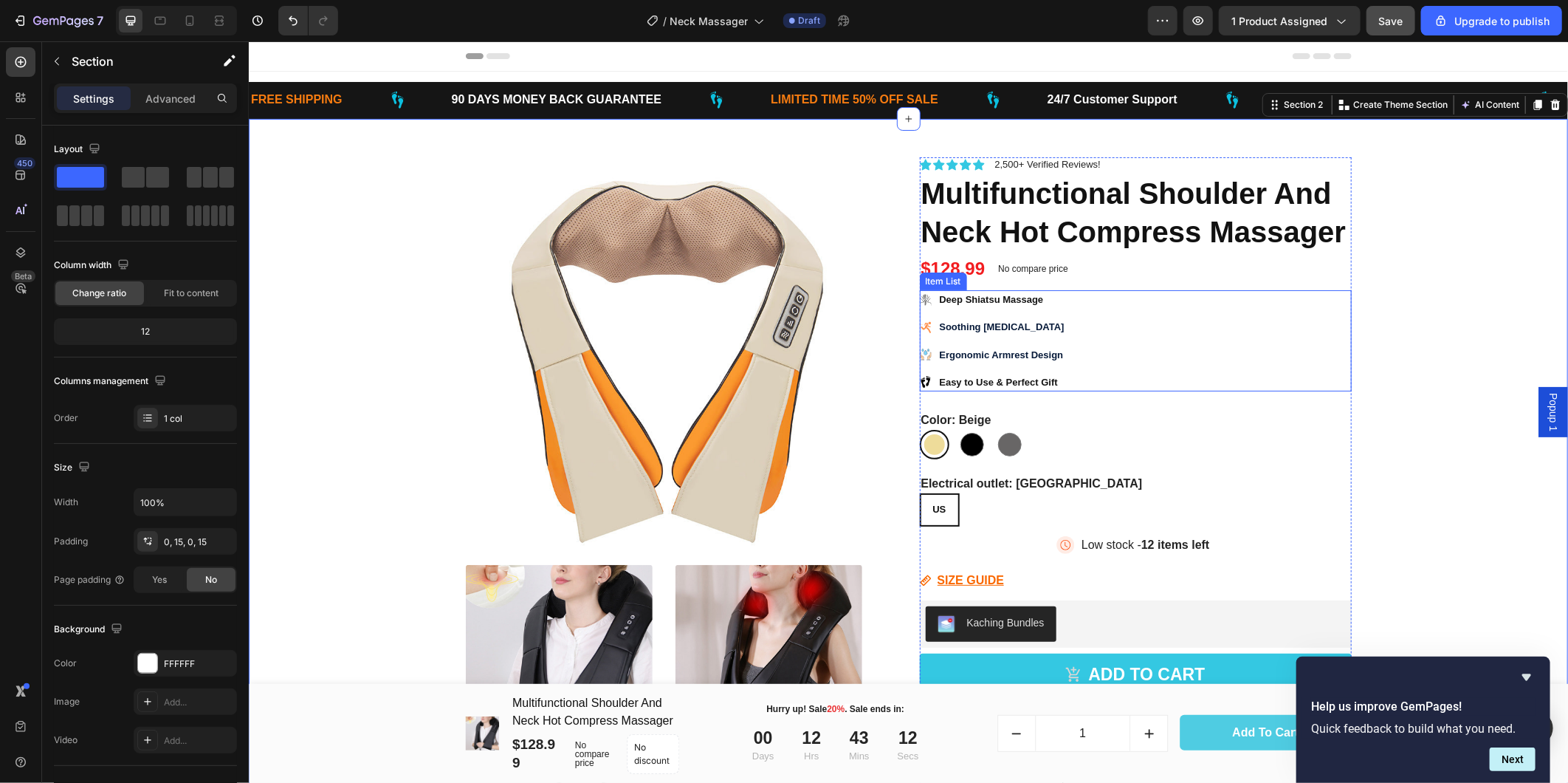
click at [920, 297] on icon at bounding box center [925, 299] width 12 height 12
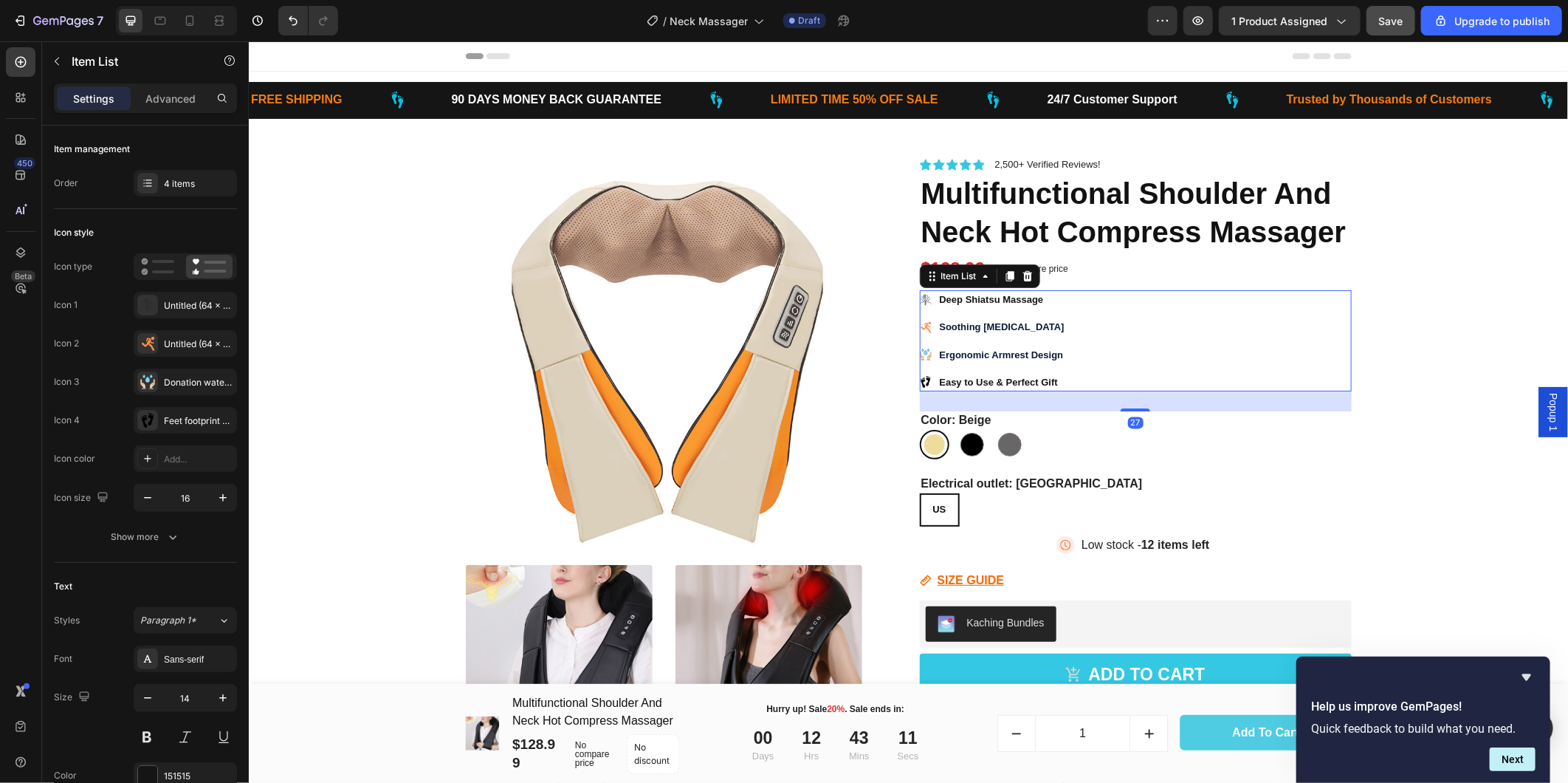
click at [920, 297] on icon at bounding box center [925, 299] width 12 height 12
click at [146, 307] on icon at bounding box center [147, 304] width 15 height 15
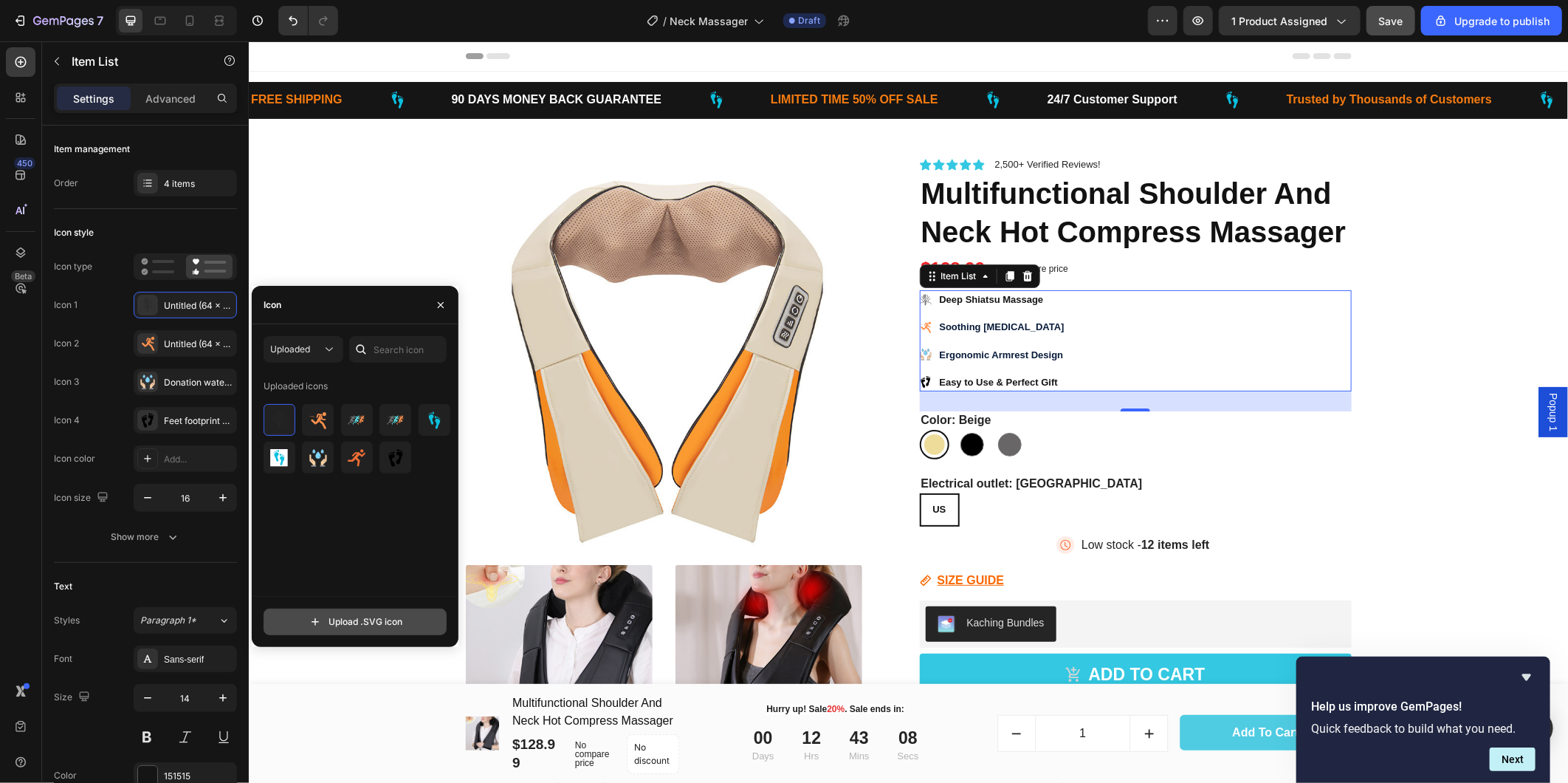
click at [362, 621] on input "file" at bounding box center [355, 622] width 182 height 25
type input "C:\fakepath\Untitled (64 x 64 px) (128 x 128 px) (6).svg"
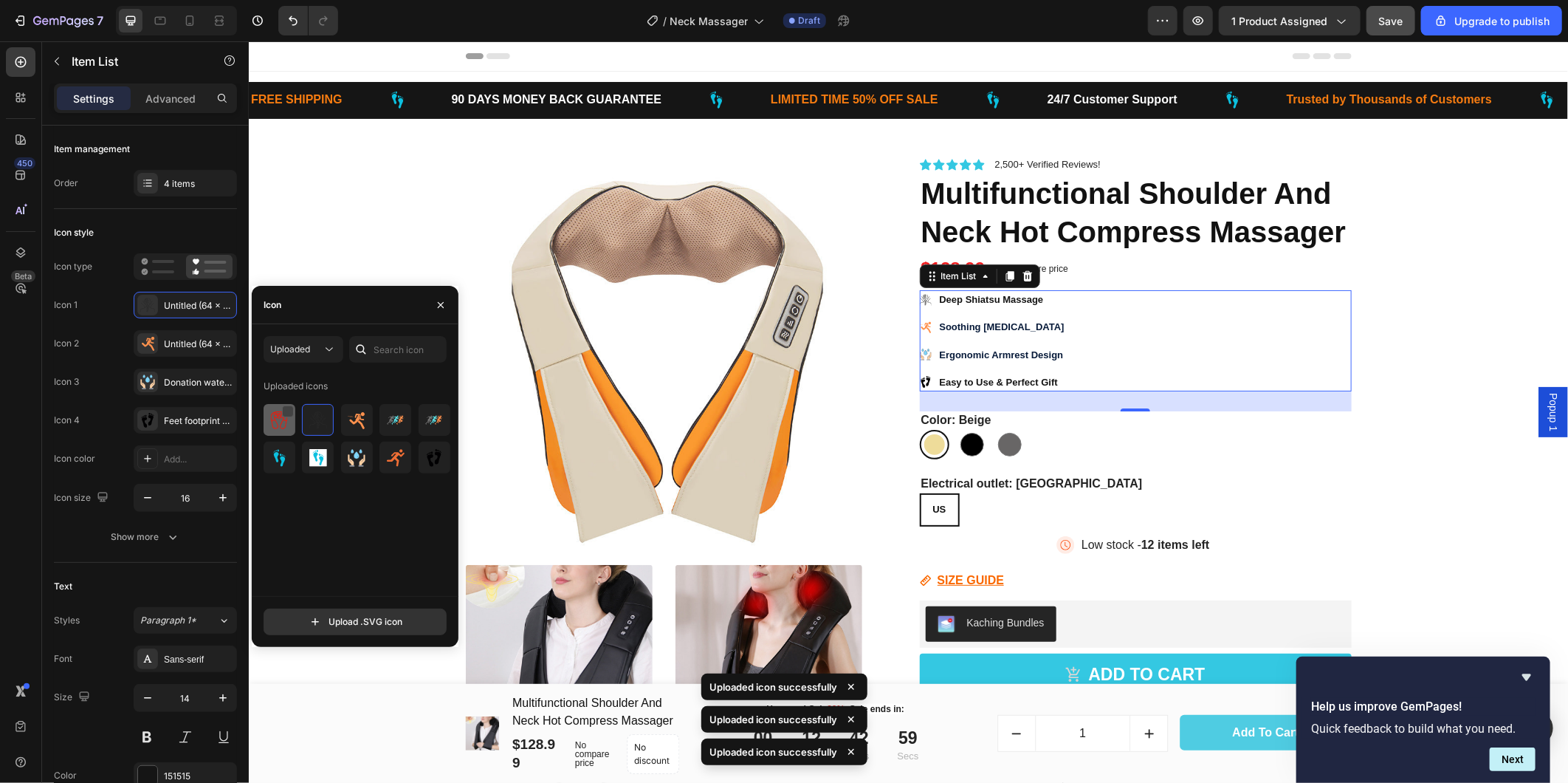
click at [292, 411] on div at bounding box center [288, 411] width 12 height 12
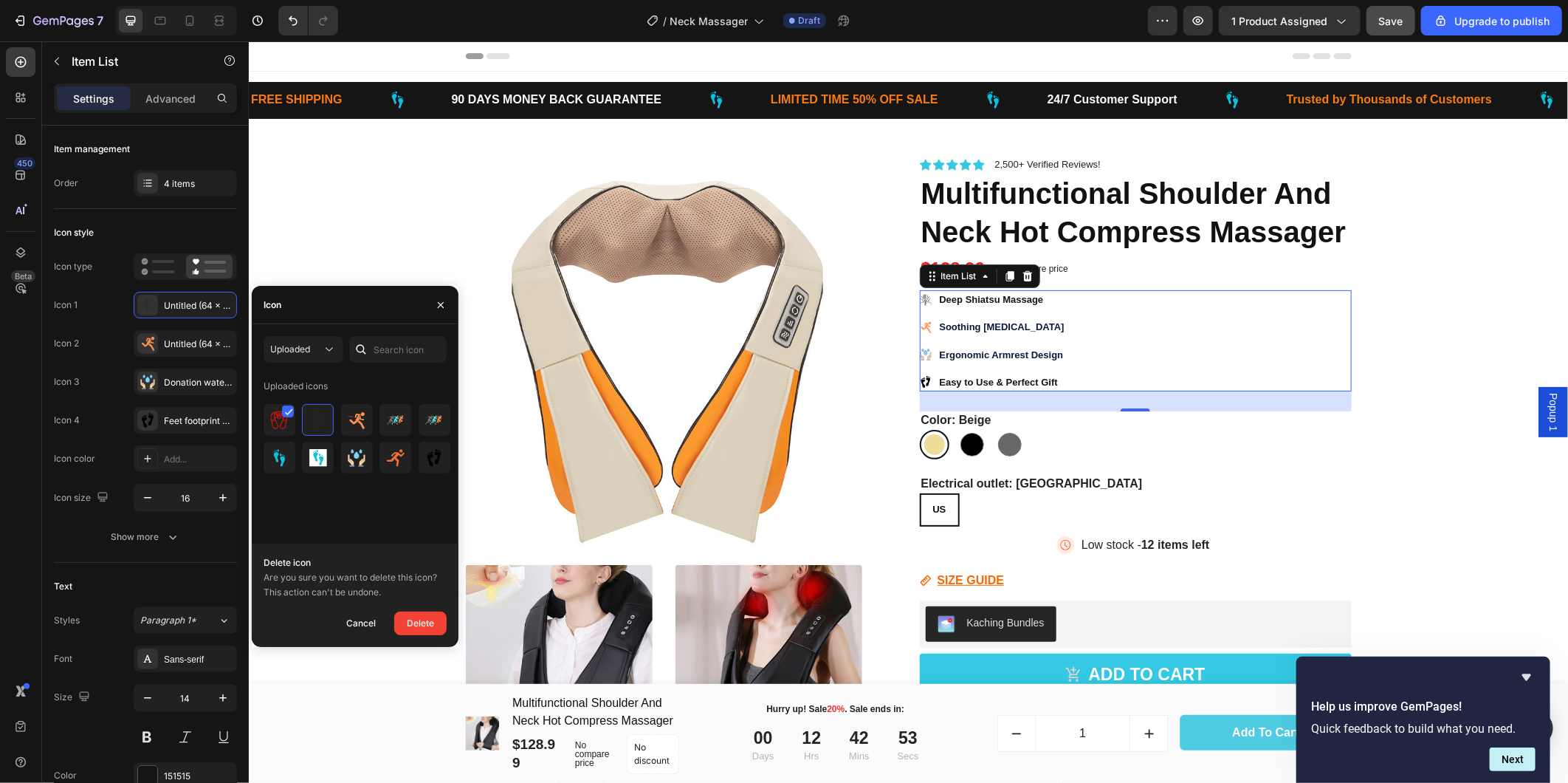
click at [366, 518] on div "Uploaded icons" at bounding box center [360, 484] width 193 height 221
click at [270, 424] on img at bounding box center [279, 420] width 18 height 18
click at [271, 423] on img at bounding box center [279, 420] width 18 height 18
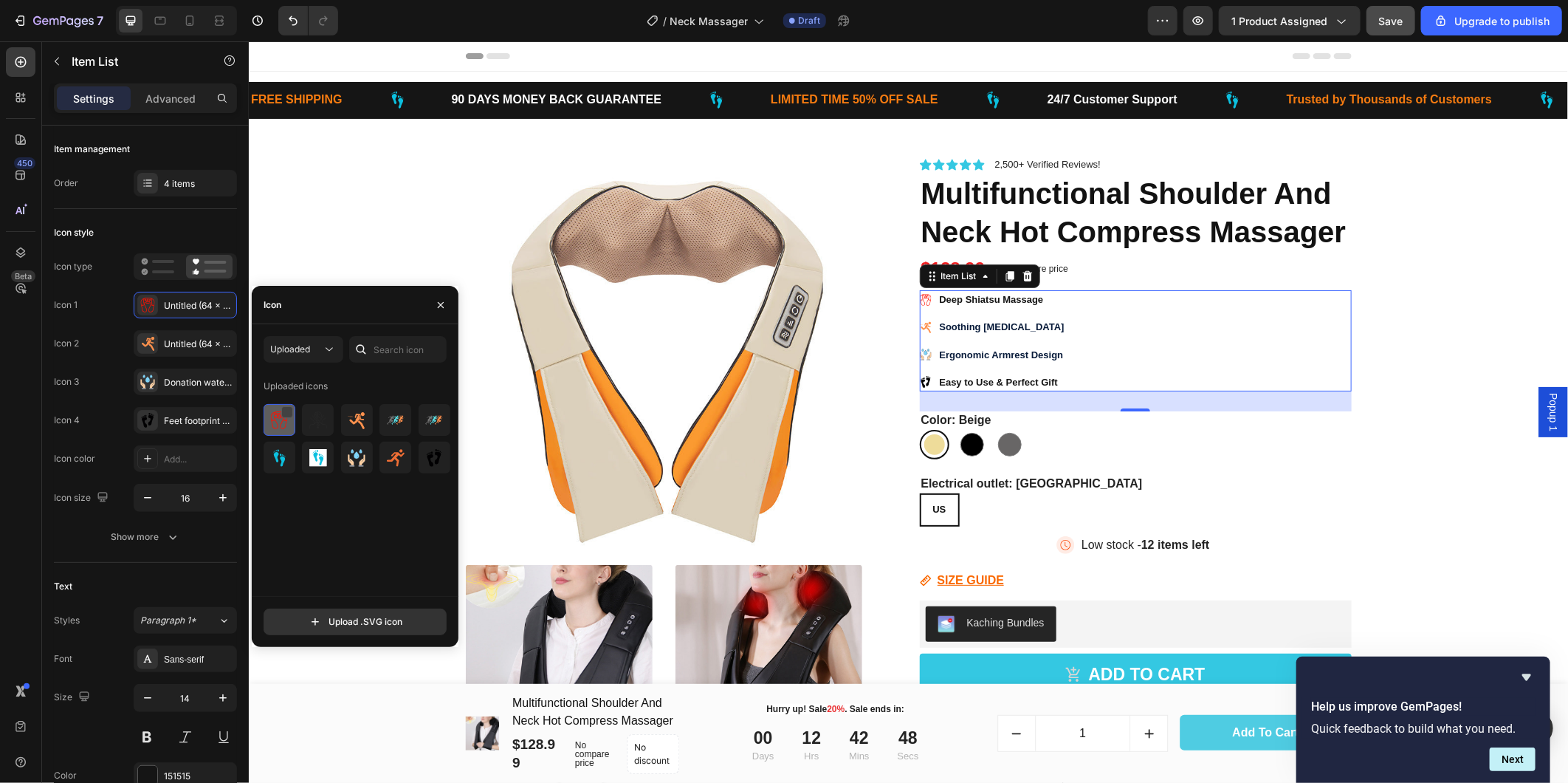
click at [285, 411] on div at bounding box center [287, 411] width 12 height 12
click at [953, 324] on strong "Soothing [MEDICAL_DATA]" at bounding box center [1001, 326] width 125 height 11
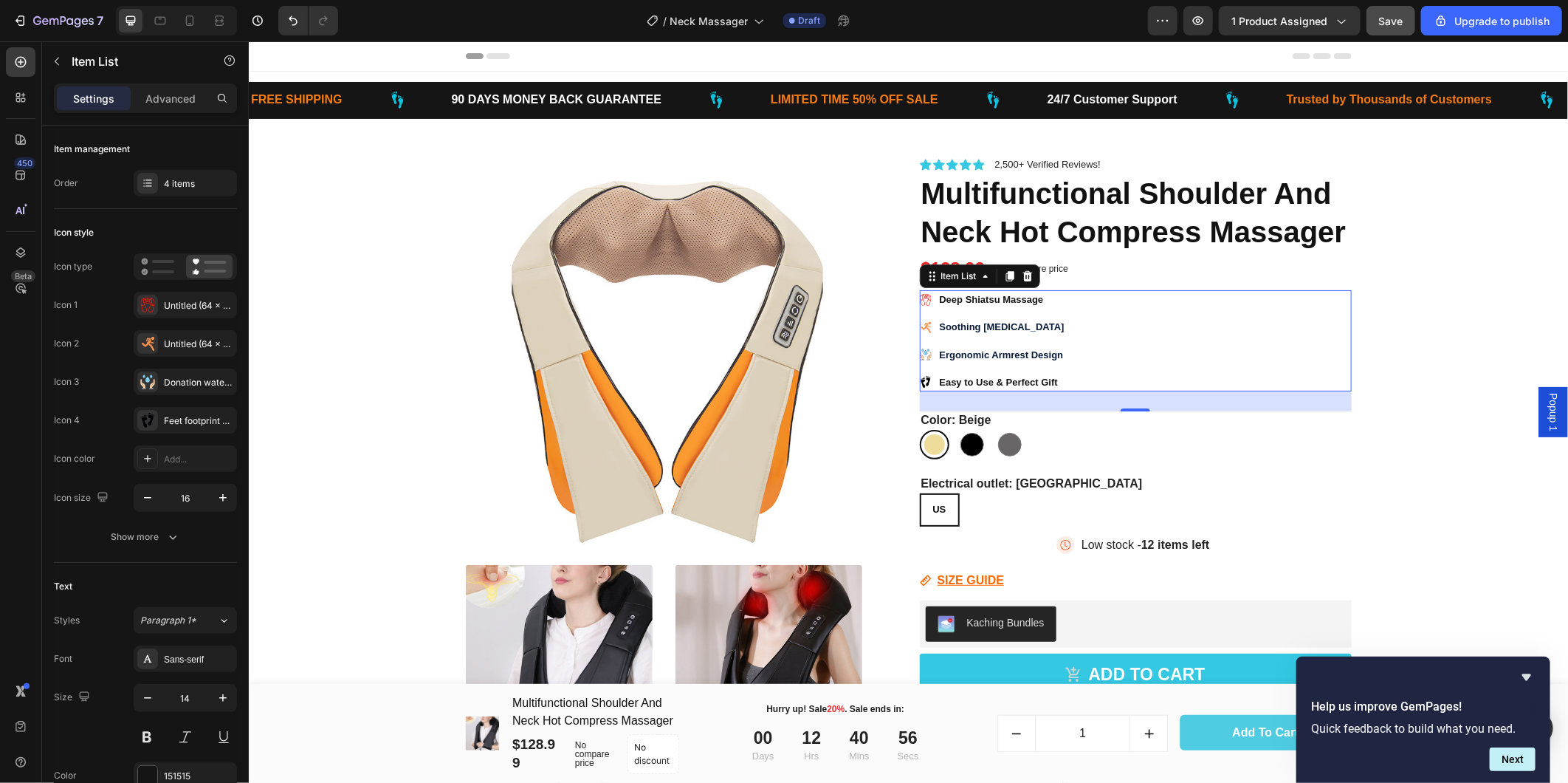
click at [919, 300] on icon at bounding box center [925, 299] width 11 height 12
click at [926, 324] on icon at bounding box center [928, 325] width 4 height 3
click at [919, 323] on icon at bounding box center [925, 326] width 12 height 12
click at [944, 324] on strong "Soothing [MEDICAL_DATA]" at bounding box center [1001, 326] width 125 height 11
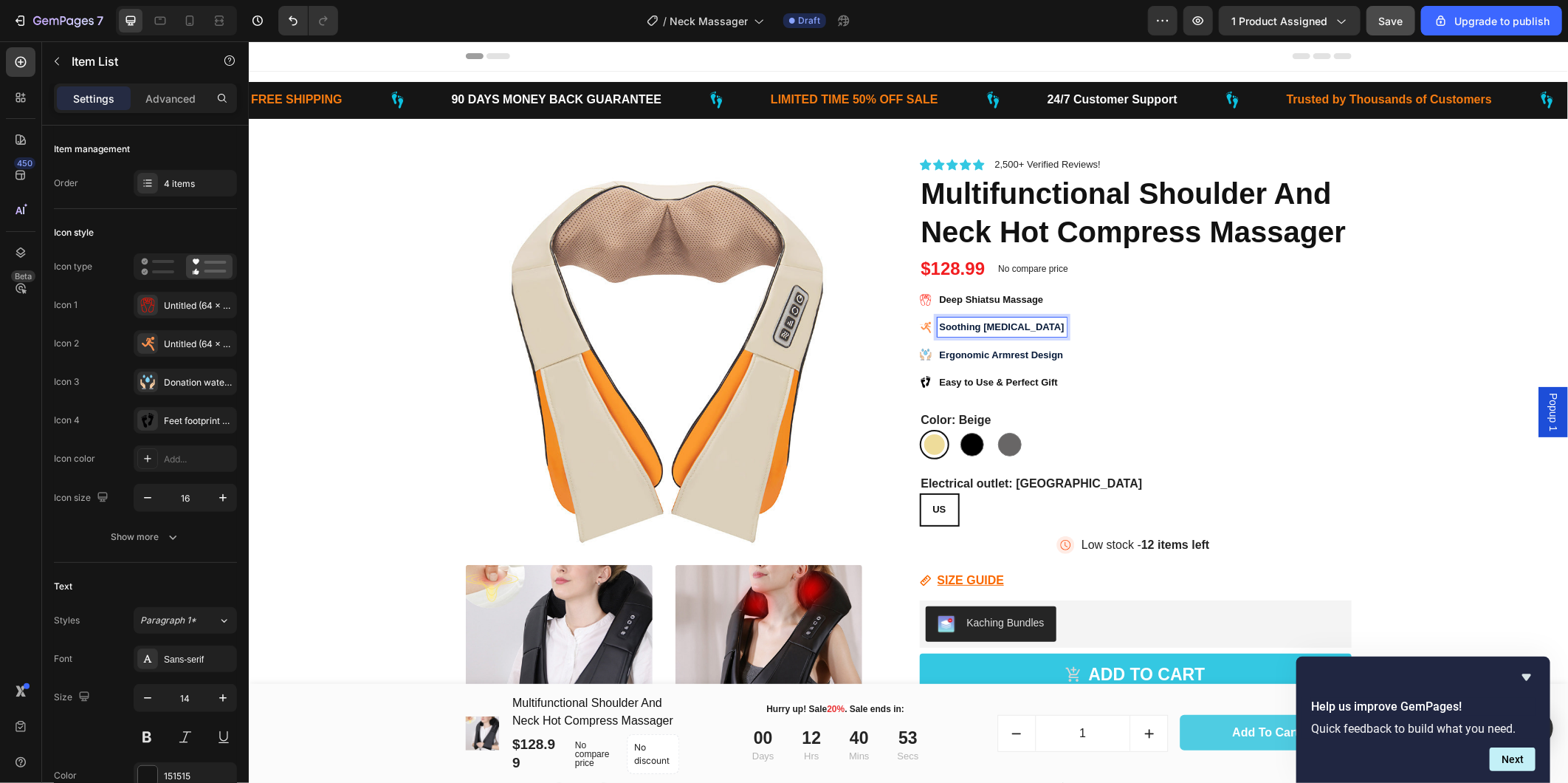
click at [921, 326] on icon at bounding box center [925, 326] width 12 height 12
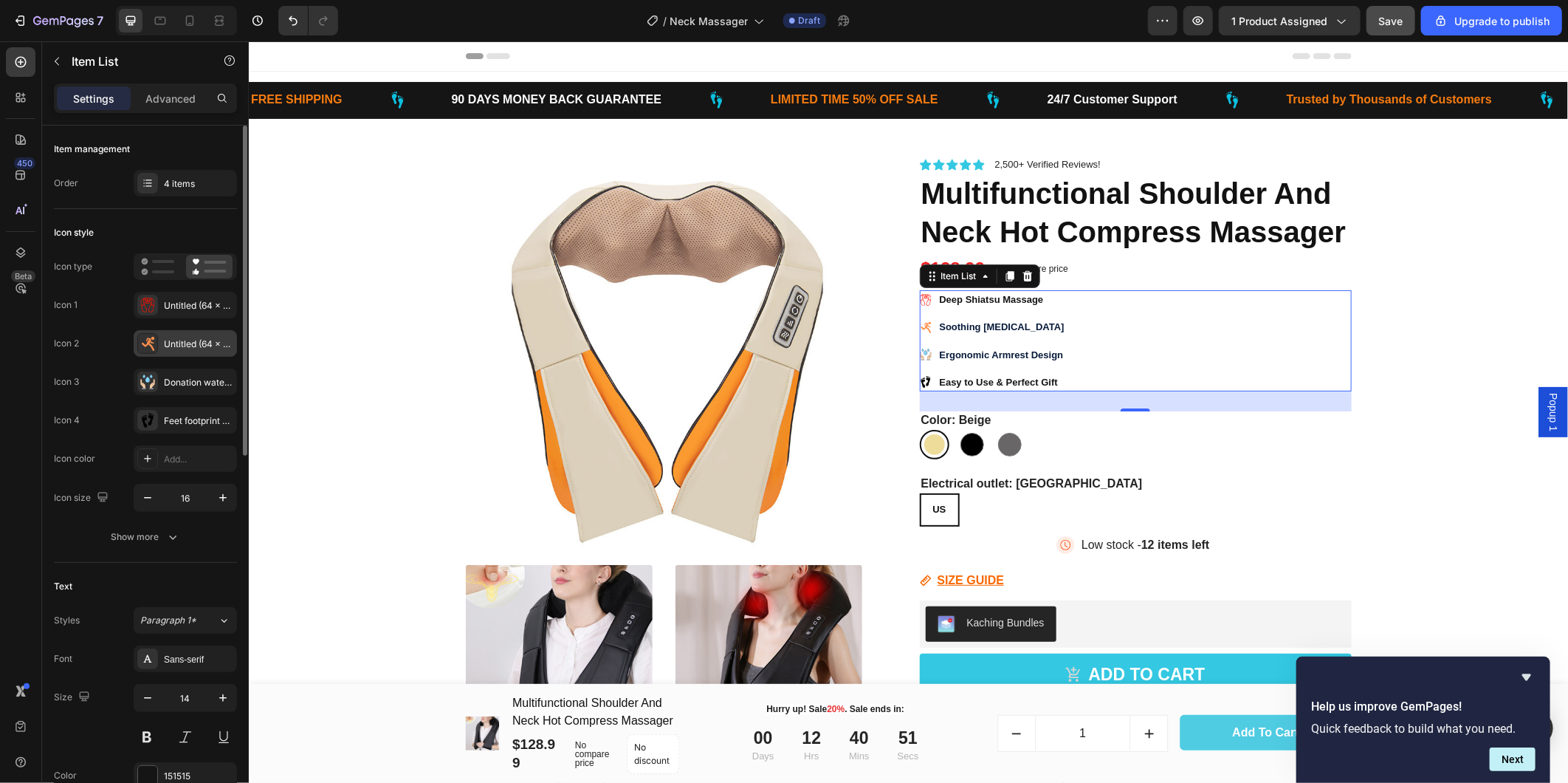
click at [147, 343] on icon at bounding box center [147, 342] width 9 height 9
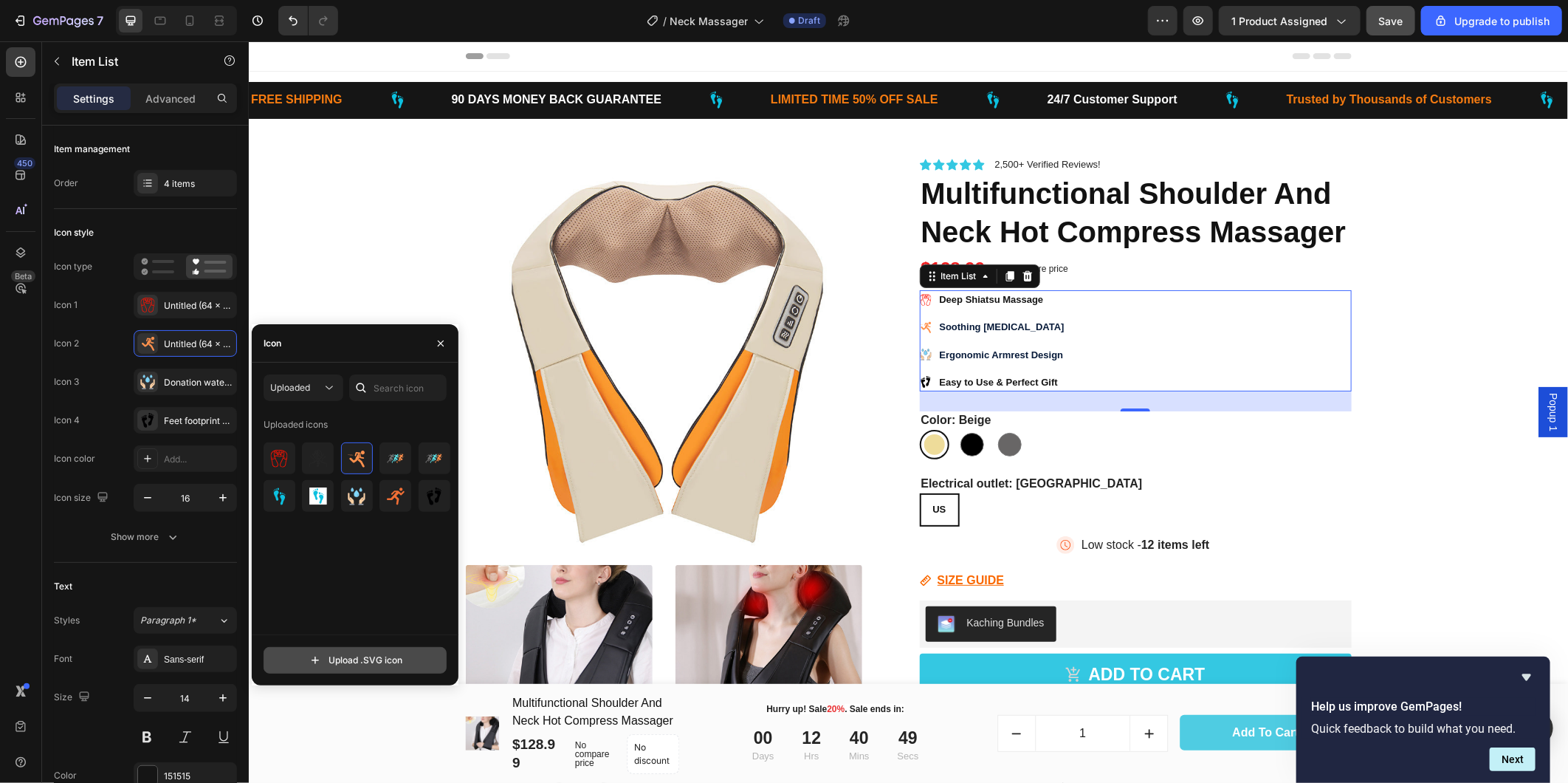
click at [362, 663] on input "file" at bounding box center [355, 660] width 182 height 25
click at [364, 661] on input "file" at bounding box center [355, 660] width 182 height 25
type input "C:\fakepath\Untitled (64 x 64 px) (128 x 128 px) (7).svg"
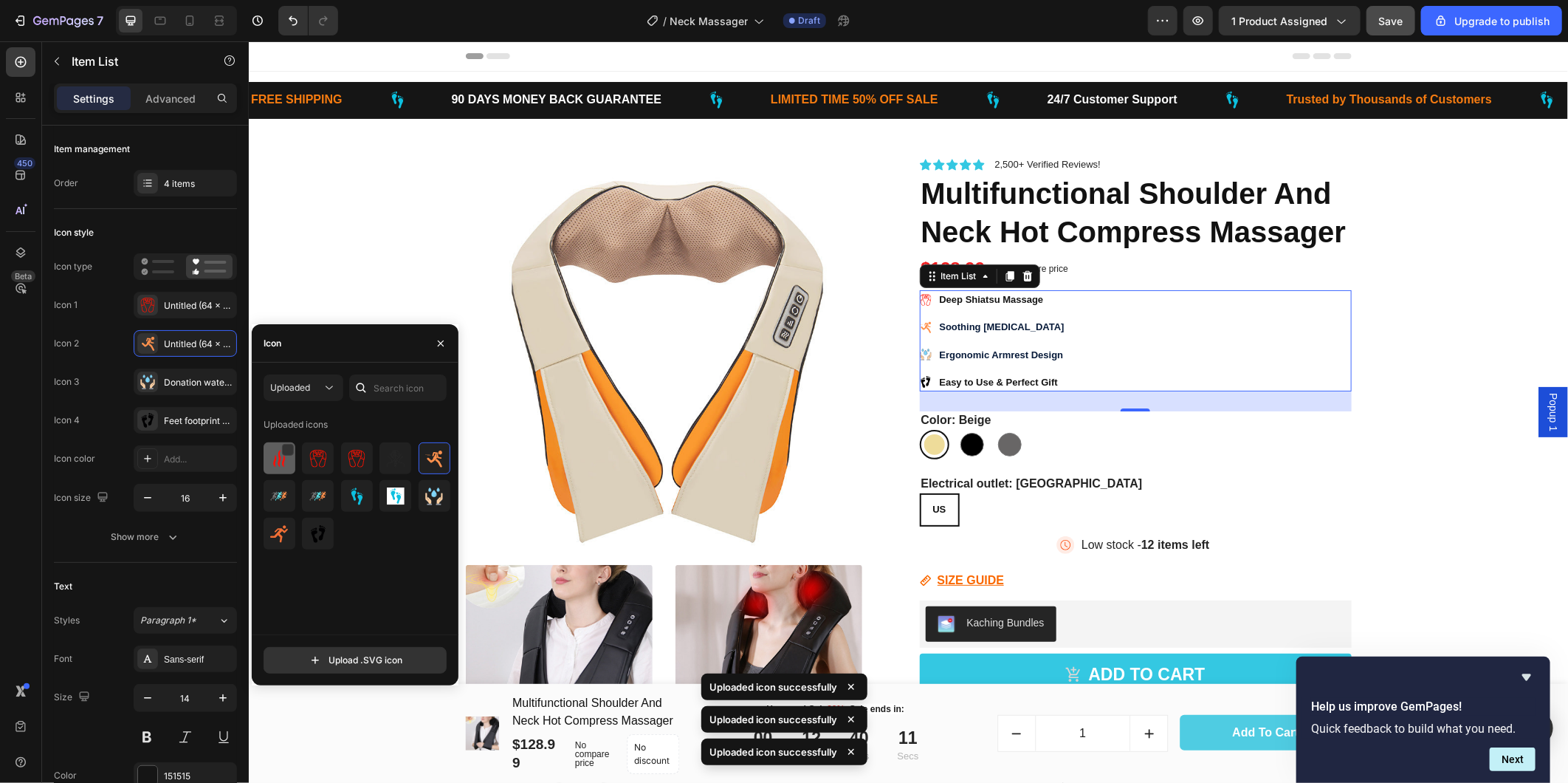
click at [275, 459] on img at bounding box center [279, 459] width 18 height 18
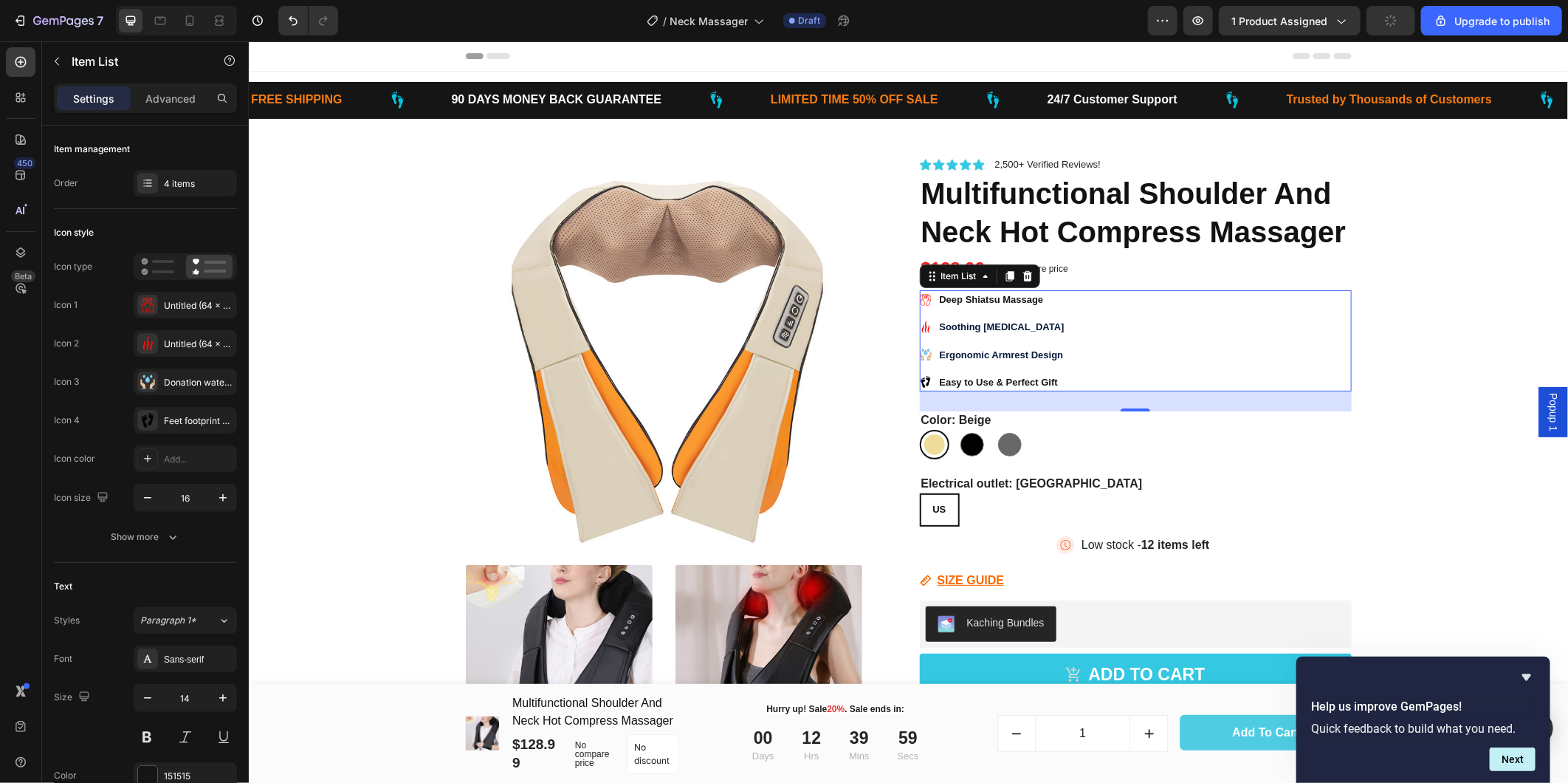
click at [939, 349] on strong "Ergonomic Armrest Design" at bounding box center [1001, 354] width 124 height 11
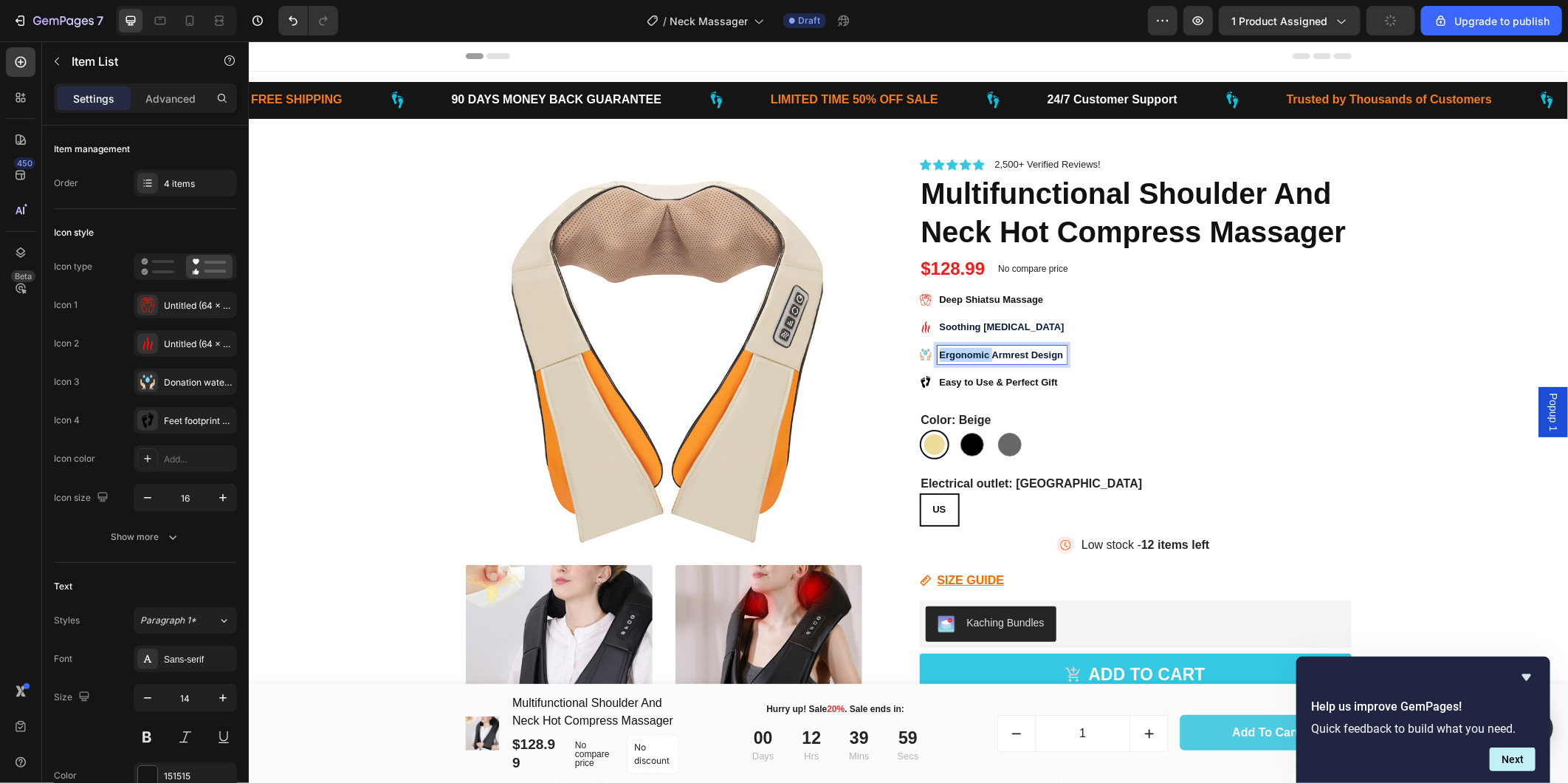
click at [939, 349] on strong "Ergonomic Armrest Design" at bounding box center [1001, 354] width 124 height 11
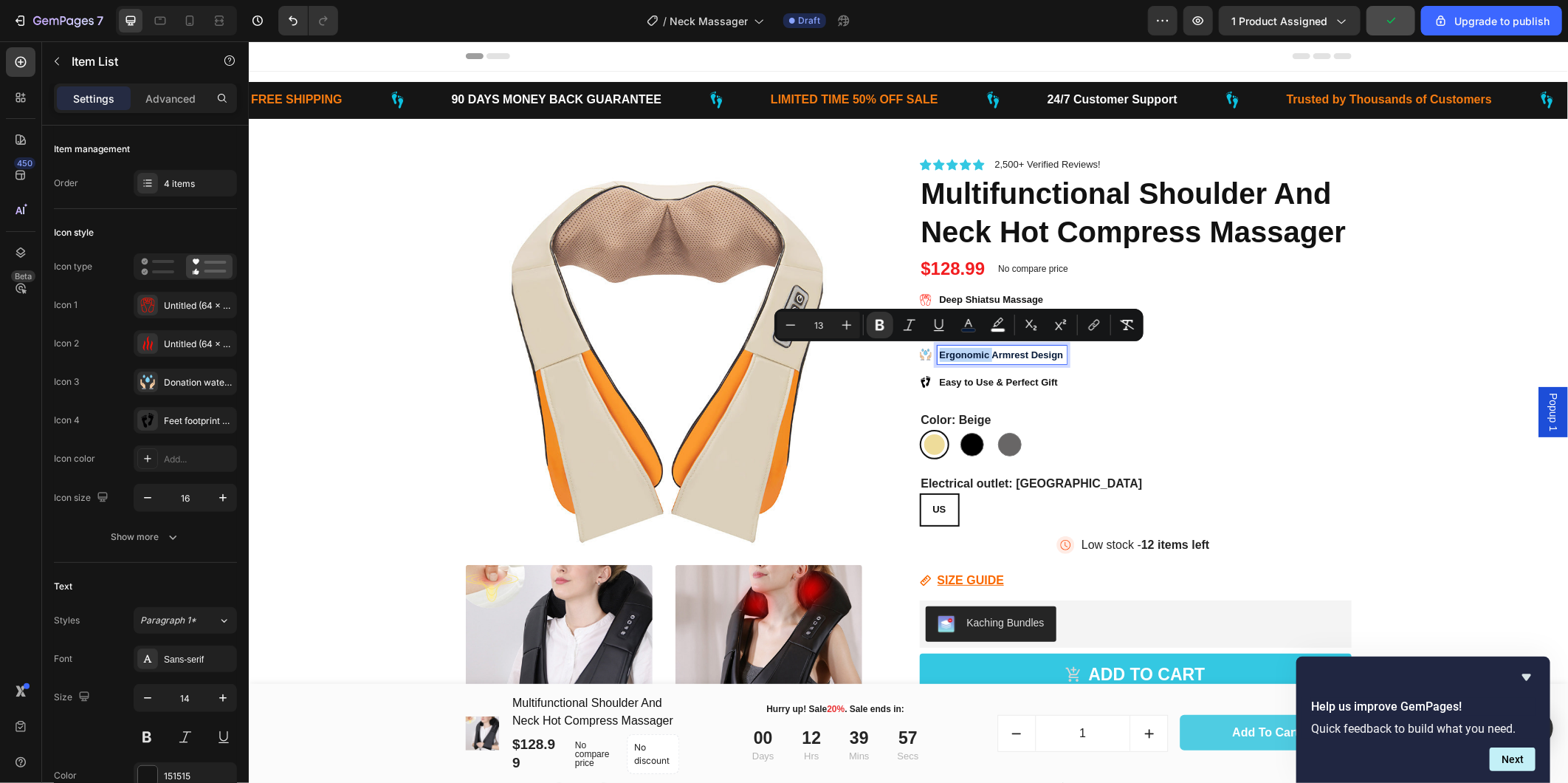
copy strong "Ergonomic"
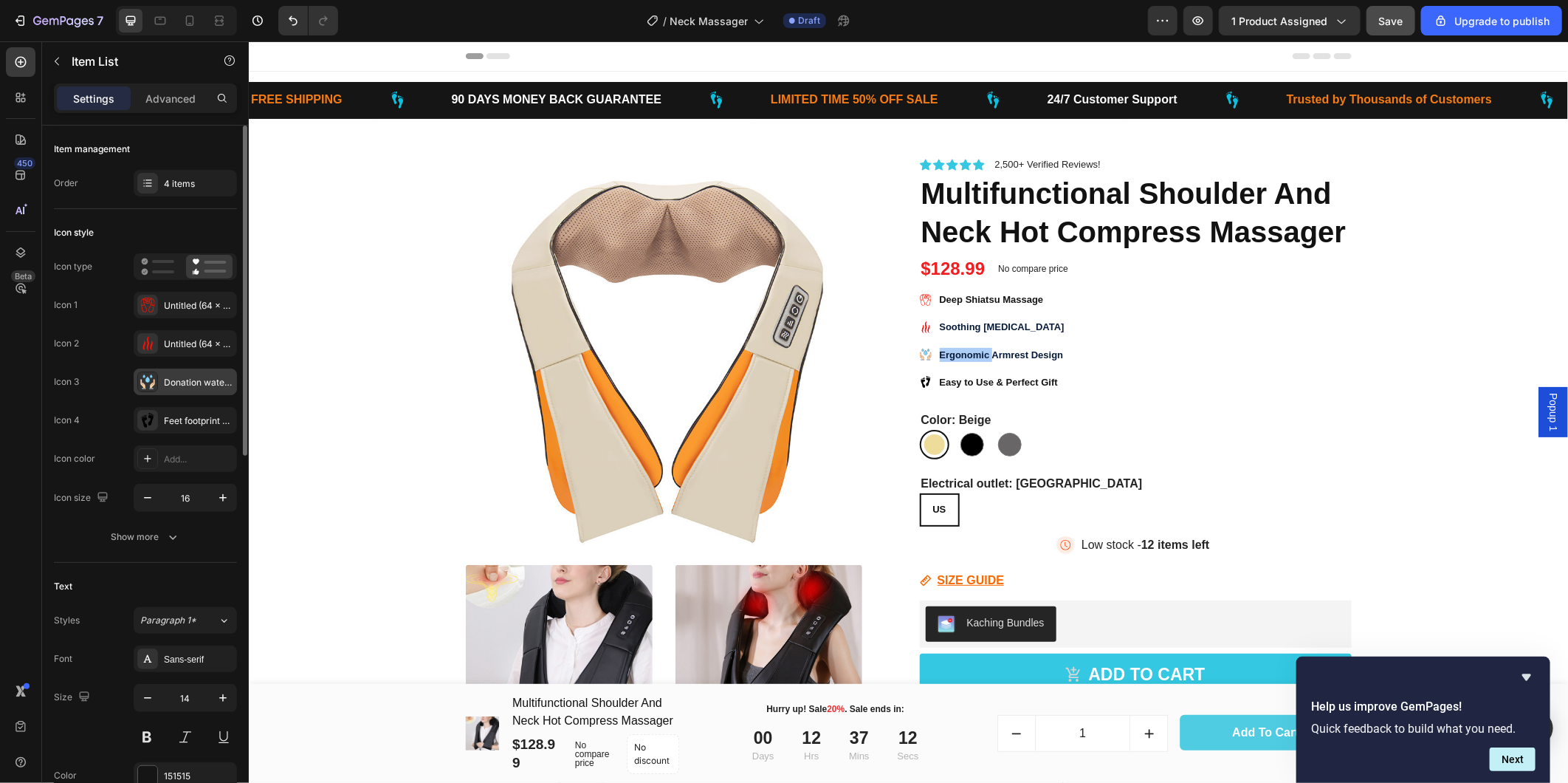
click at [144, 383] on icon at bounding box center [147, 381] width 15 height 15
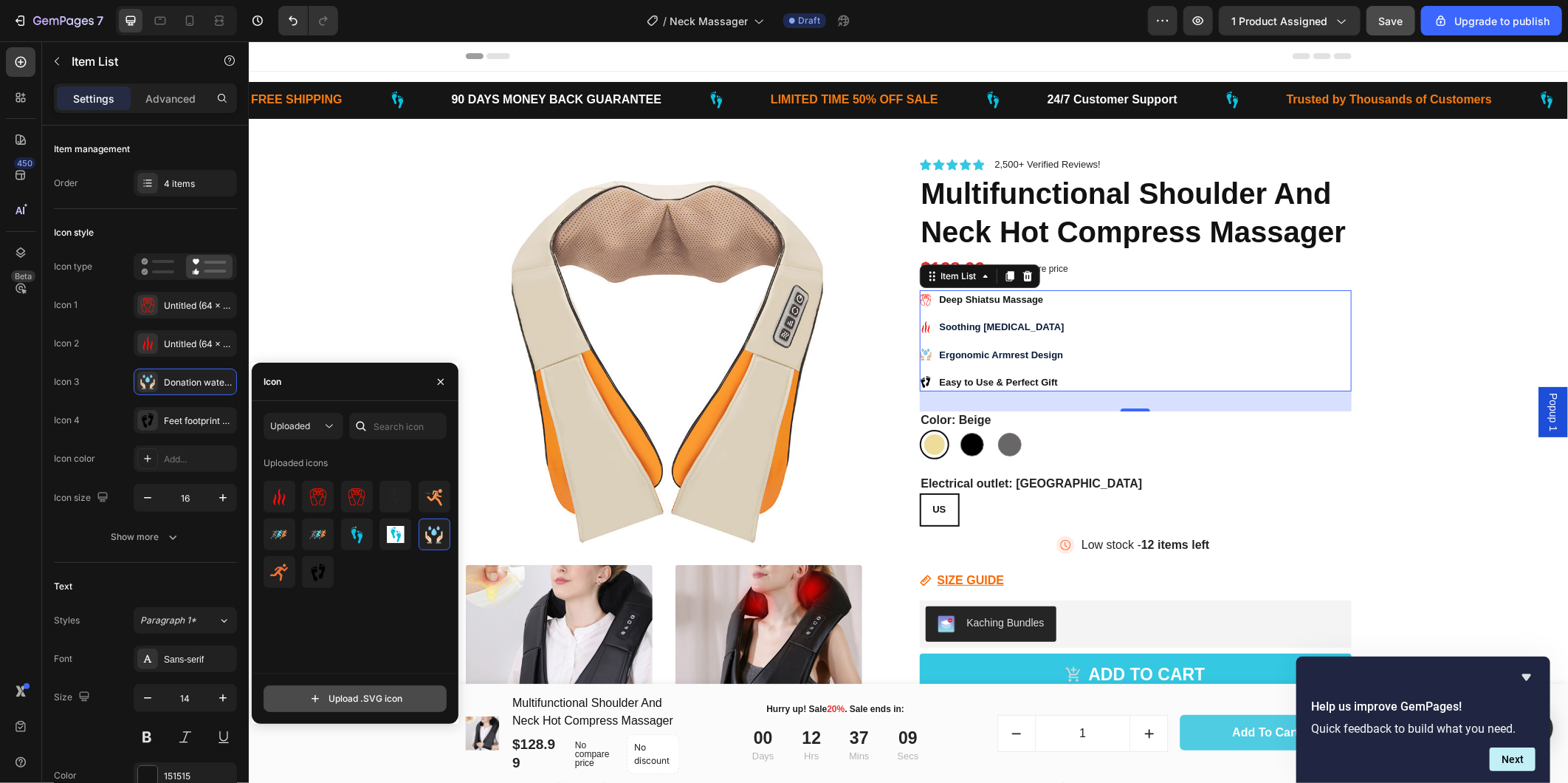
click at [377, 695] on input "file" at bounding box center [355, 698] width 182 height 25
click at [277, 501] on img at bounding box center [279, 497] width 18 height 18
click at [378, 696] on input "file" at bounding box center [355, 698] width 182 height 25
type input "C:\fakepath\Untitled (64 x 64 px) (128 x 128 px) (9).svg"
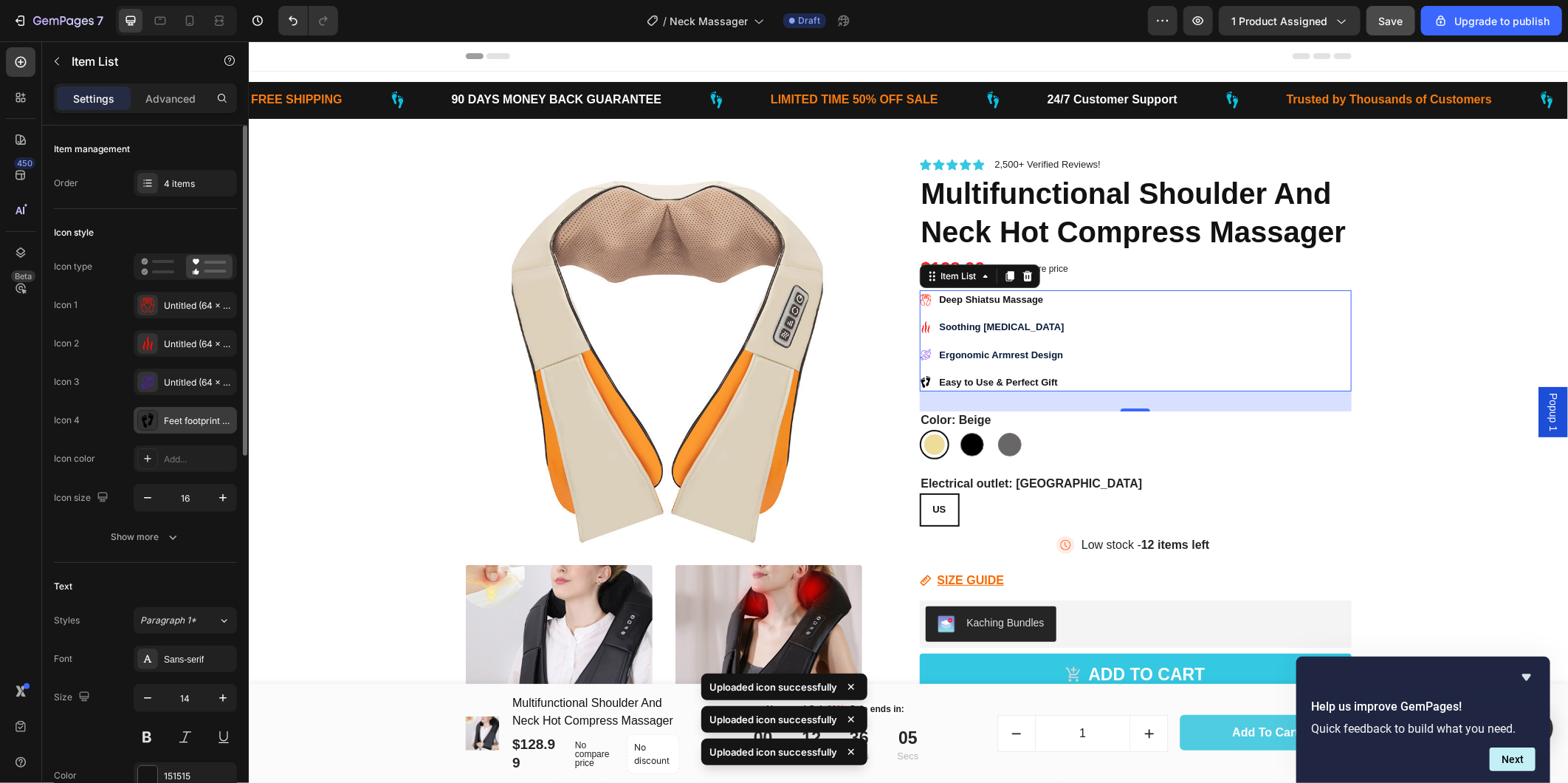
click at [147, 418] on icon at bounding box center [147, 420] width 15 height 15
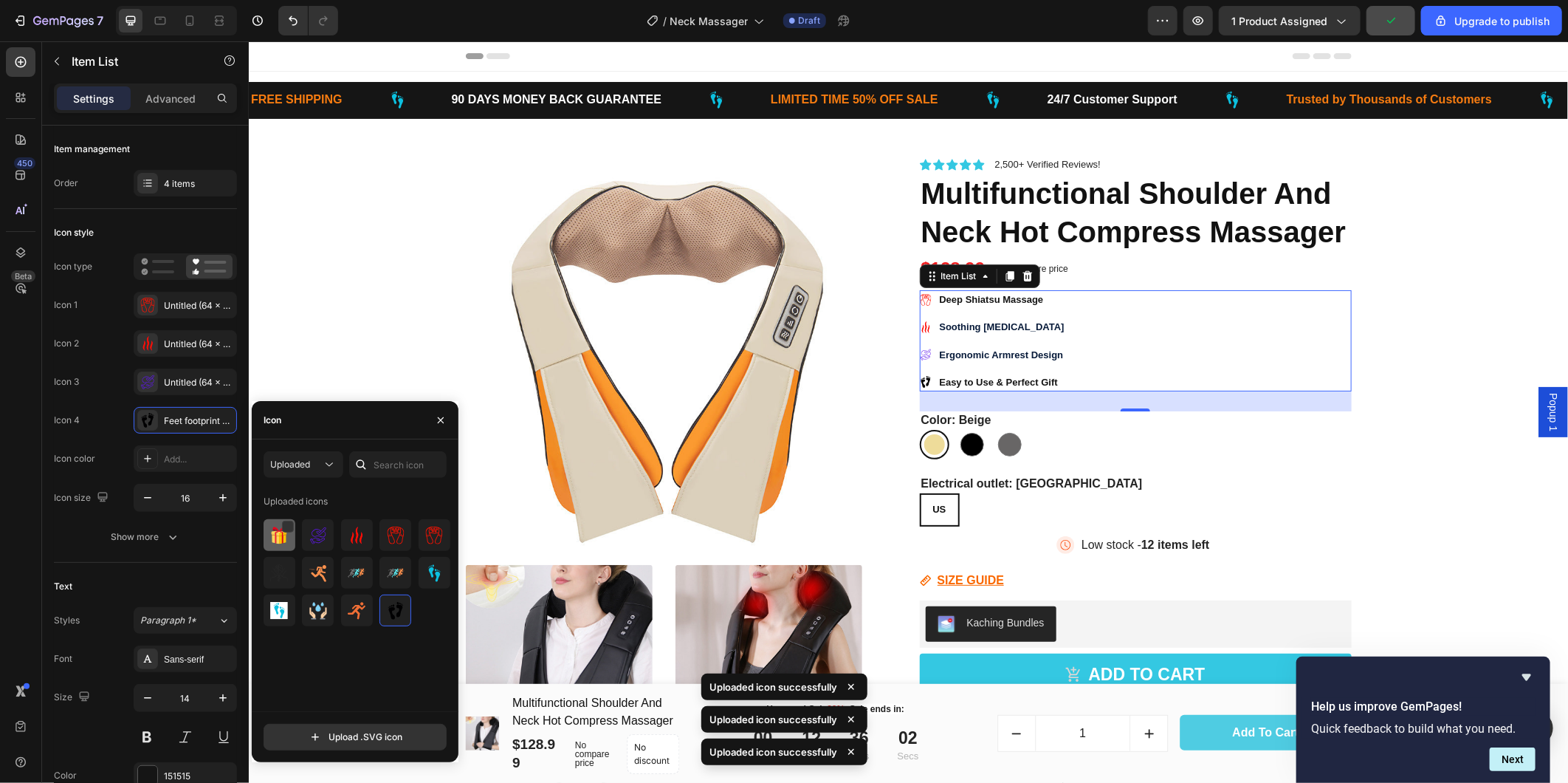
click at [272, 533] on img at bounding box center [279, 535] width 18 height 18
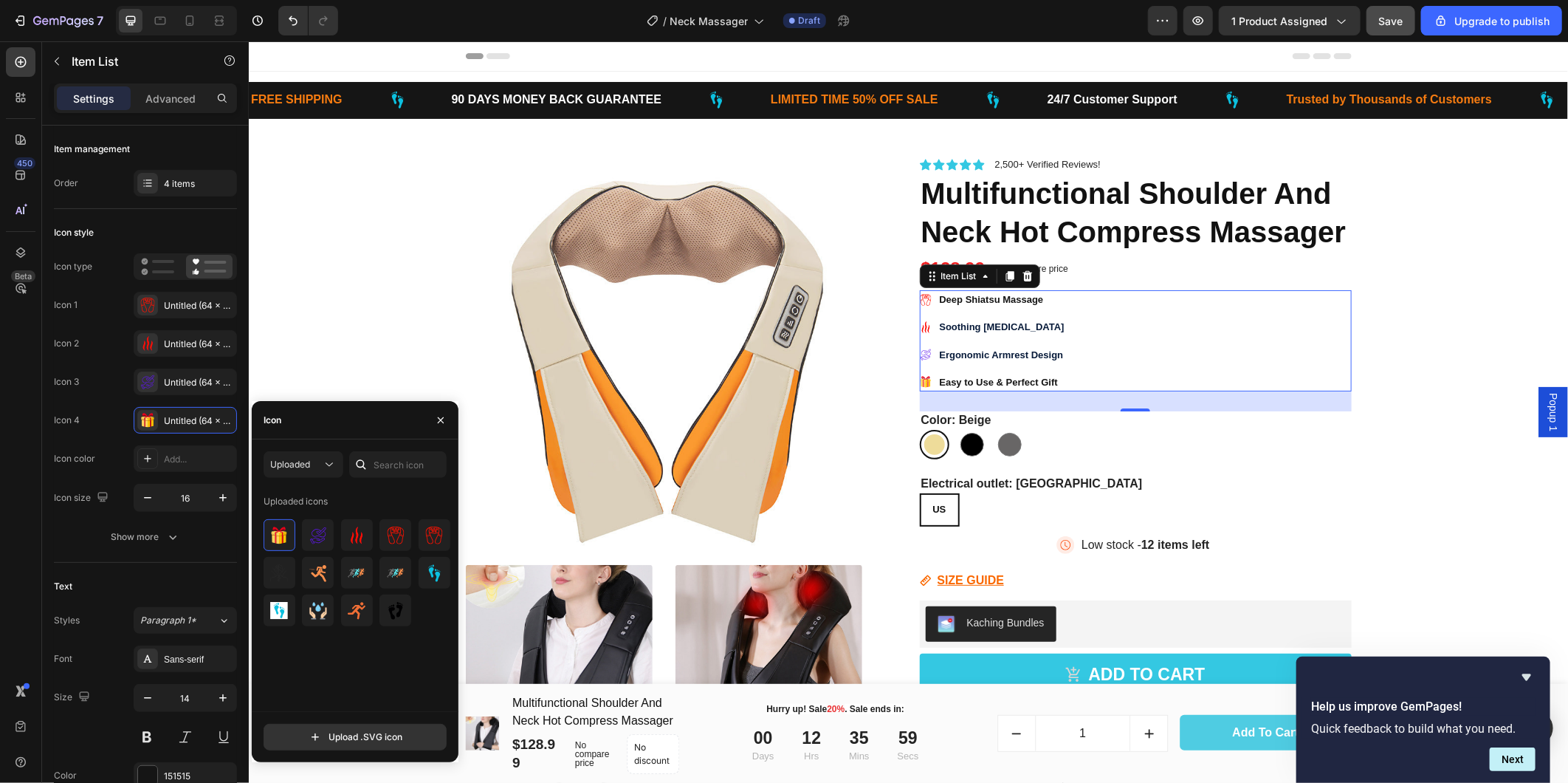
click at [379, 687] on div "Uploaded icons" at bounding box center [360, 600] width 193 height 221
click at [1404, 450] on div "Product Images Icon Icon Icon Icon Icon Icon List 2,500+ Verified Reviews! Text…" at bounding box center [908, 674] width 1297 height 1111
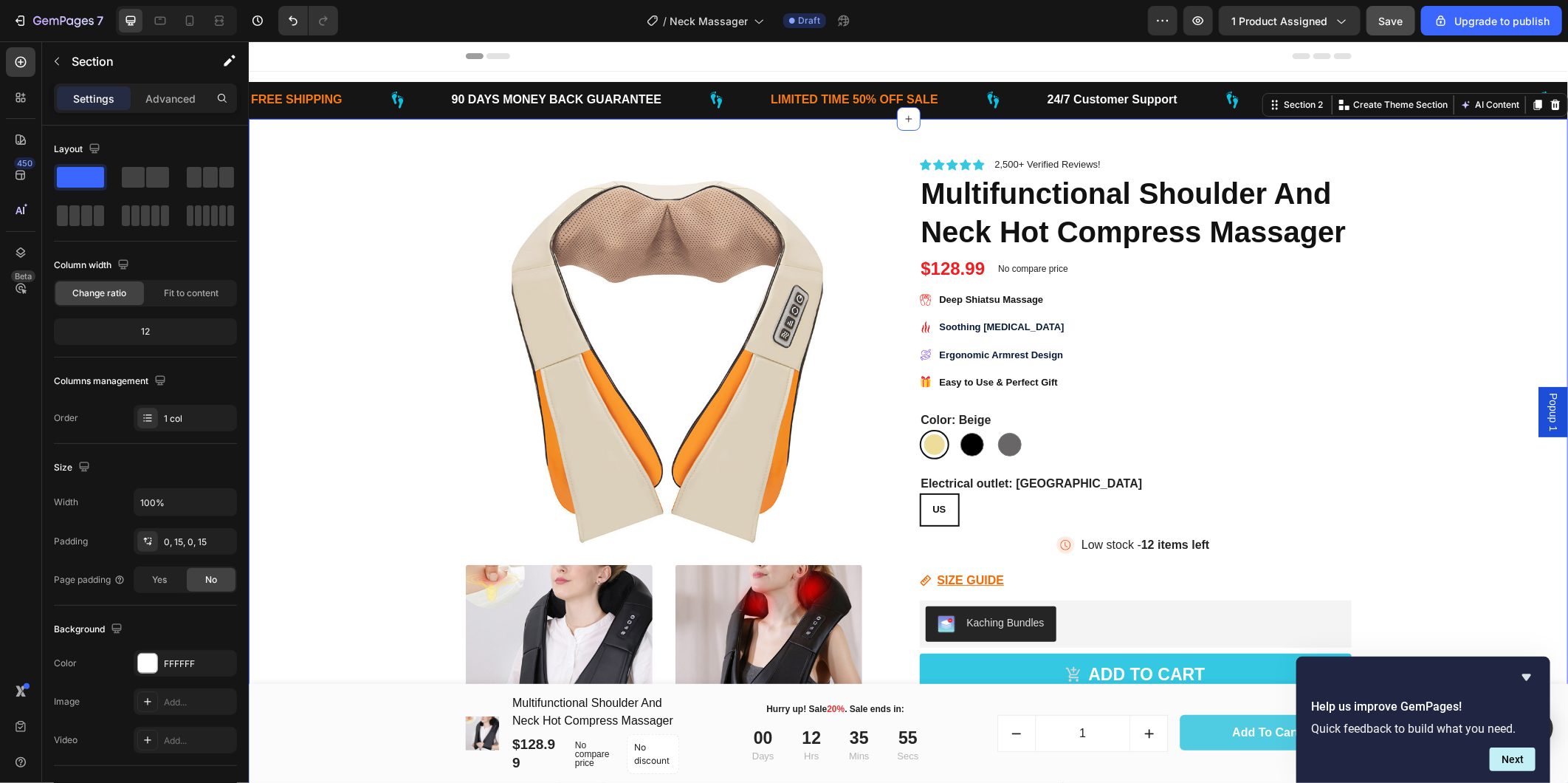
click at [1395, 325] on div "Product Images Icon Icon Icon Icon Icon Icon List 2,500+ Verified Reviews! Text…" at bounding box center [908, 674] width 1297 height 1111
click at [961, 440] on div at bounding box center [971, 444] width 23 height 23
click at [957, 429] on input "Black Black" at bounding box center [956, 428] width 1 height 1
radio input "true"
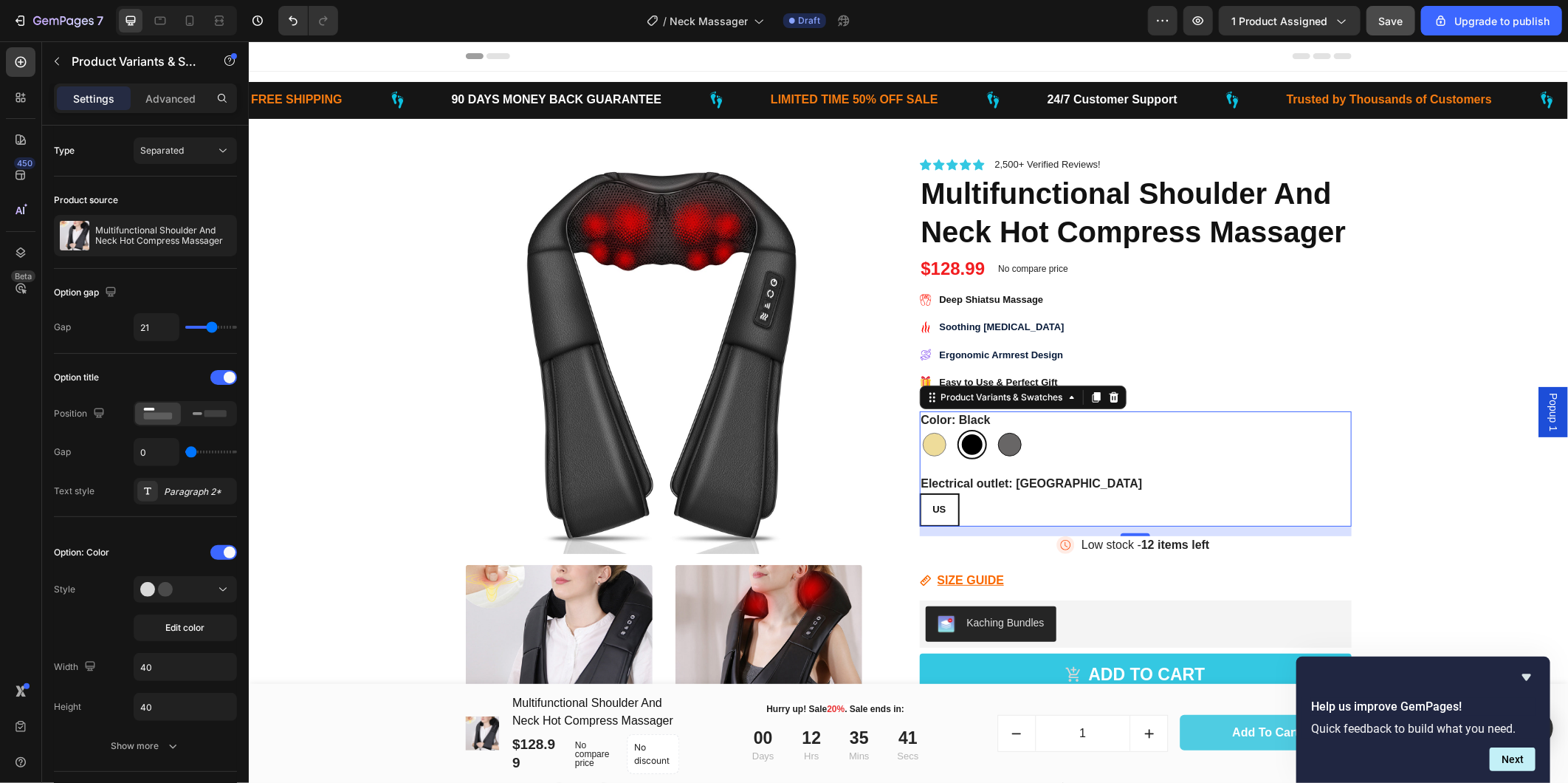
click at [1003, 437] on div at bounding box center [1009, 444] width 23 height 23
click at [995, 429] on input "Grey Grey" at bounding box center [994, 428] width 1 height 1
radio input "true"
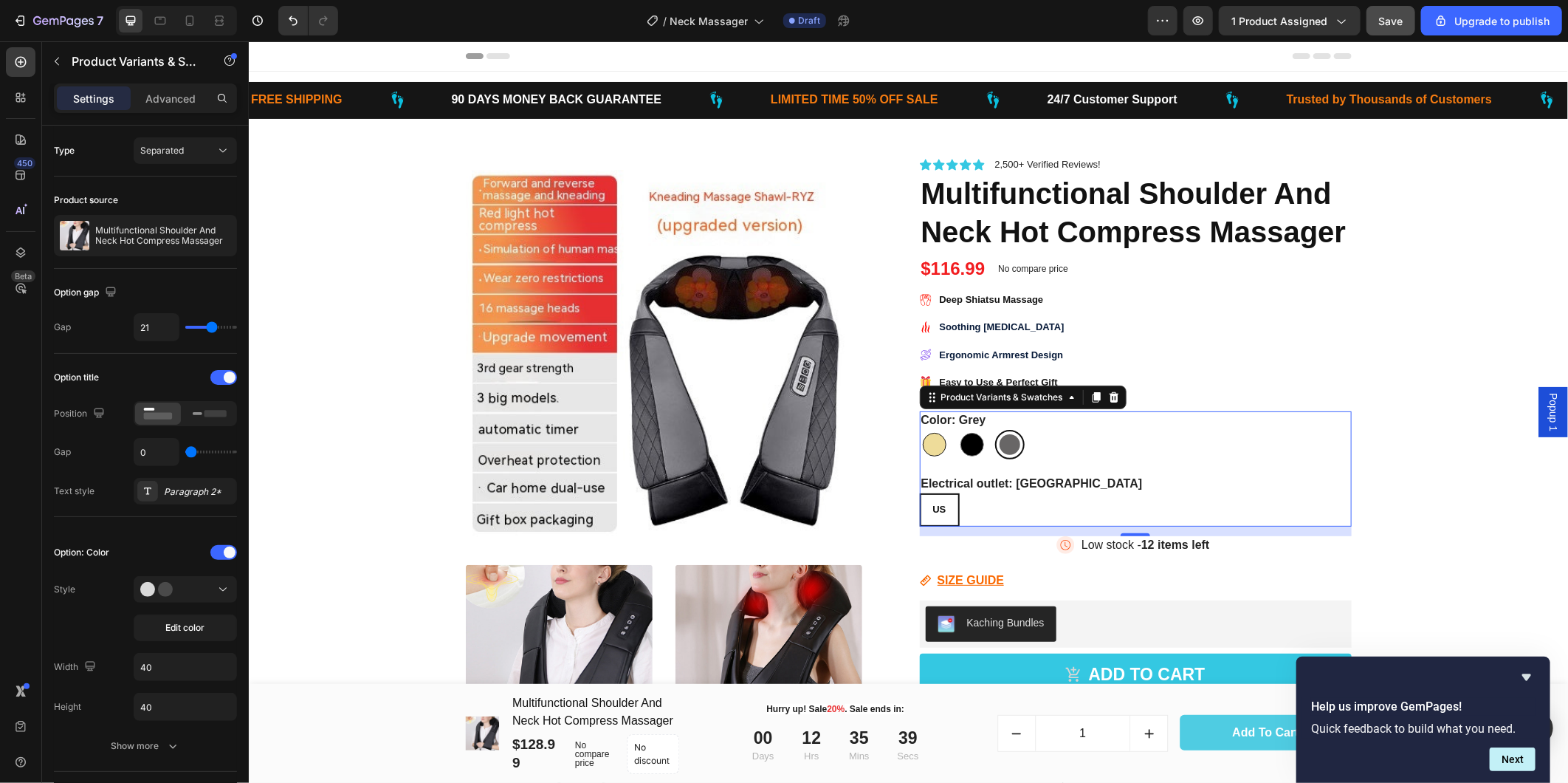
click at [931, 438] on div at bounding box center [934, 444] width 23 height 23
click at [919, 429] on input "Beige Beige" at bounding box center [919, 428] width 1 height 1
radio input "true"
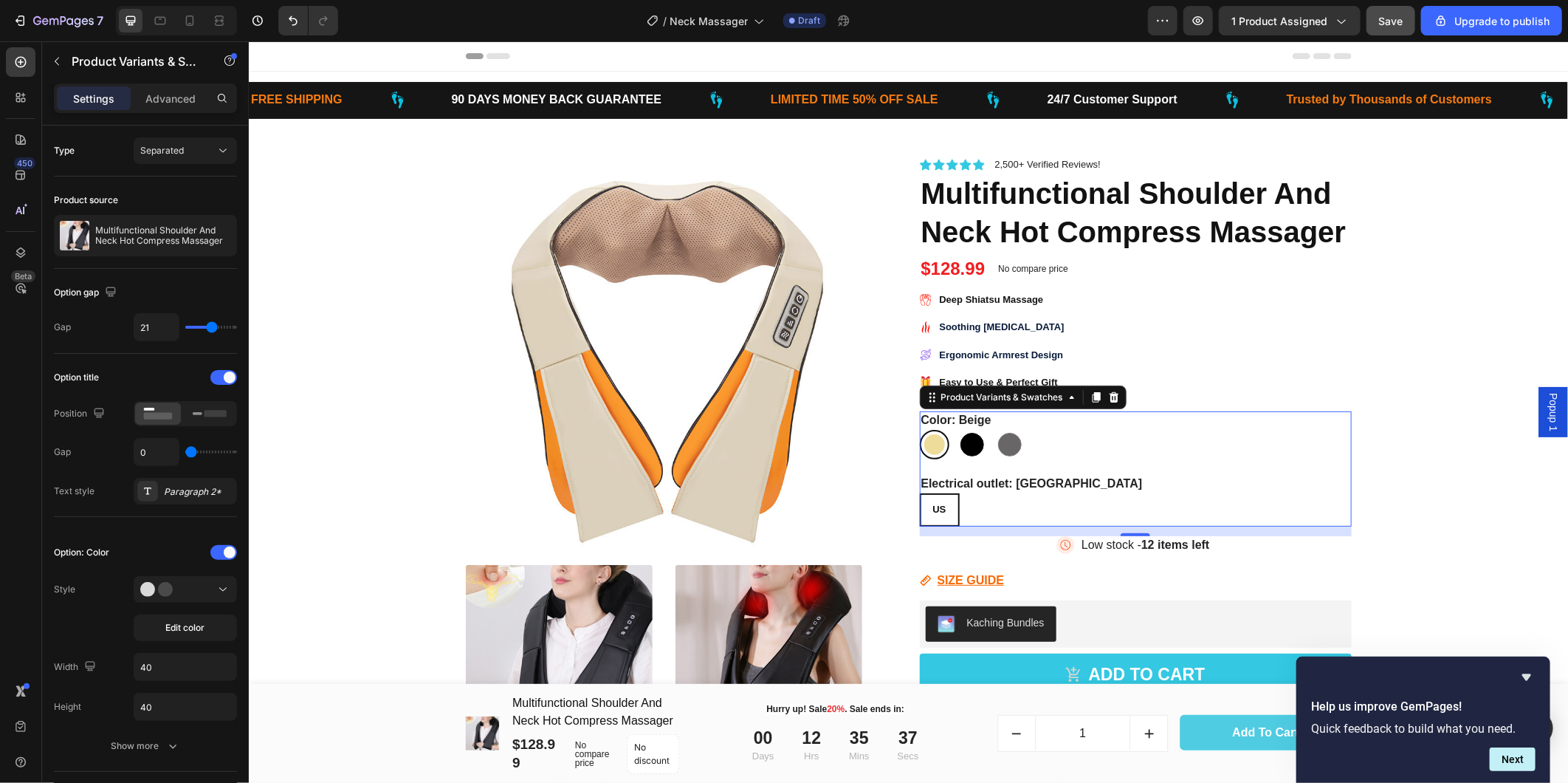
click at [960, 436] on div at bounding box center [971, 444] width 23 height 23
click at [957, 429] on input "Black Black" at bounding box center [956, 428] width 1 height 1
radio input "true"
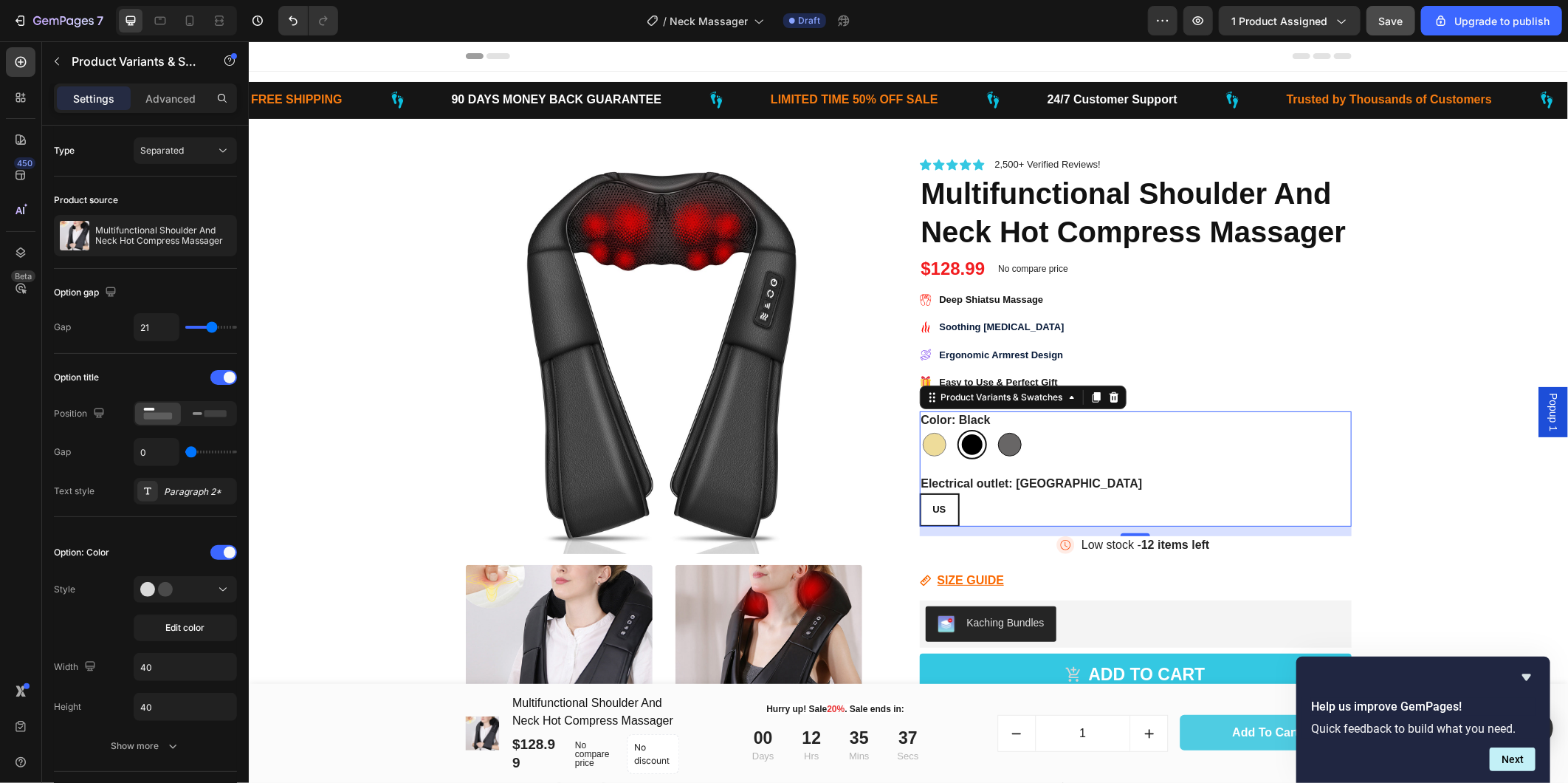
click at [1001, 438] on div at bounding box center [1009, 444] width 23 height 23
click at [995, 429] on input "Grey Grey" at bounding box center [994, 428] width 1 height 1
radio input "true"
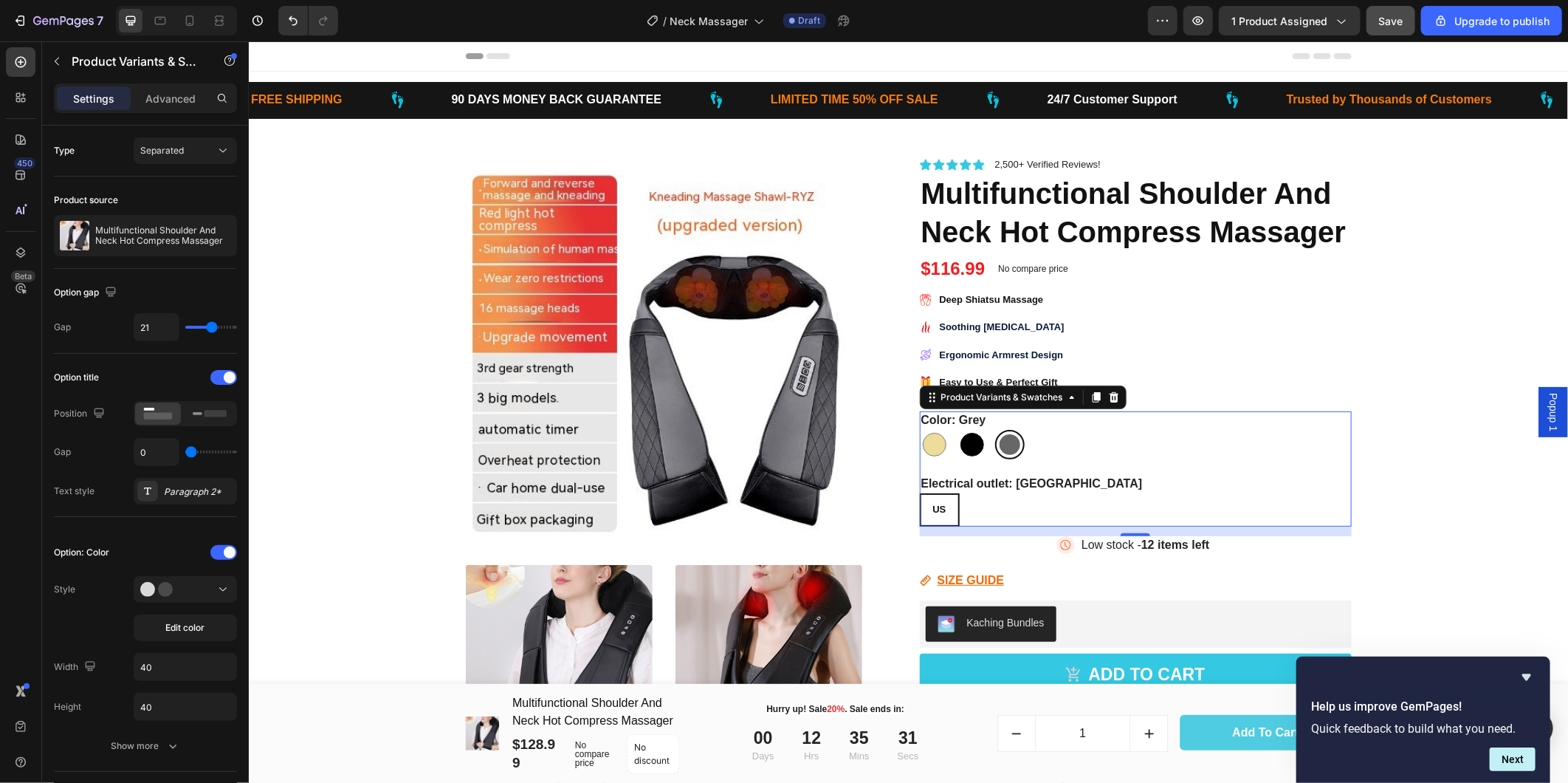
click at [968, 441] on div at bounding box center [971, 444] width 23 height 23
click at [957, 429] on input "Black Black" at bounding box center [956, 428] width 1 height 1
radio input "true"
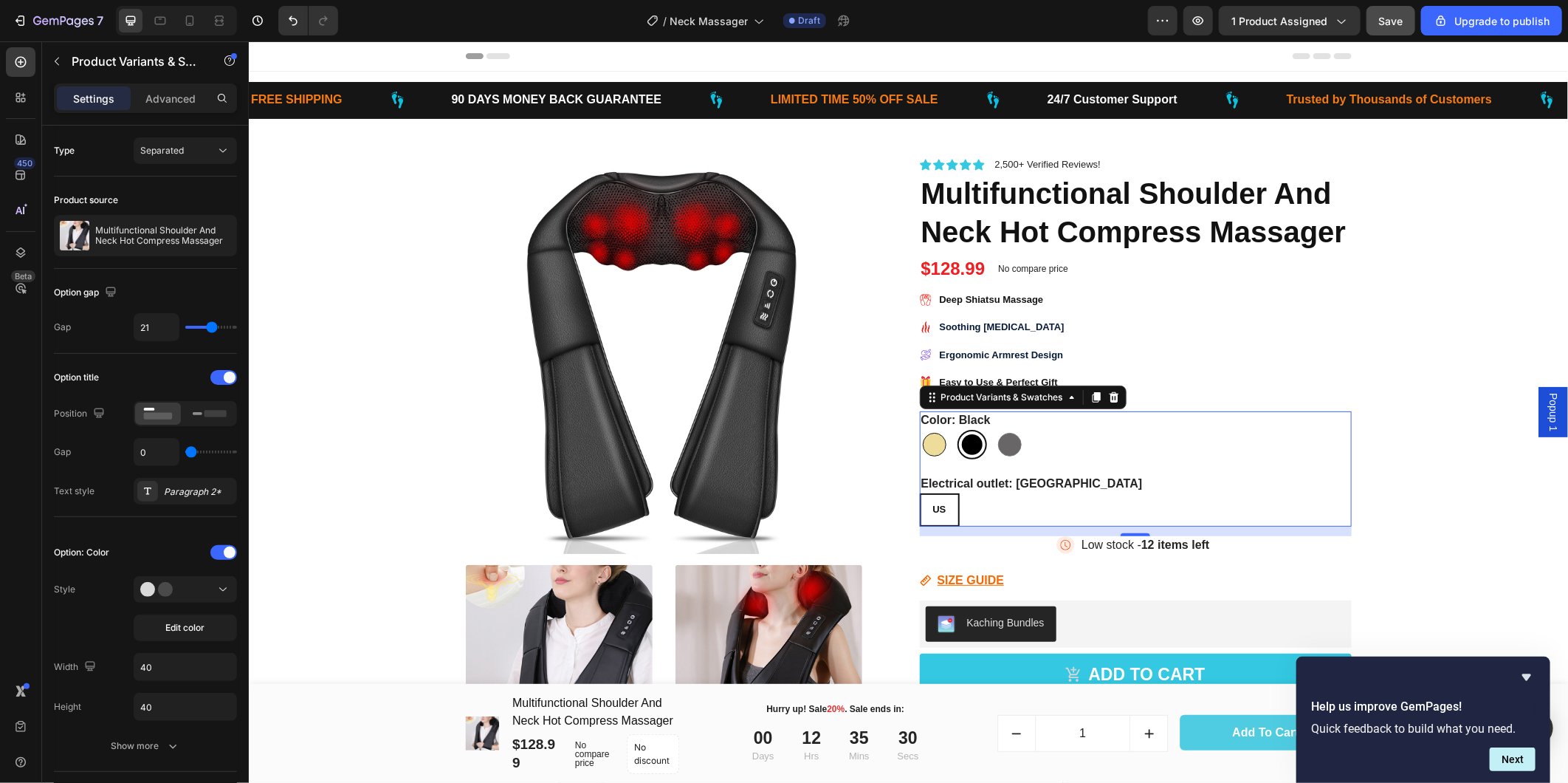
click at [928, 439] on div at bounding box center [934, 444] width 23 height 23
click at [919, 429] on input "Beige Beige" at bounding box center [919, 428] width 1 height 1
radio input "true"
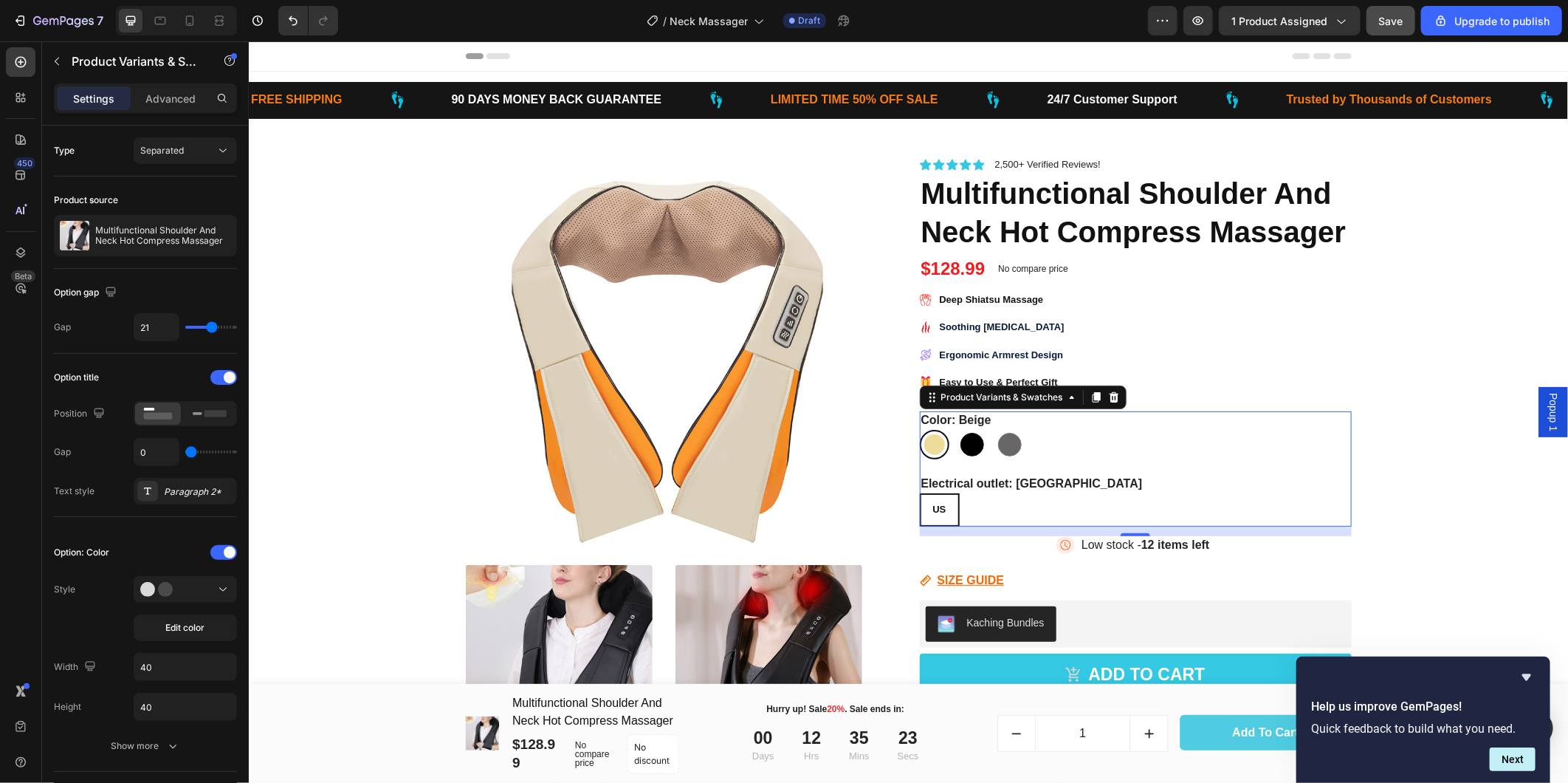
click at [962, 439] on div at bounding box center [971, 444] width 23 height 23
click at [957, 429] on input "Black Black" at bounding box center [956, 428] width 1 height 1
radio input "true"
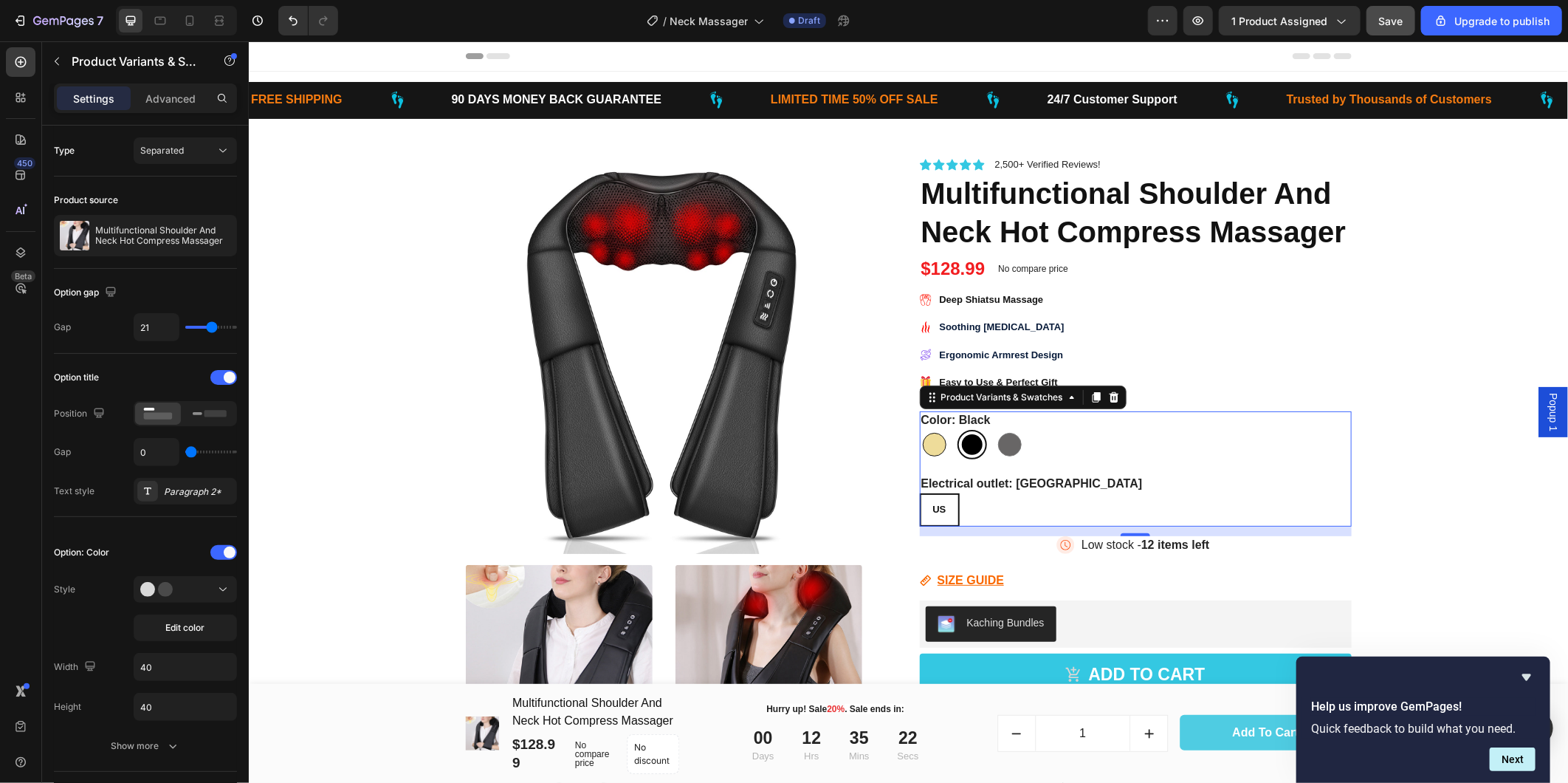
click at [929, 442] on div at bounding box center [934, 444] width 23 height 23
click at [919, 429] on input "Beige Beige" at bounding box center [919, 428] width 1 height 1
radio input "true"
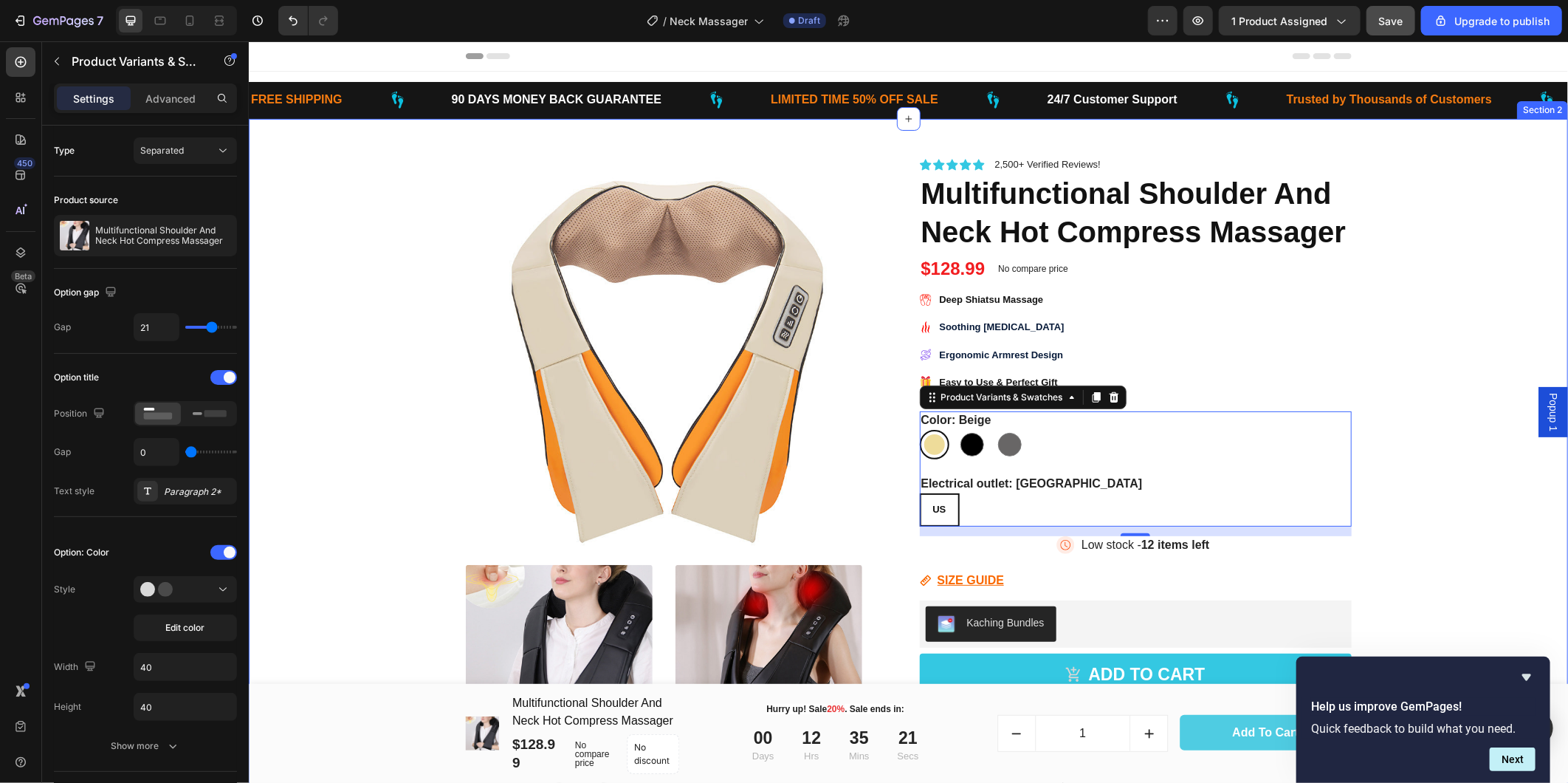
click at [1416, 496] on div "Product Images Icon Icon Icon Icon Icon Icon List 2,500+ Verified Reviews! Text…" at bounding box center [908, 674] width 1297 height 1111
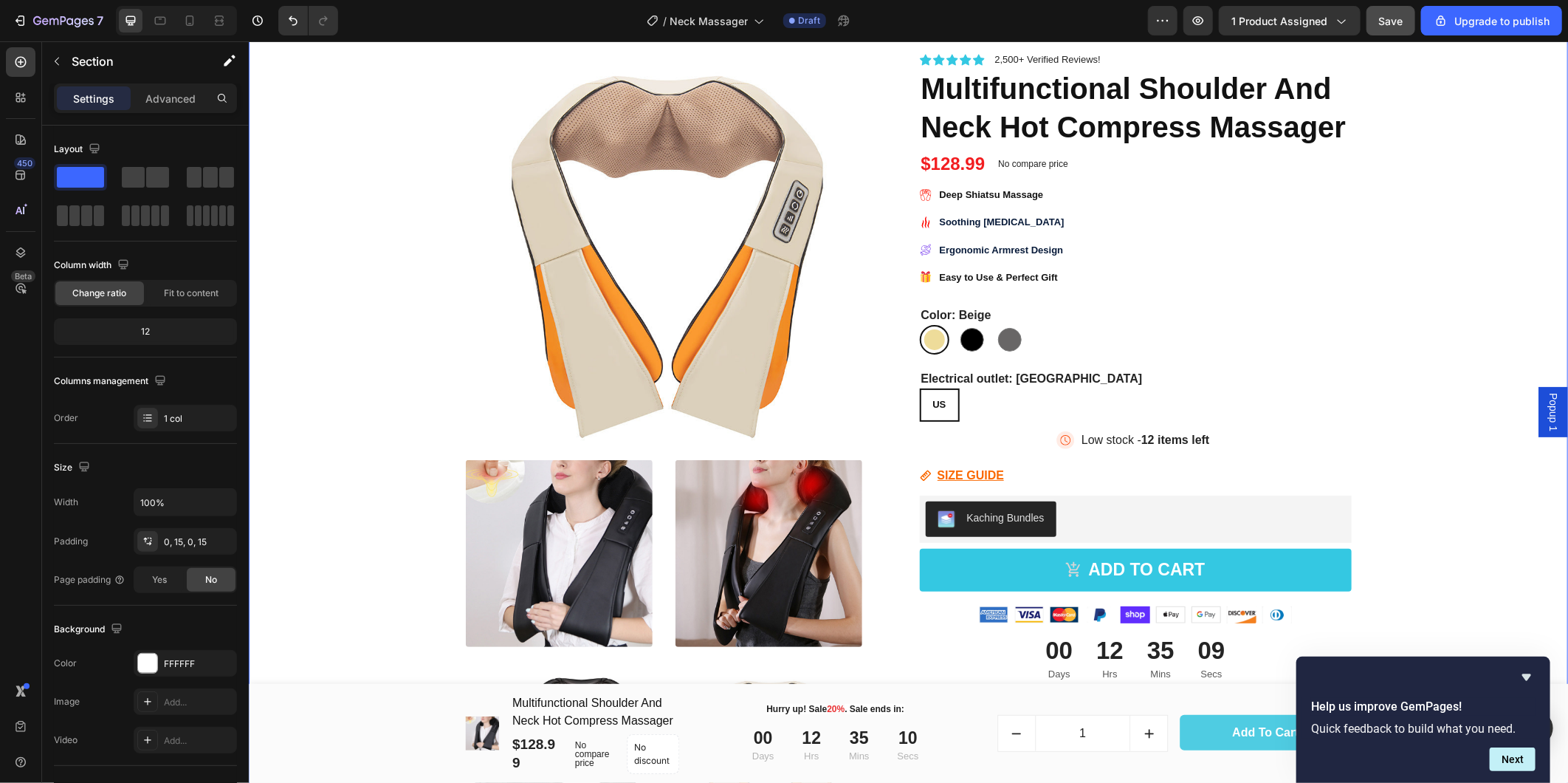
scroll to position [164, 0]
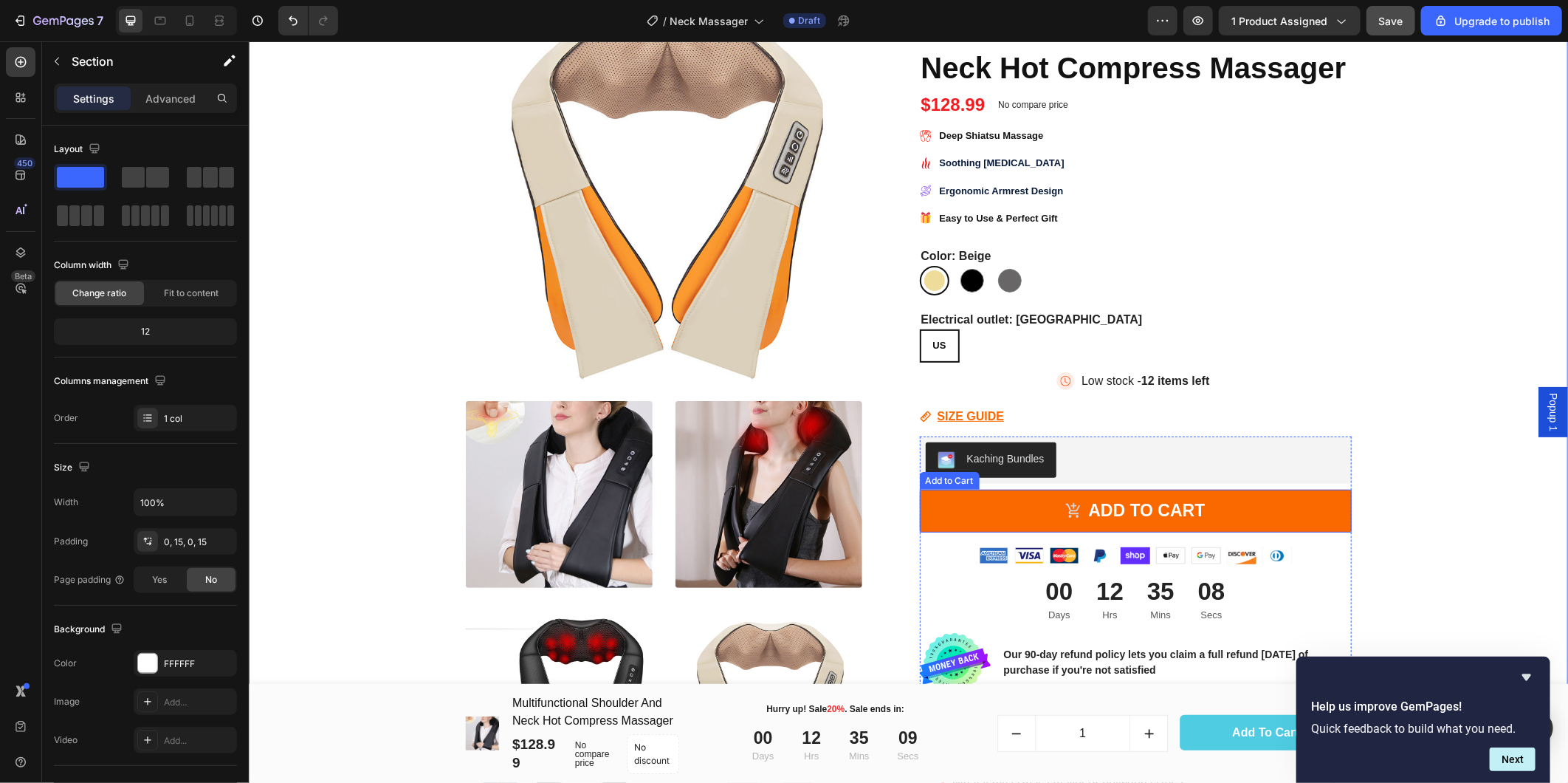
click at [1324, 508] on button "Add to cart" at bounding box center [1135, 510] width 432 height 43
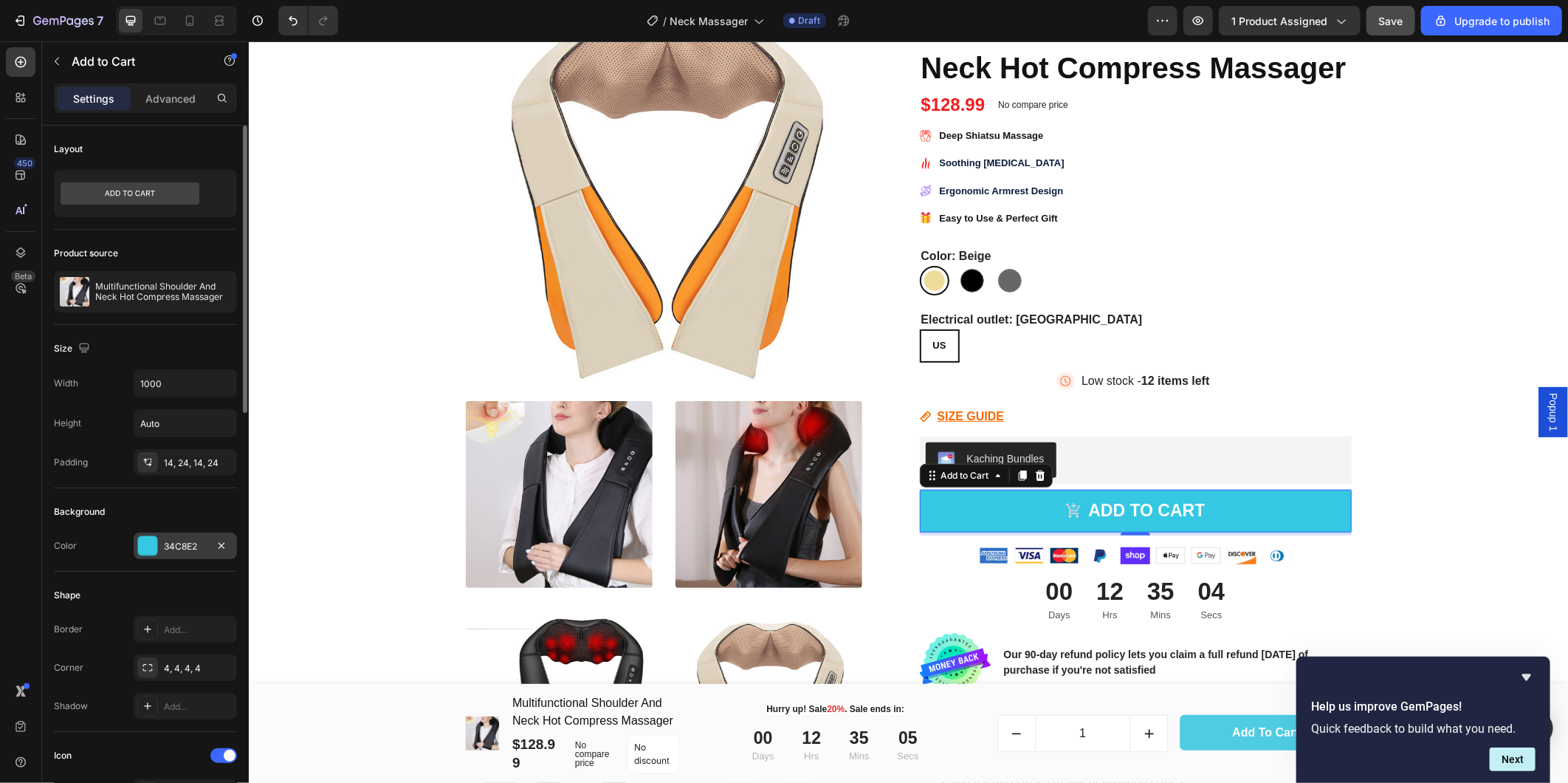
click at [186, 545] on div "34C8E2" at bounding box center [185, 546] width 43 height 13
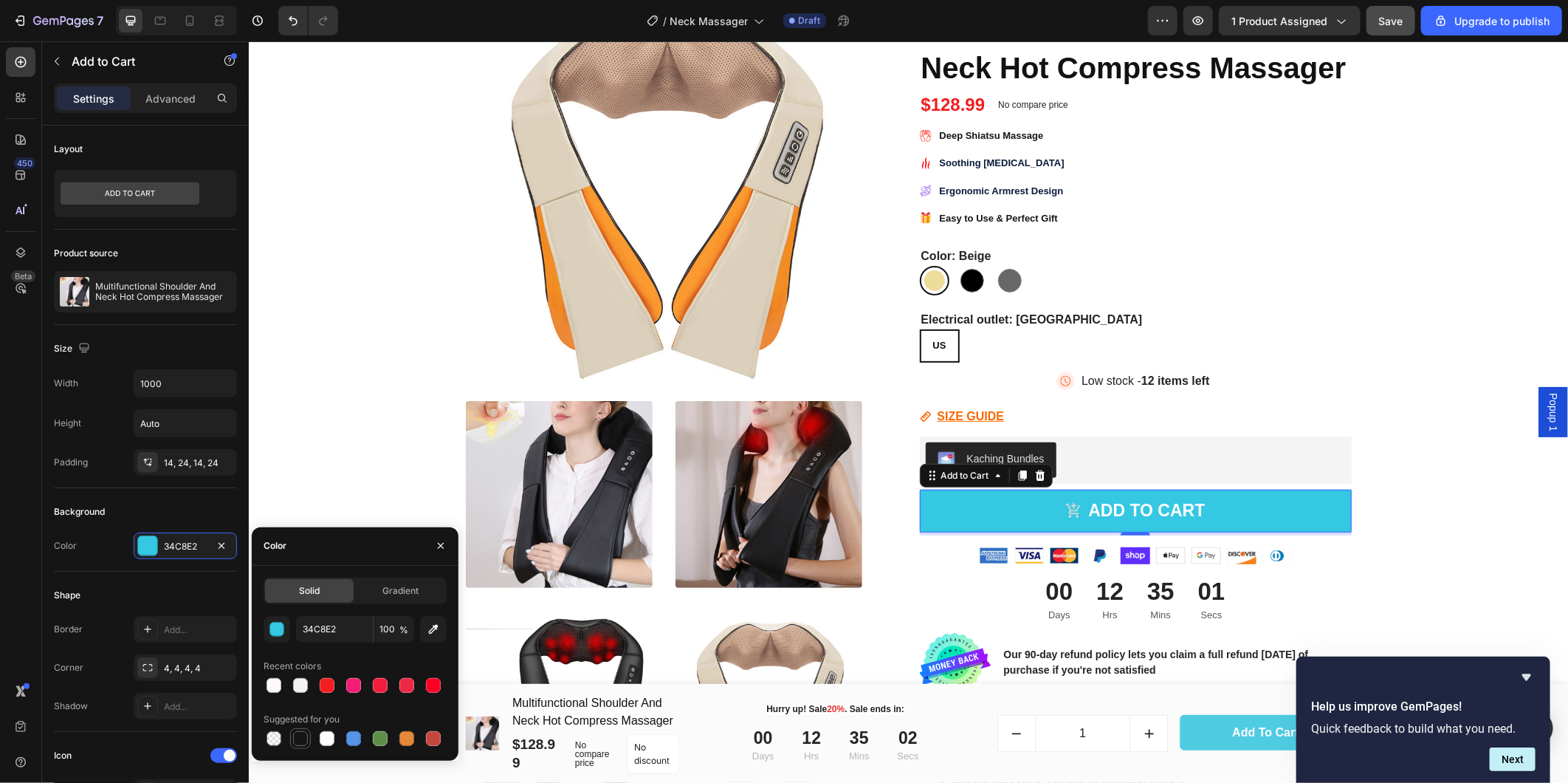
click at [303, 736] on div at bounding box center [300, 738] width 15 height 15
type input "151515"
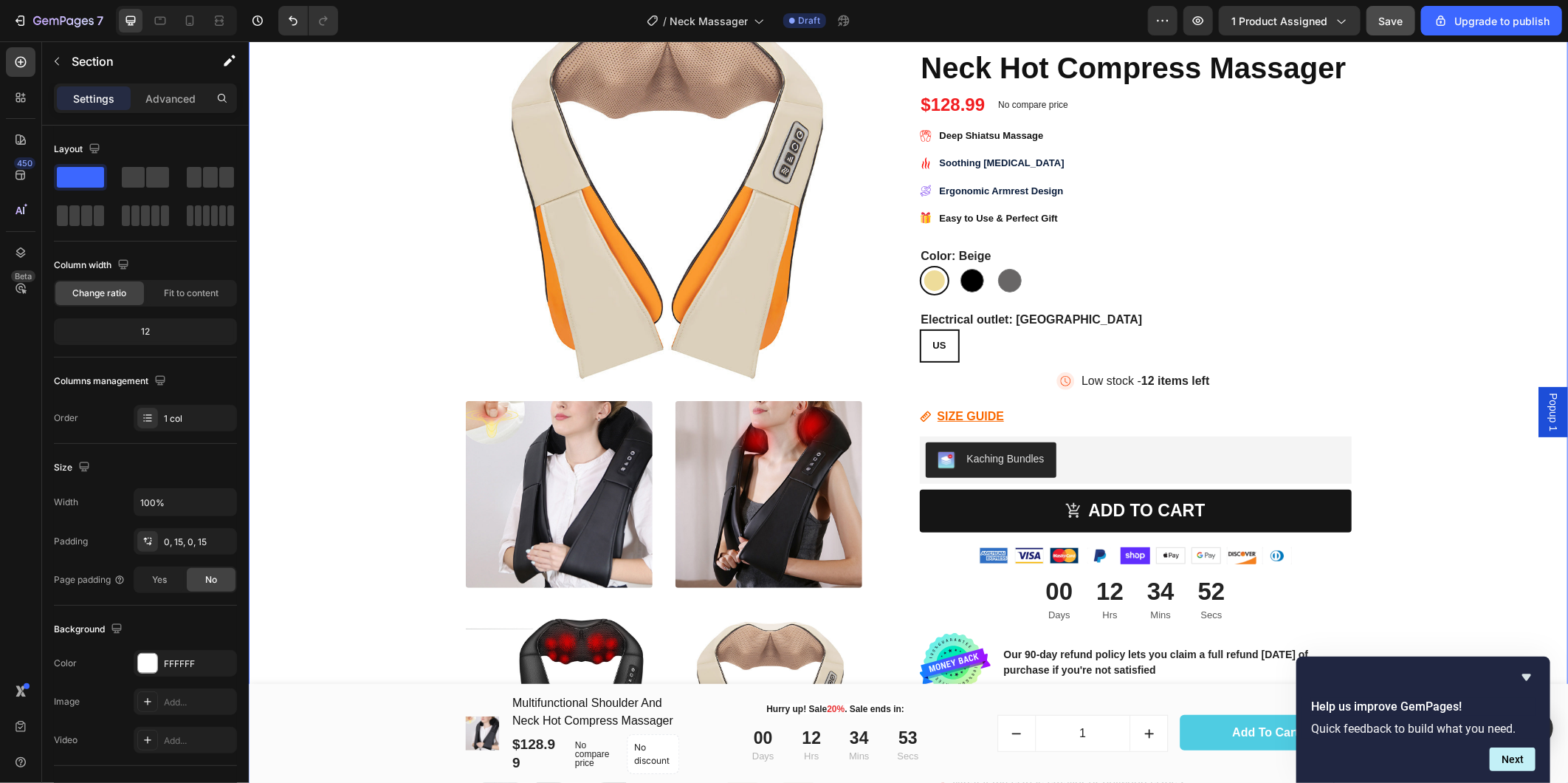
click at [1415, 528] on div "Product Images Icon Icon Icon Icon Icon Icon List 2,500+ Verified Reviews! Text…" at bounding box center [908, 510] width 1297 height 1111
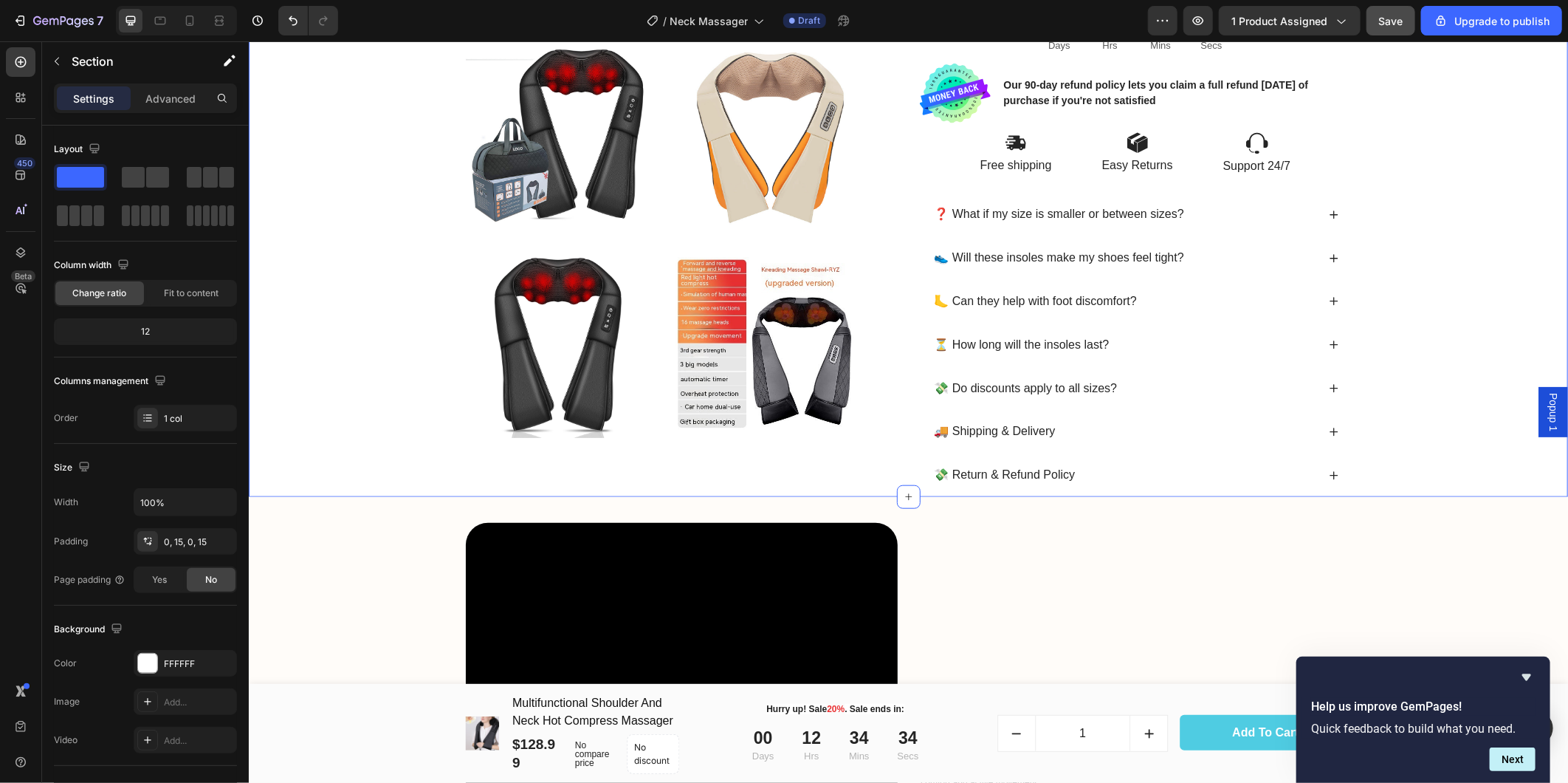
scroll to position [739, 0]
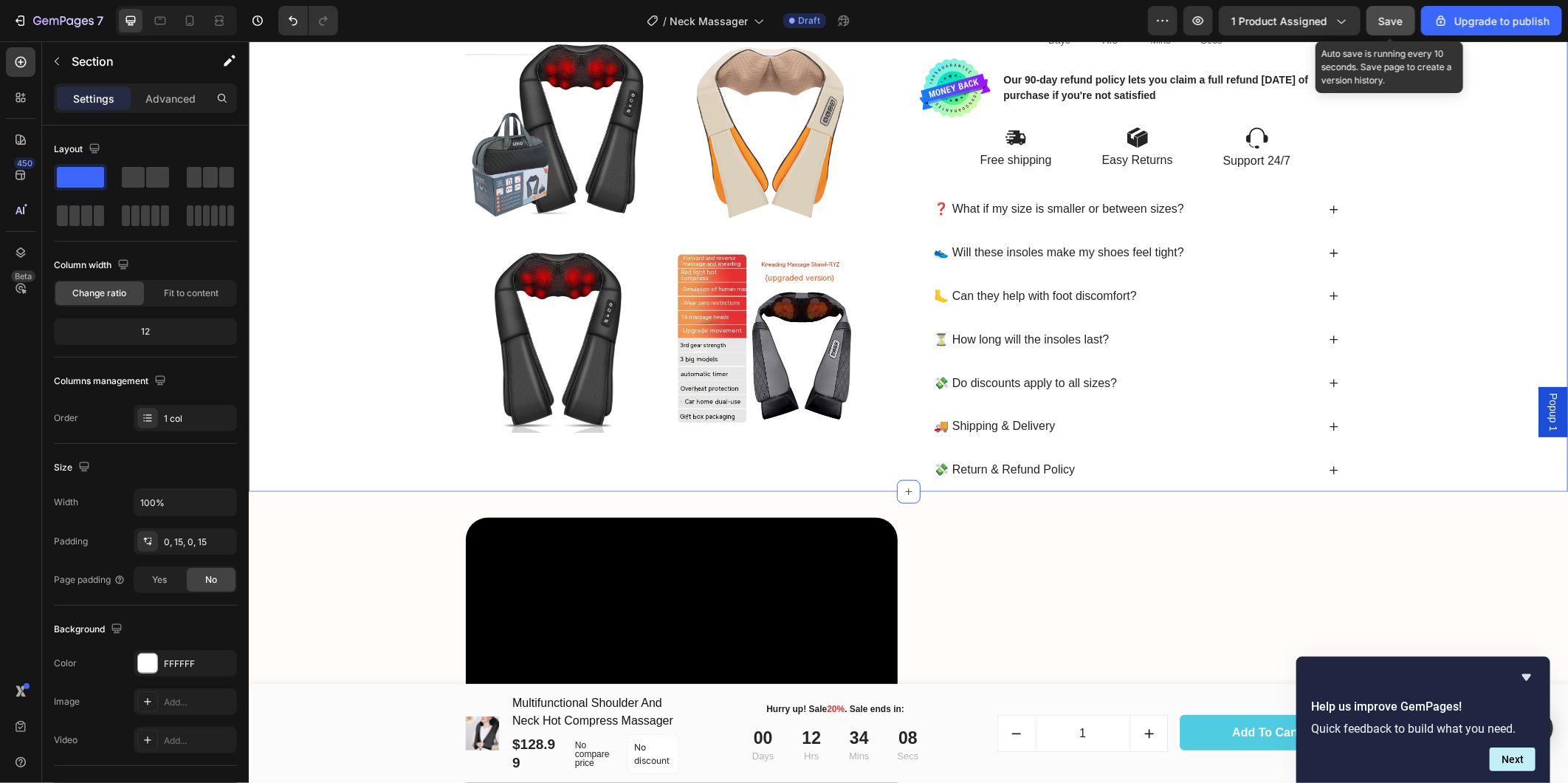
click at [1392, 16] on span "Save" at bounding box center [1391, 21] width 24 height 12
